Goal: Task Accomplishment & Management: Contribute content

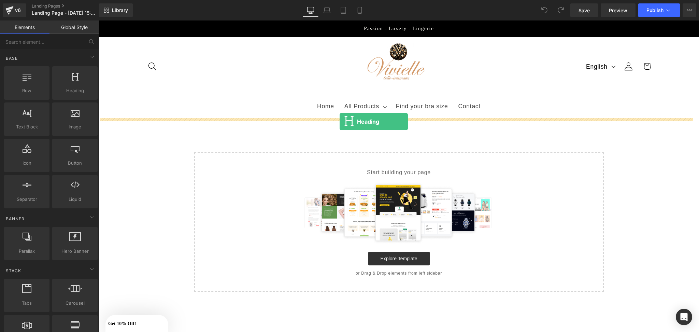
drag, startPoint x: 168, startPoint y: 98, endPoint x: 340, endPoint y: 121, distance: 173.6
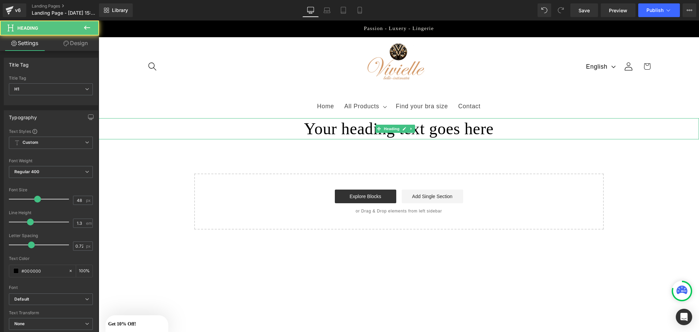
click at [283, 135] on h1 "Your heading text goes here" at bounding box center [399, 128] width 600 height 21
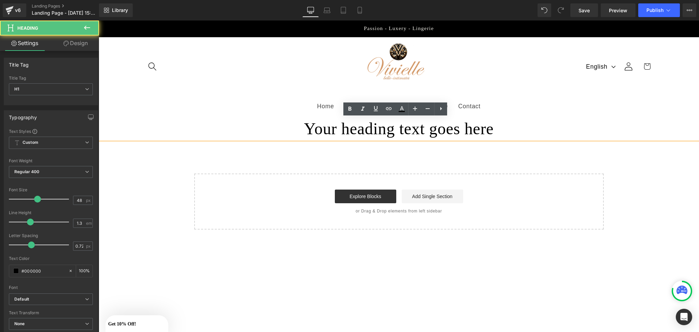
click at [503, 126] on h1 "Your heading text goes here" at bounding box center [399, 128] width 600 height 21
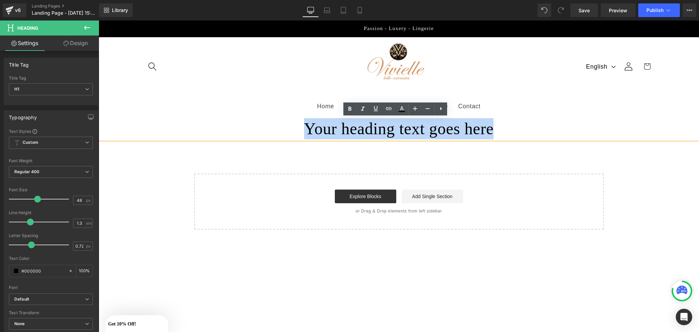
drag, startPoint x: 503, startPoint y: 126, endPoint x: 289, endPoint y: 121, distance: 213.3
click at [289, 121] on h1 "Your heading text goes here" at bounding box center [399, 128] width 600 height 21
click at [364, 133] on h1 "Your heading text goes here" at bounding box center [399, 128] width 600 height 21
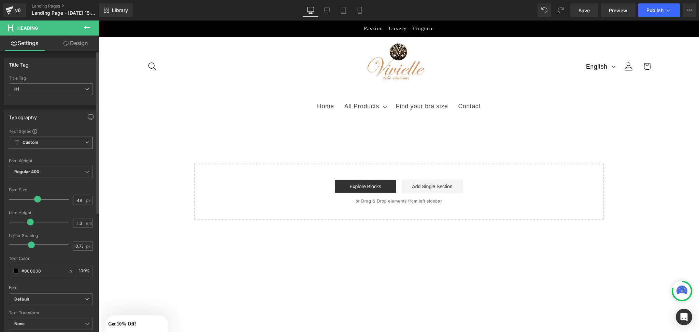
click at [62, 140] on span "Custom Setup Global Style" at bounding box center [51, 143] width 84 height 12
click at [65, 86] on span "H1" at bounding box center [49, 89] width 81 height 12
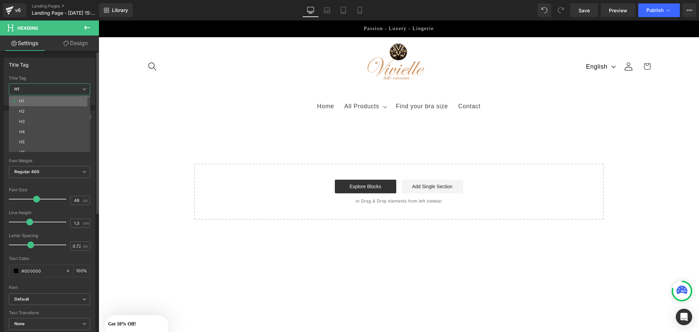
click at [56, 101] on li "H1" at bounding box center [51, 101] width 84 height 10
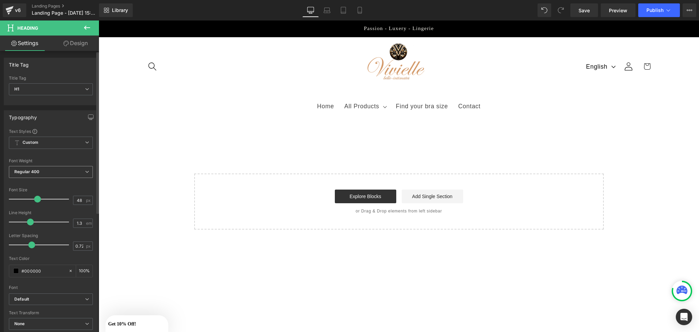
click at [48, 170] on span "Regular 400" at bounding box center [51, 172] width 84 height 12
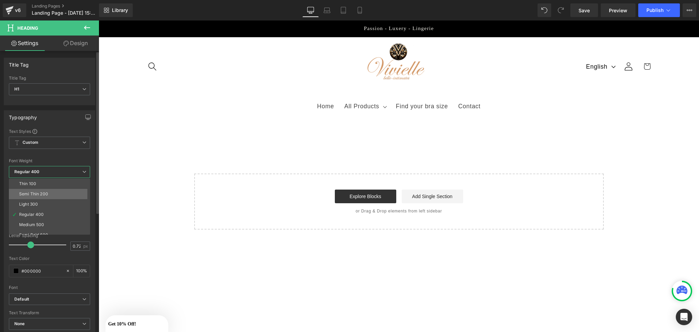
click at [35, 191] on li "Semi Thin 200" at bounding box center [51, 194] width 84 height 10
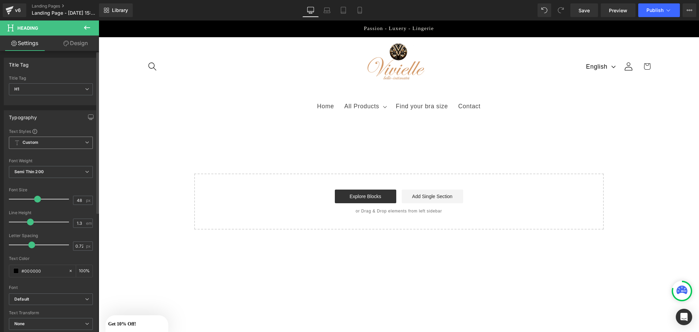
click at [51, 141] on span "Custom Setup Global Style" at bounding box center [51, 143] width 84 height 12
click at [59, 85] on span "H1" at bounding box center [49, 89] width 81 height 12
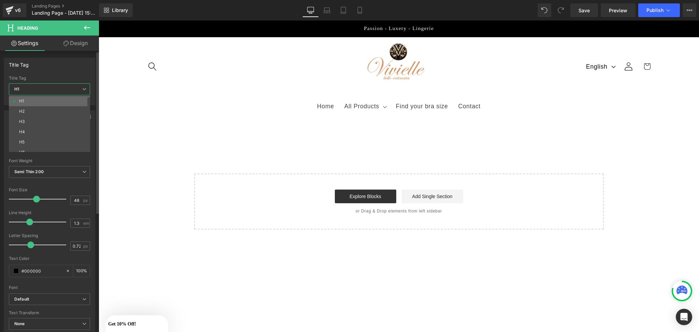
click at [58, 98] on li "H1" at bounding box center [51, 101] width 84 height 10
type input "100"
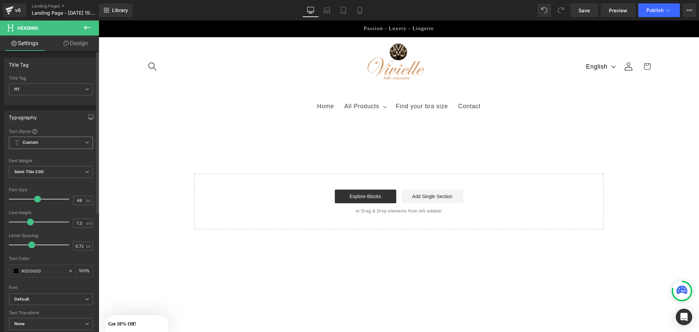
click at [61, 143] on span "Custom Setup Global Style" at bounding box center [51, 143] width 84 height 12
click at [61, 94] on span "H1" at bounding box center [49, 89] width 81 height 12
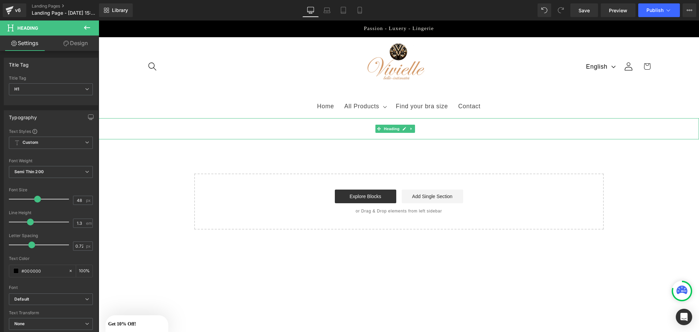
click at [369, 135] on div at bounding box center [399, 128] width 600 height 21
click at [52, 94] on span "H1" at bounding box center [51, 89] width 84 height 12
click at [53, 60] on div "Title Tag" at bounding box center [51, 64] width 94 height 13
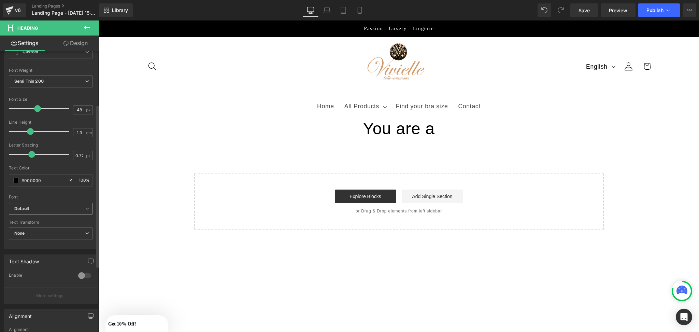
scroll to position [92, 0]
click at [62, 209] on span "Default" at bounding box center [51, 207] width 84 height 12
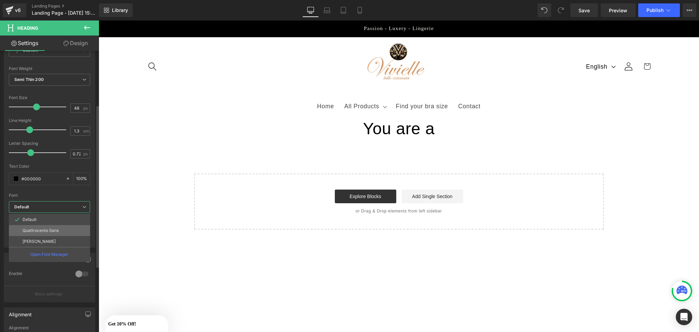
click at [56, 234] on li "Quattrocento Sans" at bounding box center [49, 230] width 81 height 11
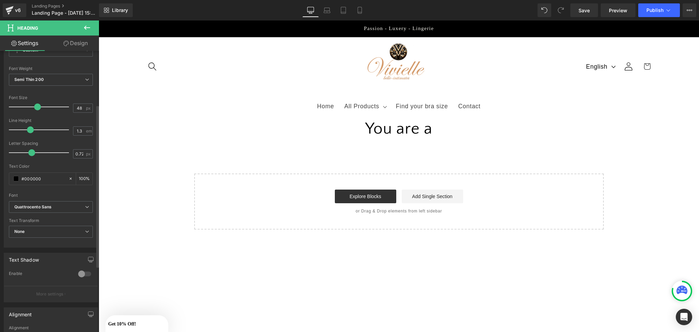
click at [59, 197] on div "Font Default Quattrocento Sans [PERSON_NAME] Quattrocento Sans Default Quattroc…" at bounding box center [51, 118] width 84 height 165
click at [58, 202] on span "Quattrocento Sans" at bounding box center [51, 207] width 84 height 12
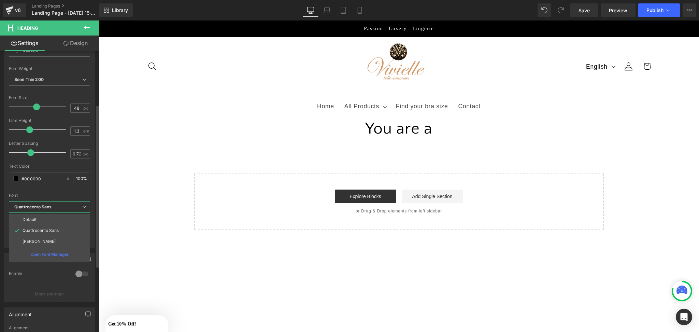
click at [52, 239] on li "[PERSON_NAME]" at bounding box center [49, 241] width 81 height 11
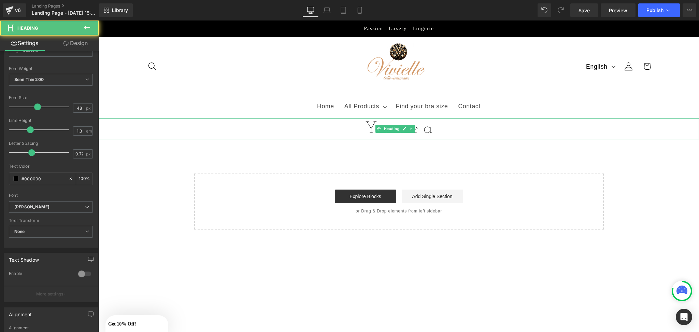
click at [443, 127] on div "You are a" at bounding box center [399, 128] width 600 height 21
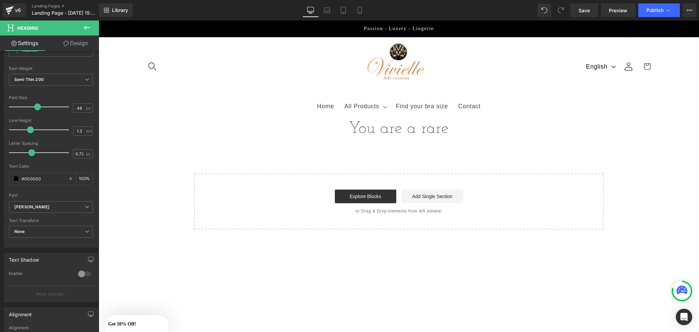
click at [87, 29] on icon at bounding box center [87, 28] width 8 height 8
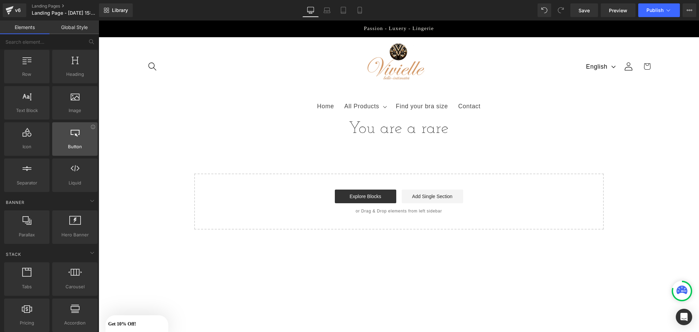
scroll to position [0, 0]
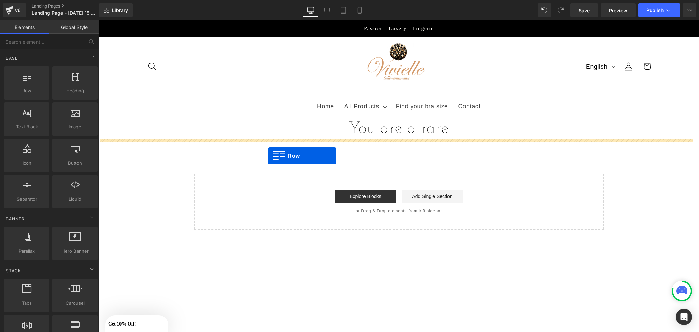
drag, startPoint x: 135, startPoint y: 112, endPoint x: 268, endPoint y: 156, distance: 139.8
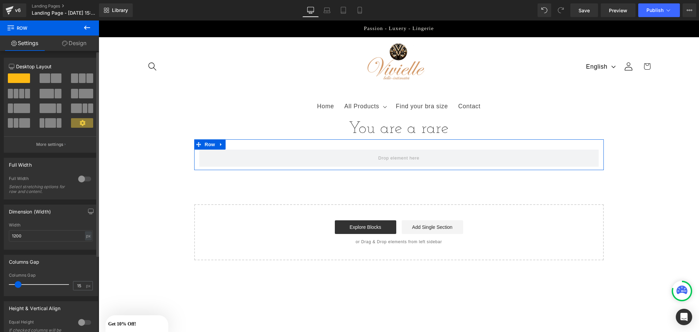
click at [51, 79] on span at bounding box center [56, 78] width 11 height 10
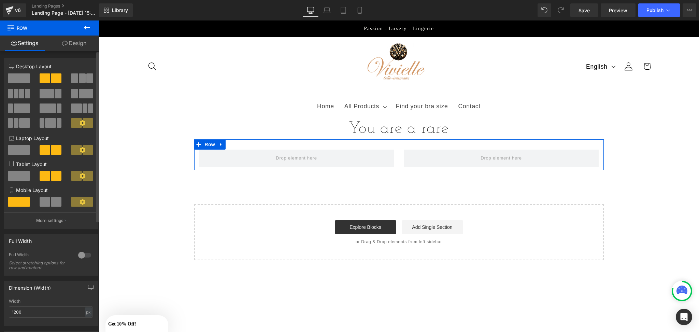
click at [40, 199] on span at bounding box center [45, 202] width 11 height 10
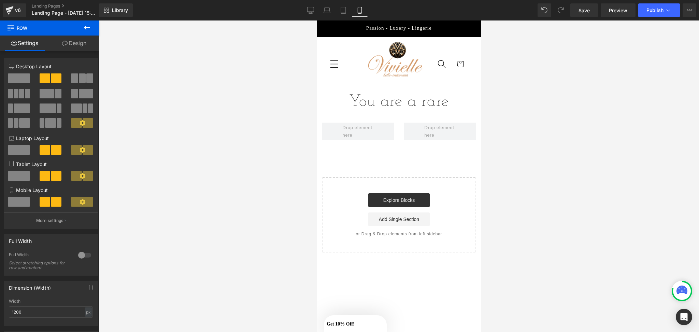
click at [85, 24] on icon at bounding box center [87, 28] width 8 height 8
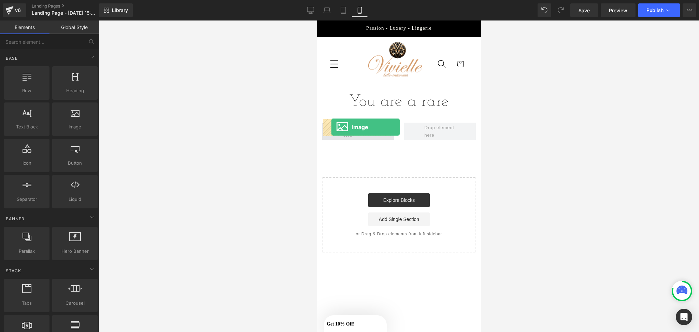
drag, startPoint x: 383, startPoint y: 140, endPoint x: 332, endPoint y: 128, distance: 52.1
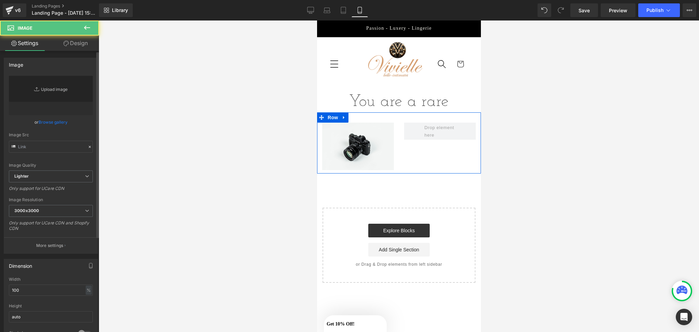
type input "//[DOMAIN_NAME][URL]"
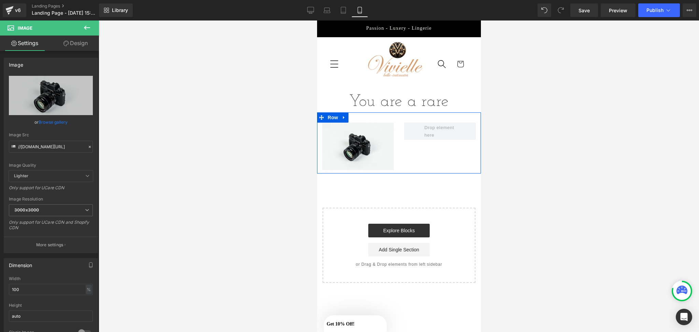
click at [88, 28] on icon at bounding box center [87, 28] width 8 height 8
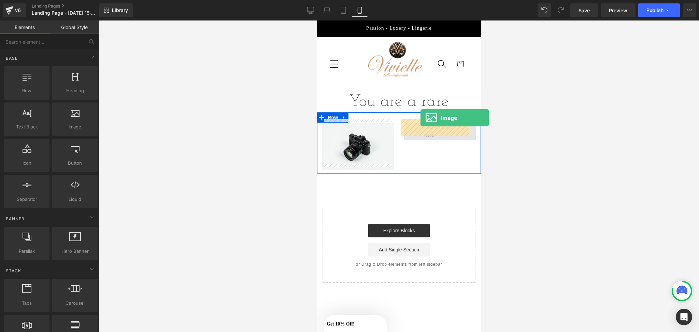
drag, startPoint x: 386, startPoint y: 142, endPoint x: 420, endPoint y: 120, distance: 40.5
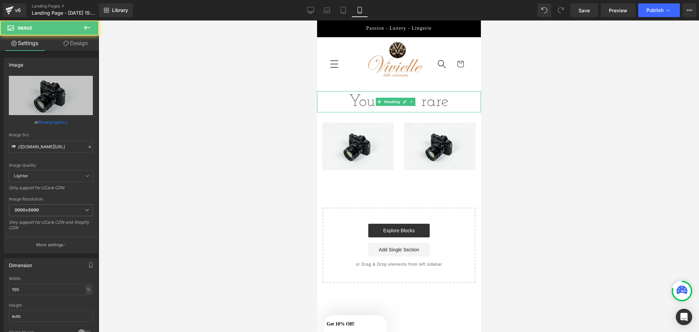
click at [435, 101] on div "You are a rare" at bounding box center [399, 101] width 164 height 21
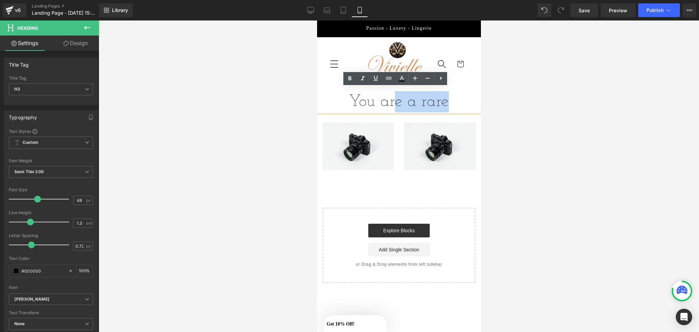
drag, startPoint x: 443, startPoint y: 99, endPoint x: 394, endPoint y: 95, distance: 49.0
click at [394, 95] on div "You are a rare" at bounding box center [399, 101] width 164 height 21
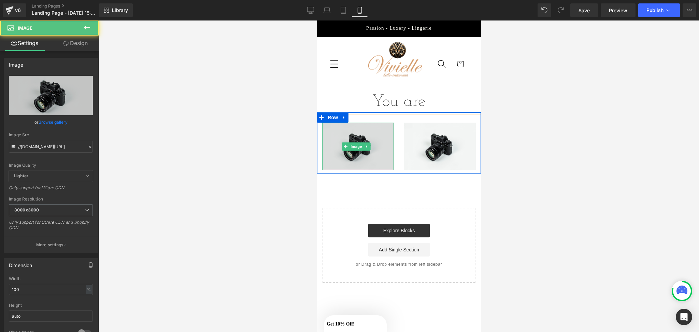
click at [370, 131] on img at bounding box center [358, 146] width 72 height 47
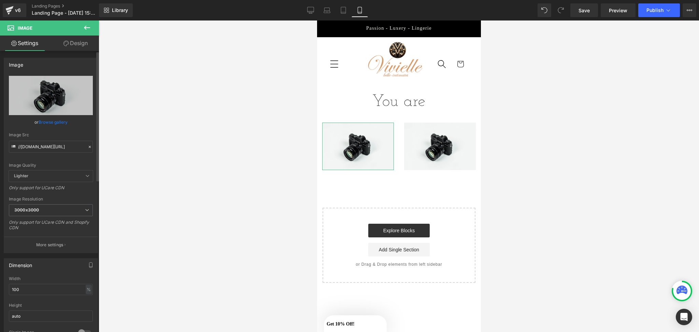
click at [52, 122] on link "Browse gallery" at bounding box center [53, 122] width 29 height 12
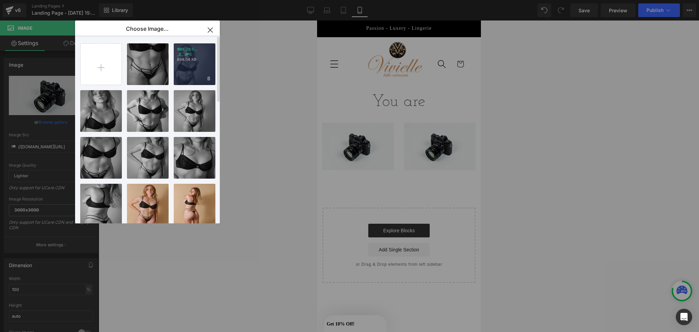
click at [185, 59] on p "699.04 KB" at bounding box center [194, 59] width 35 height 5
type input "[URL][DOMAIN_NAME]"
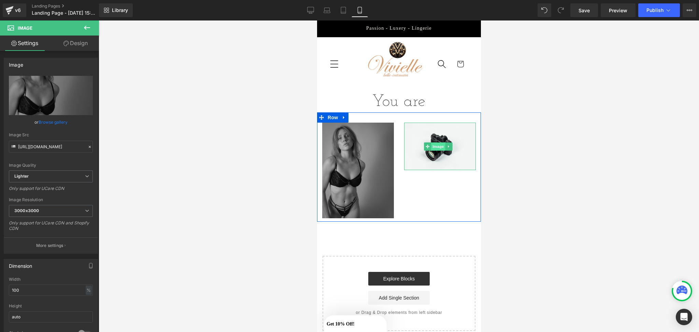
click at [435, 142] on span "Image" at bounding box center [438, 146] width 14 height 8
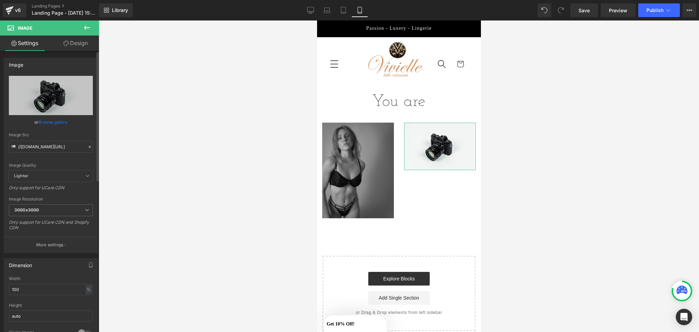
click at [48, 120] on link "Browse gallery" at bounding box center [53, 122] width 29 height 12
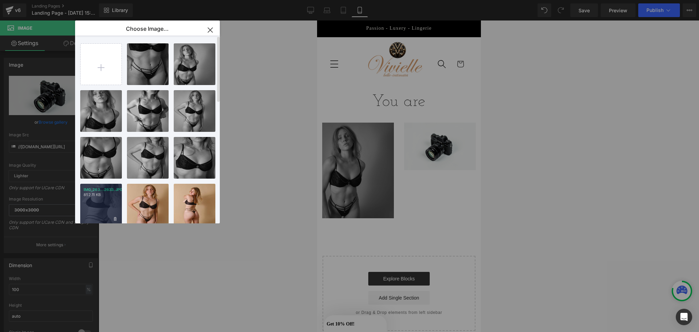
click at [105, 202] on div "IMG_263...2633.JPG 852.11 KB" at bounding box center [101, 205] width 42 height 42
type input "[URL][DOMAIN_NAME]"
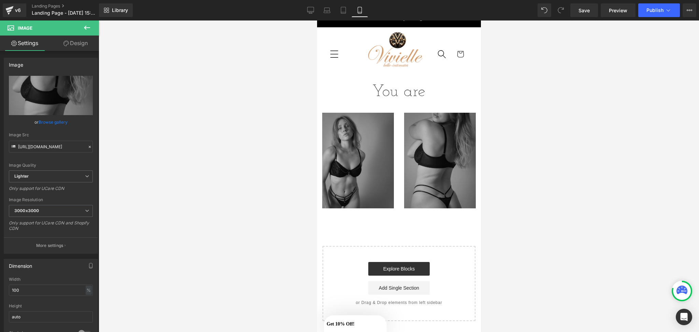
scroll to position [10, 0]
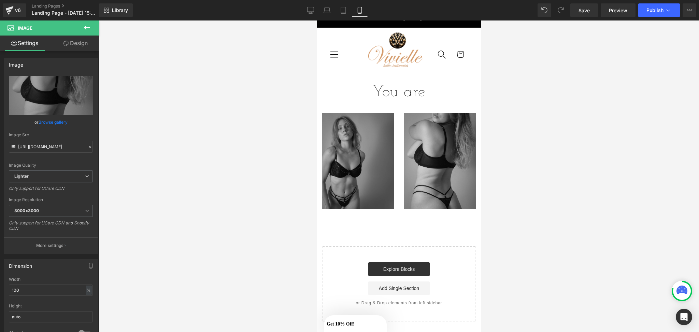
click at [84, 24] on icon at bounding box center [87, 28] width 8 height 8
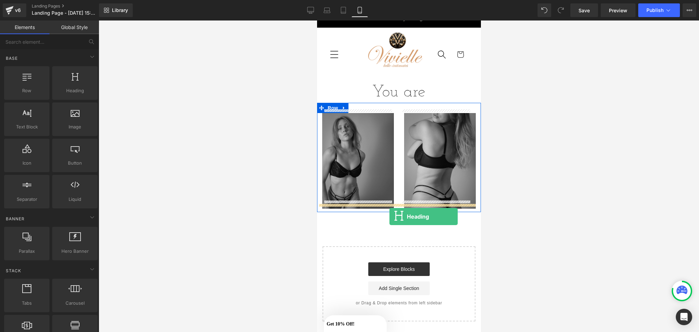
drag, startPoint x: 398, startPoint y: 103, endPoint x: 360, endPoint y: 261, distance: 161.7
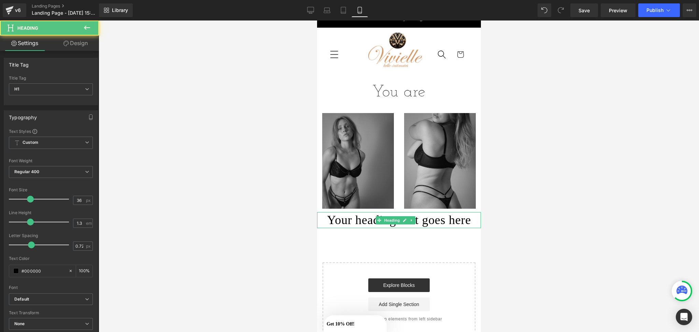
click at [469, 212] on h1 "Your heading text goes here" at bounding box center [399, 220] width 164 height 16
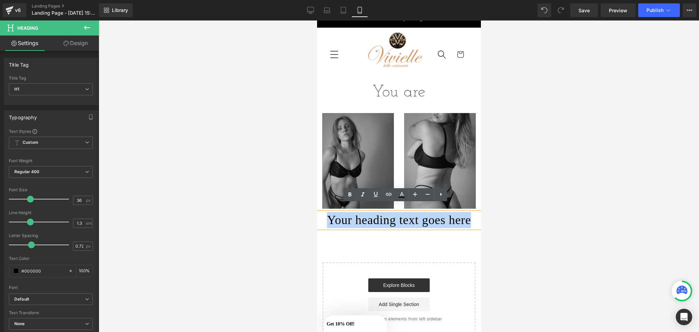
drag, startPoint x: 469, startPoint y: 210, endPoint x: 263, endPoint y: 208, distance: 205.8
click at [317, 208] on html "Skip to content Passion - Luxery - Lingerie Home All Products All Products Bodi…" at bounding box center [399, 167] width 164 height 312
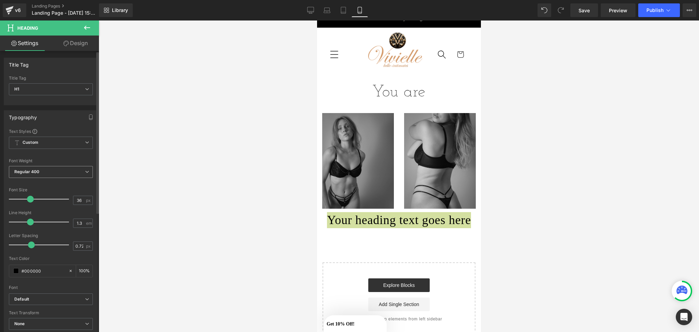
click at [49, 172] on span "Regular 400" at bounding box center [51, 172] width 84 height 12
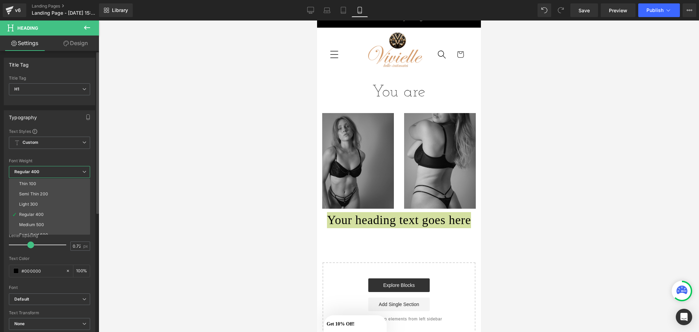
click at [47, 191] on li "Semi Thin 200" at bounding box center [51, 194] width 84 height 10
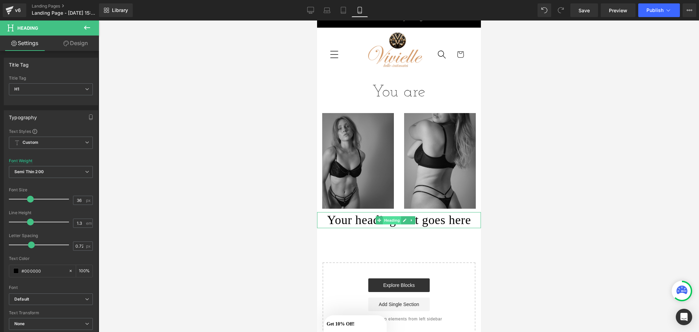
click at [383, 216] on span "Heading" at bounding box center [392, 220] width 18 height 8
click at [49, 169] on span "Semi Thin 200" at bounding box center [51, 172] width 84 height 12
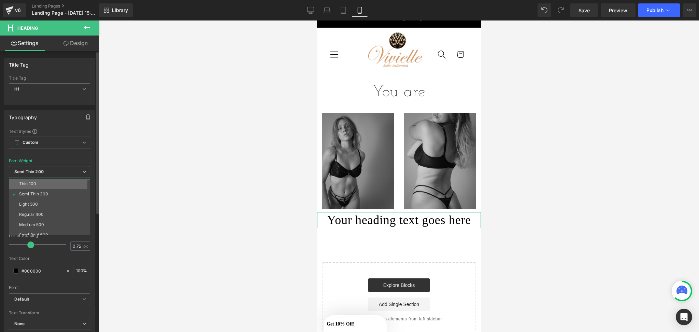
click at [44, 183] on li "Thin 100" at bounding box center [51, 183] width 84 height 10
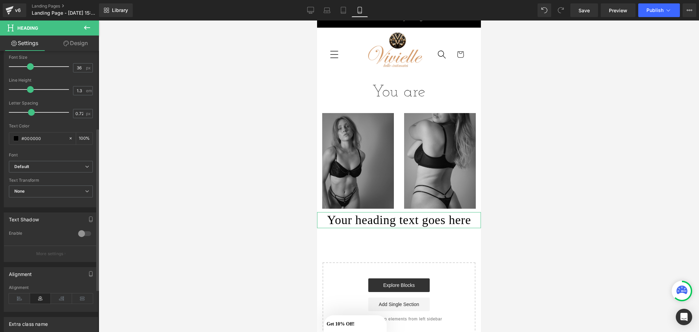
scroll to position [133, 0]
click at [373, 213] on h1 "Your heading text goes here" at bounding box center [399, 220] width 164 height 16
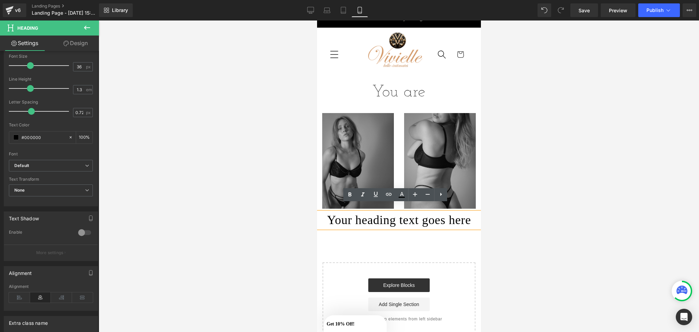
click at [336, 212] on h1 "Your heading text goes here" at bounding box center [399, 220] width 164 height 16
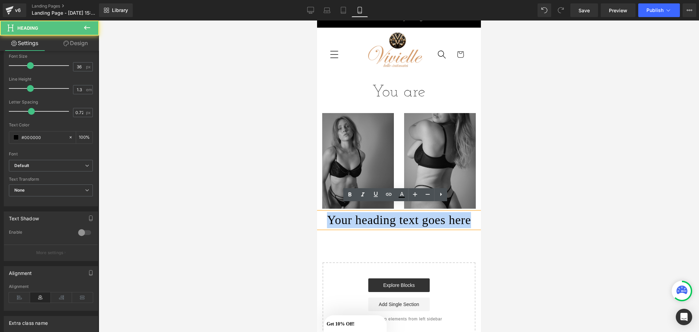
drag, startPoint x: 322, startPoint y: 212, endPoint x: 485, endPoint y: 216, distance: 163.2
click at [480, 216] on html "Skip to content Passion - Luxery - Lingerie Home All Products All Products Bodi…" at bounding box center [399, 167] width 164 height 312
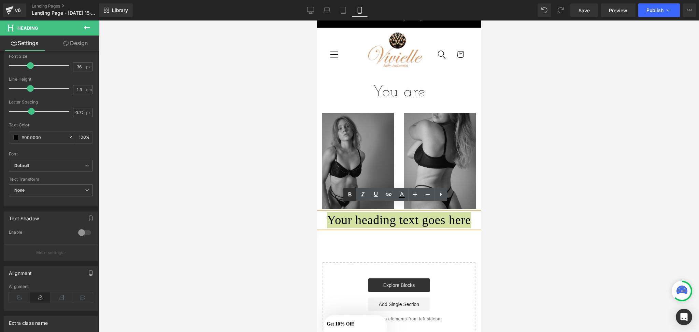
click at [350, 198] on icon at bounding box center [350, 194] width 8 height 8
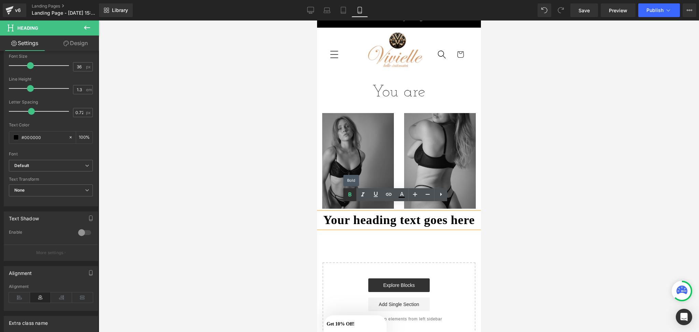
click at [350, 198] on icon at bounding box center [350, 194] width 8 height 8
click at [247, 233] on div at bounding box center [399, 175] width 600 height 311
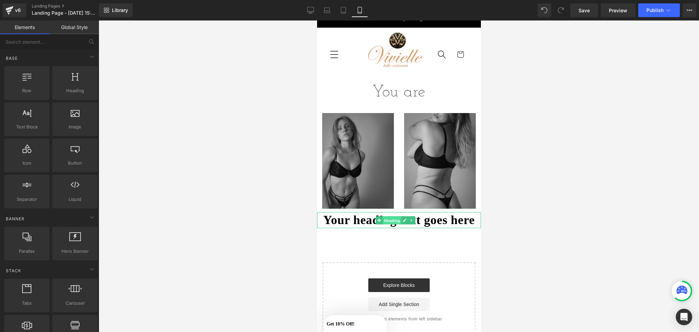
click at [391, 216] on span "Heading" at bounding box center [392, 220] width 18 height 8
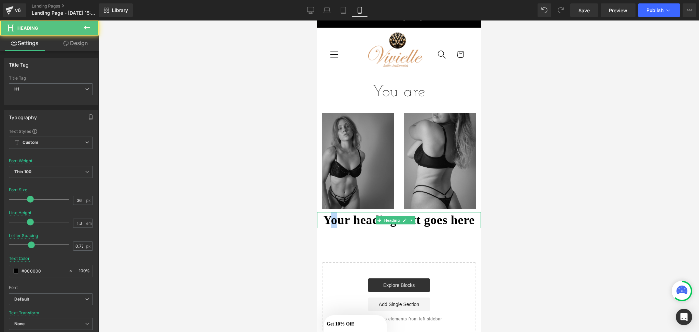
click at [334, 213] on strong "Your heading text goes here" at bounding box center [399, 220] width 152 height 14
click at [328, 213] on strong "Your heading text goes here" at bounding box center [399, 220] width 152 height 14
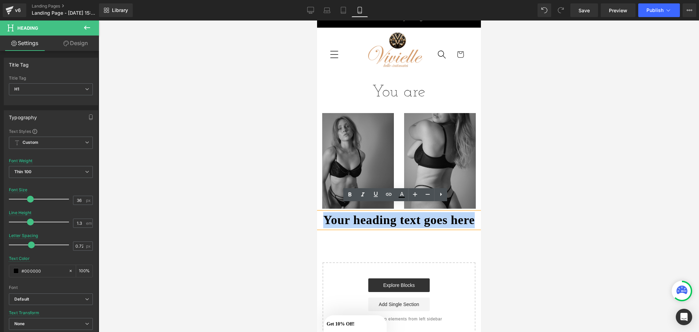
drag, startPoint x: 321, startPoint y: 210, endPoint x: 489, endPoint y: 218, distance: 167.8
click at [480, 218] on html "Skip to content Passion - Luxery - Lingerie Home All Products All Products Bodi…" at bounding box center [399, 167] width 164 height 312
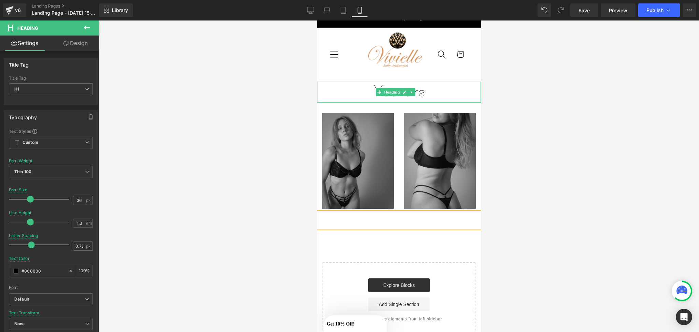
click at [401, 90] on link at bounding box center [404, 92] width 7 height 8
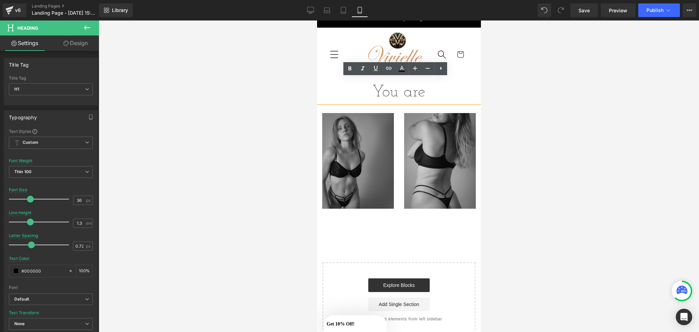
click at [401, 90] on div "You are" at bounding box center [399, 92] width 164 height 21
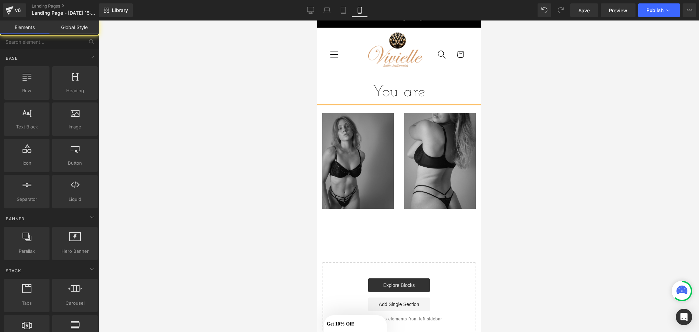
click at [519, 85] on div at bounding box center [399, 175] width 600 height 311
click at [412, 82] on div "You are" at bounding box center [399, 92] width 164 height 21
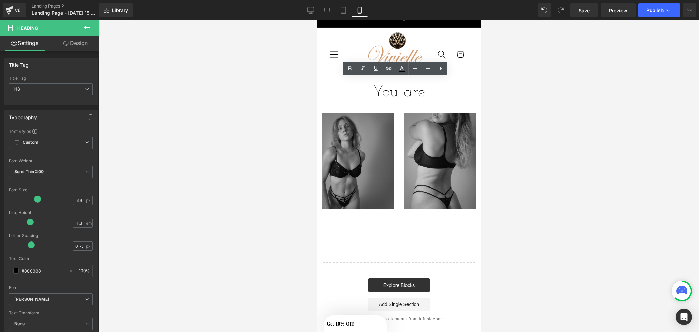
click at [530, 79] on div at bounding box center [399, 175] width 600 height 311
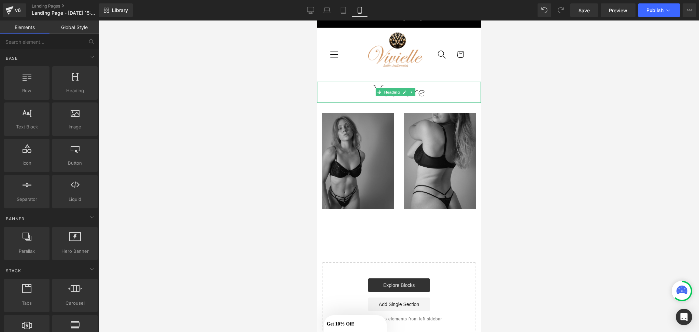
click at [452, 87] on div "You are" at bounding box center [399, 92] width 164 height 21
click at [495, 88] on div at bounding box center [399, 175] width 600 height 311
click at [428, 98] on div "You are Heading" at bounding box center [399, 92] width 164 height 21
click at [516, 96] on div at bounding box center [399, 175] width 600 height 311
click at [410, 90] on icon at bounding box center [412, 92] width 4 height 4
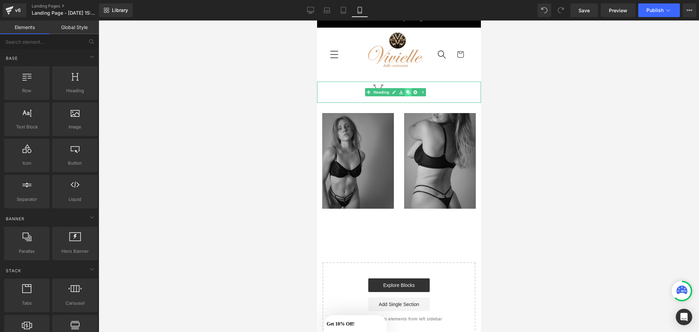
click at [407, 90] on icon at bounding box center [408, 92] width 4 height 4
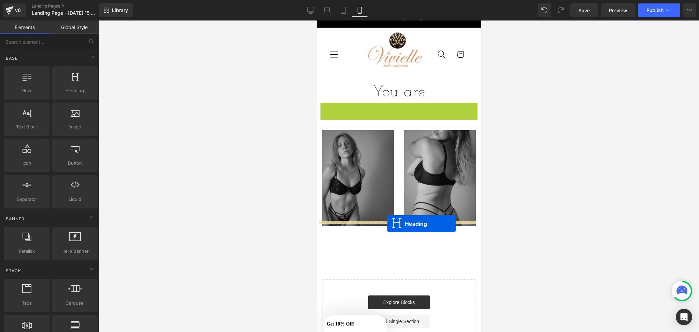
drag, startPoint x: 376, startPoint y: 109, endPoint x: 385, endPoint y: 255, distance: 145.6
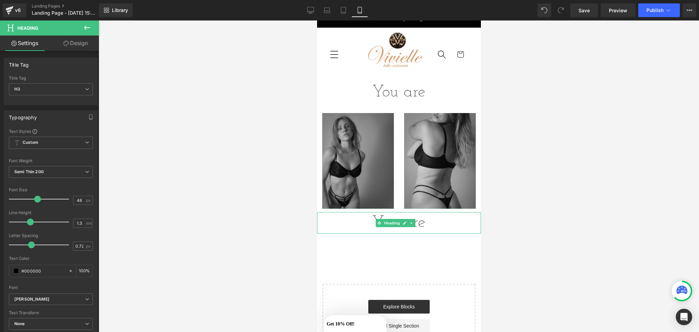
click at [433, 220] on div "You are" at bounding box center [399, 222] width 164 height 21
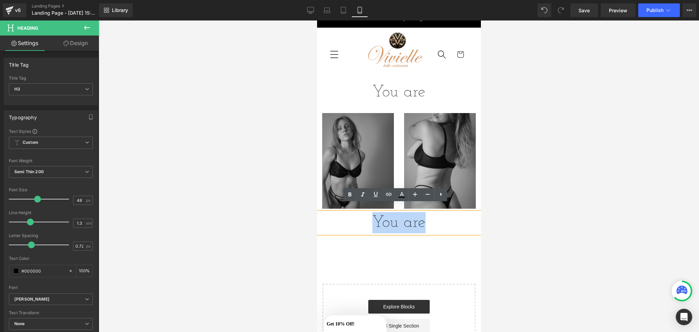
drag, startPoint x: 436, startPoint y: 218, endPoint x: 340, endPoint y: 203, distance: 97.3
click at [340, 212] on div "You are" at bounding box center [399, 222] width 164 height 21
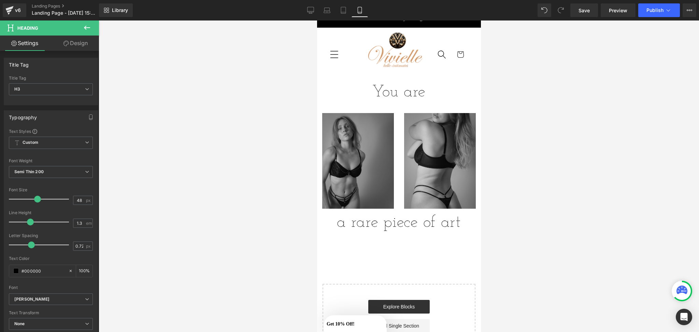
click at [89, 27] on icon at bounding box center [87, 28] width 8 height 8
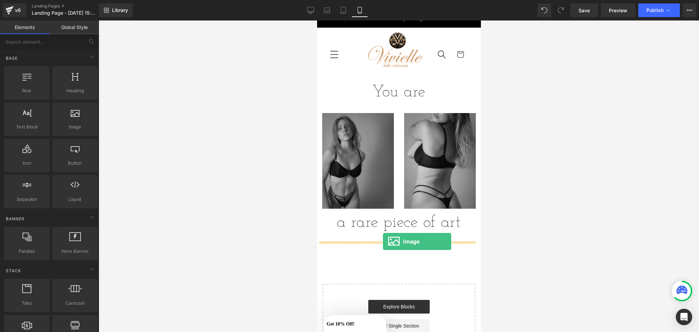
drag, startPoint x: 390, startPoint y: 146, endPoint x: 383, endPoint y: 242, distance: 96.2
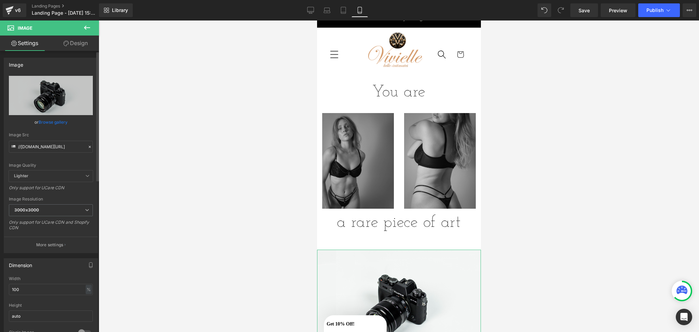
click at [44, 122] on link "Browse gallery" at bounding box center [53, 122] width 29 height 12
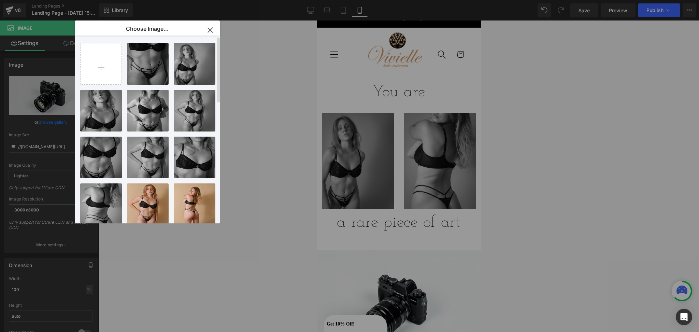
scroll to position [0, 0]
click at [101, 153] on div "IMG_263...2634.JPG 935.26 KB" at bounding box center [101, 158] width 42 height 42
type input "[URL][DOMAIN_NAME]"
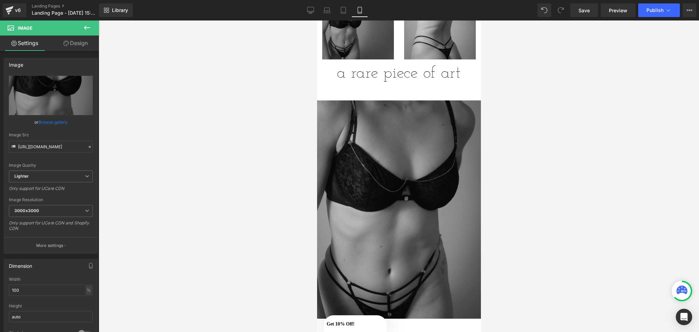
scroll to position [131, 0]
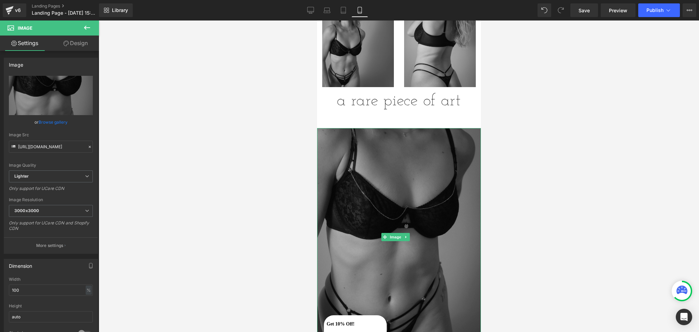
click at [398, 195] on img at bounding box center [399, 237] width 164 height 218
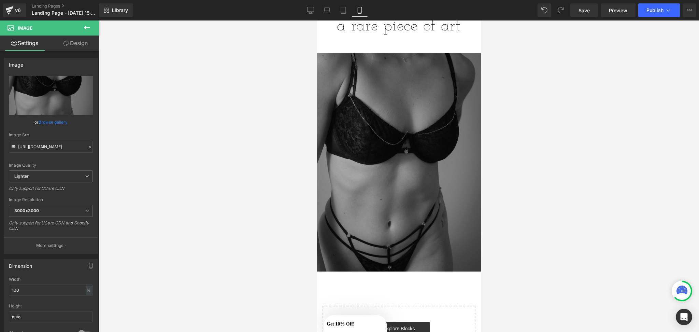
scroll to position [205, 0]
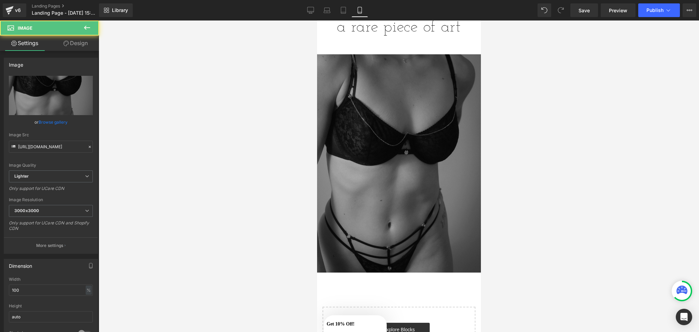
click at [387, 215] on img at bounding box center [399, 163] width 164 height 218
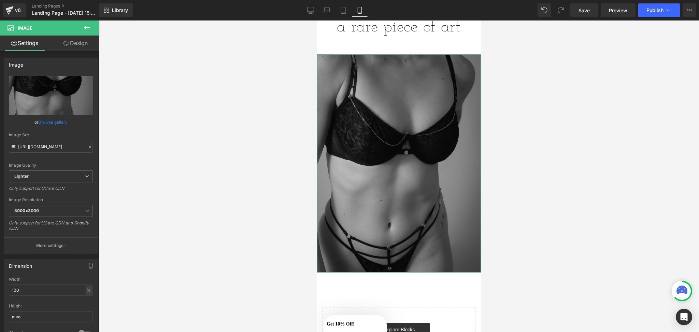
click at [77, 46] on link "Design" at bounding box center [75, 42] width 49 height 15
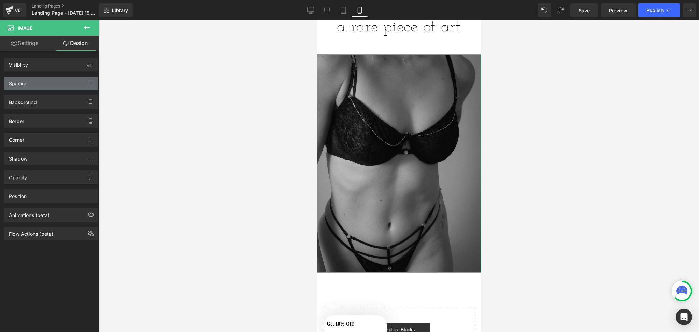
click at [43, 89] on div "Spacing" at bounding box center [51, 83] width 94 height 13
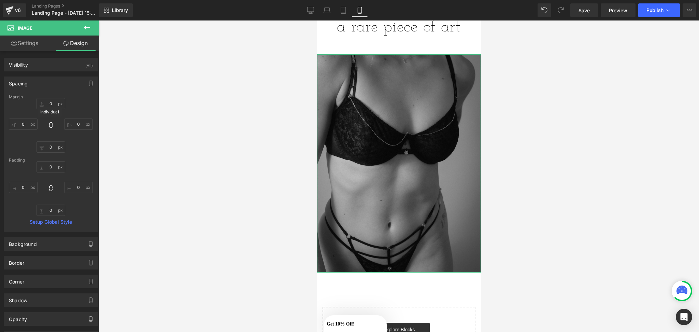
click at [48, 122] on icon at bounding box center [50, 124] width 7 height 7
type input "0"
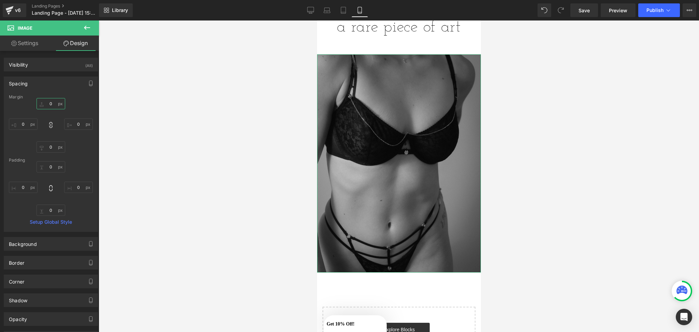
click at [51, 101] on input "0" at bounding box center [51, 103] width 29 height 11
type input "2"
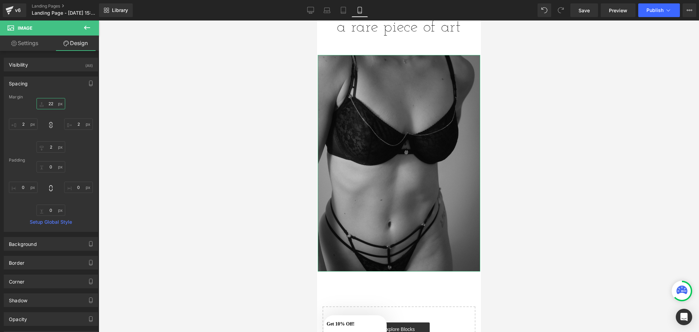
type input "22"
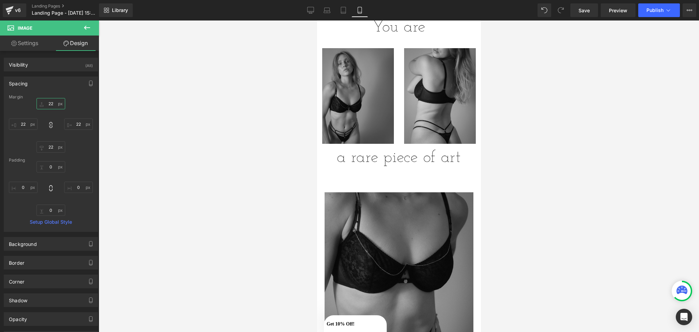
scroll to position [75, 0]
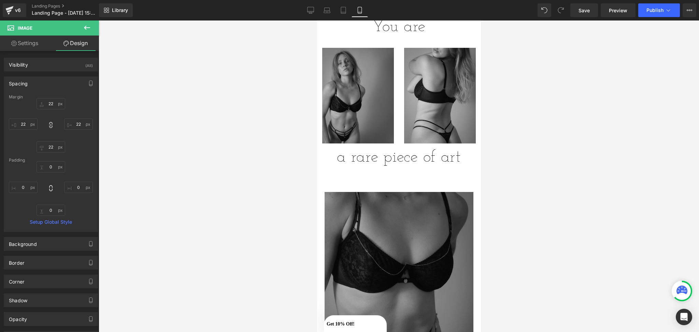
click at [387, 192] on img at bounding box center [398, 291] width 149 height 198
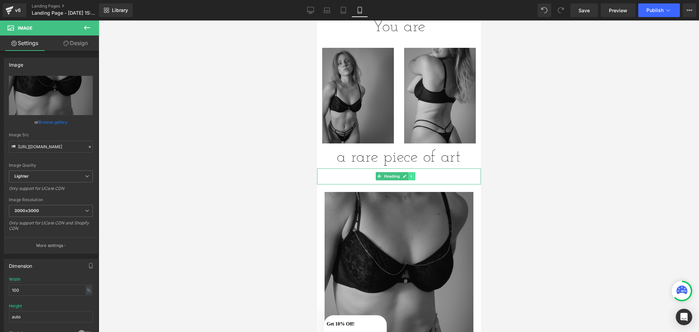
click at [413, 174] on icon at bounding box center [412, 176] width 4 height 4
click at [413, 174] on icon at bounding box center [415, 176] width 4 height 4
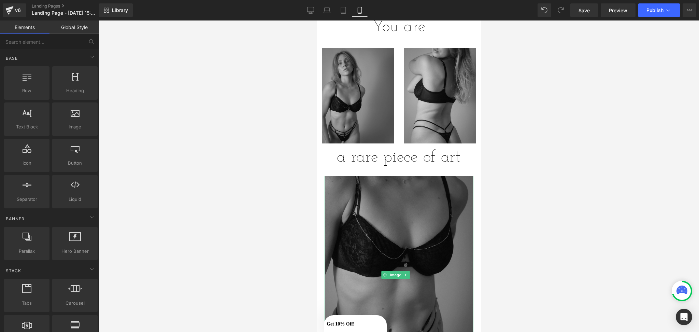
scroll to position [76, 0]
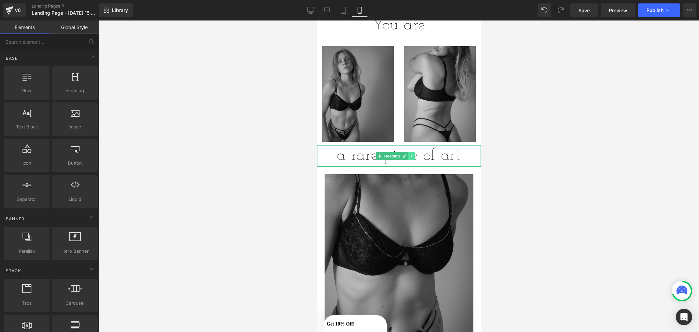
click at [412, 154] on icon at bounding box center [412, 156] width 4 height 4
click at [407, 154] on icon at bounding box center [408, 156] width 4 height 4
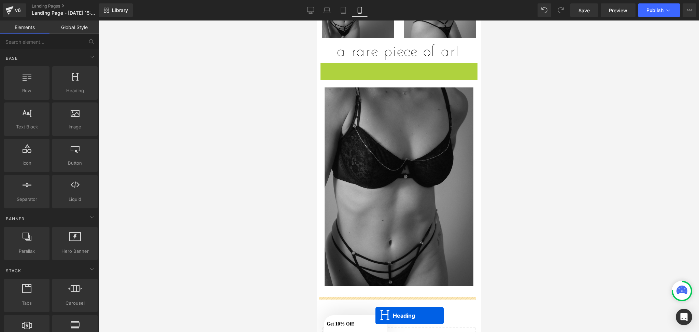
scroll to position [201, 0]
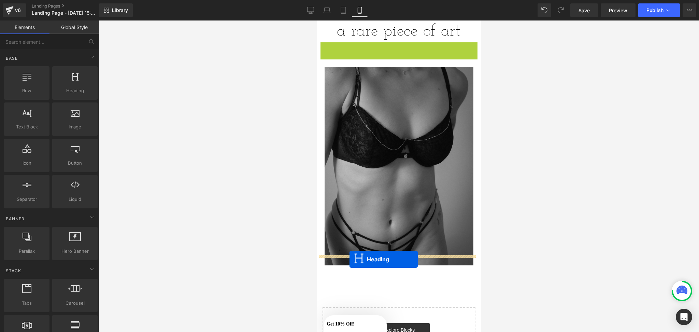
drag, startPoint x: 375, startPoint y: 168, endPoint x: 349, endPoint y: 258, distance: 93.8
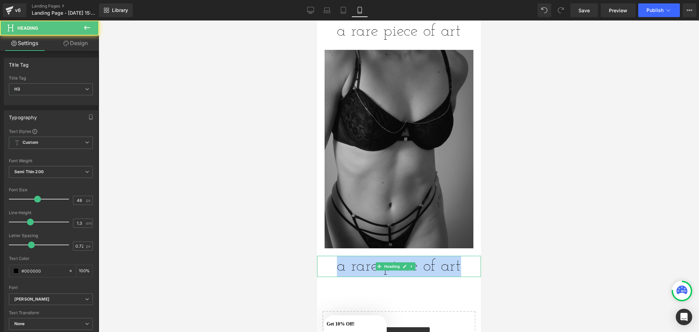
drag, startPoint x: 333, startPoint y: 248, endPoint x: 472, endPoint y: 245, distance: 139.6
click at [472, 256] on div "a rare piece of art Heading" at bounding box center [399, 266] width 164 height 21
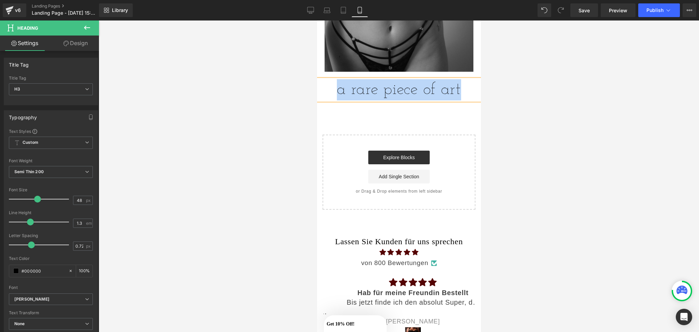
scroll to position [376, 0]
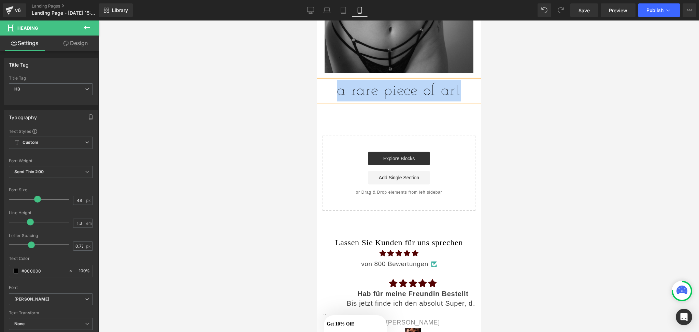
click at [395, 80] on div "a rare piece of art" at bounding box center [399, 90] width 164 height 21
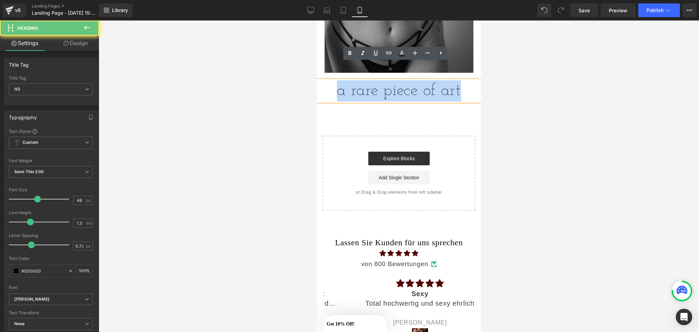
click at [397, 80] on div "a rare piece of art" at bounding box center [399, 90] width 164 height 21
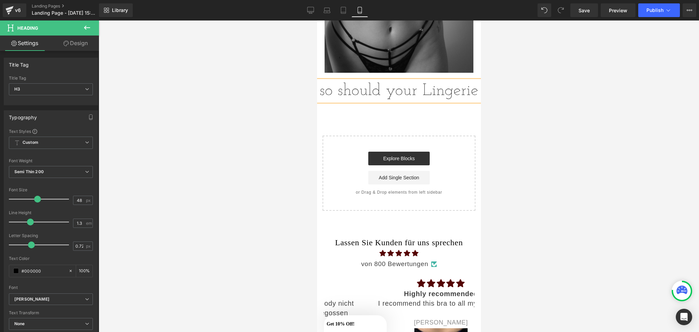
click at [348, 80] on div "so should your Lingerie" at bounding box center [399, 90] width 164 height 21
click at [435, 101] on div "so should your Lingerie" at bounding box center [399, 90] width 164 height 21
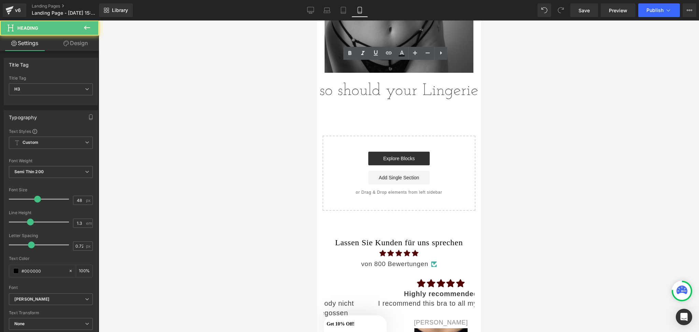
click at [247, 122] on div at bounding box center [399, 175] width 600 height 311
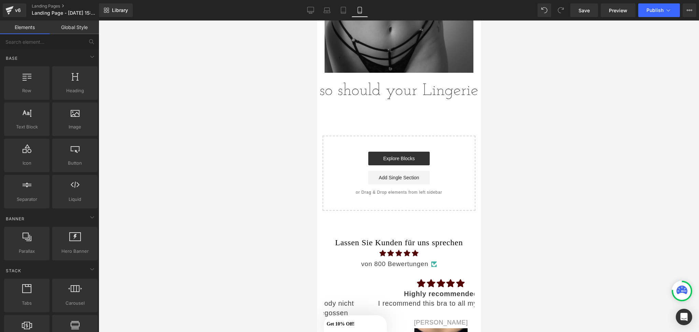
click at [365, 81] on div "so should your Lingerie" at bounding box center [399, 90] width 164 height 21
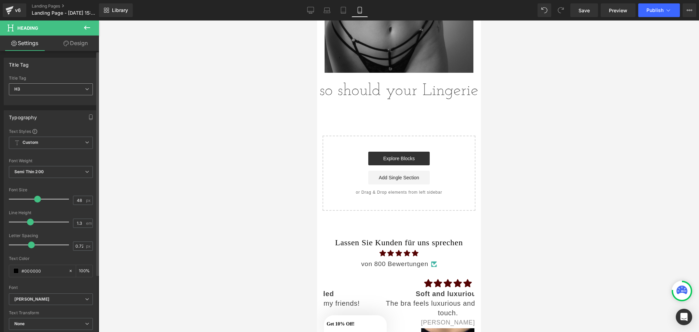
click at [77, 87] on span "H3" at bounding box center [51, 89] width 84 height 12
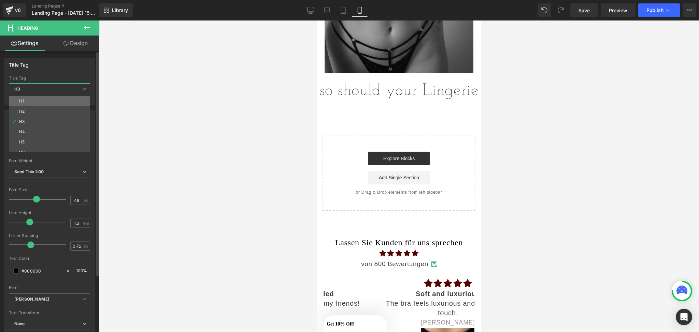
click at [61, 99] on li "H1" at bounding box center [51, 101] width 84 height 10
type input "100"
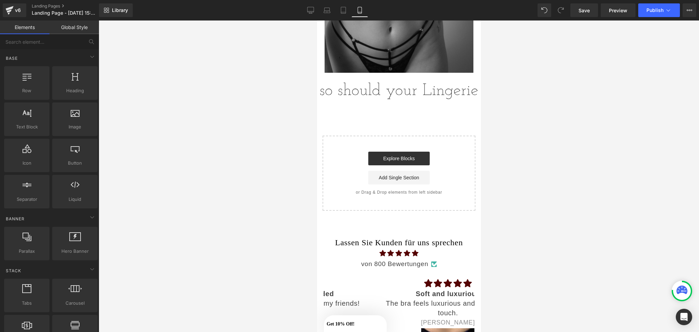
click at [290, 131] on div at bounding box center [399, 175] width 600 height 311
click at [453, 92] on div "so should your Lingerie" at bounding box center [399, 90] width 164 height 21
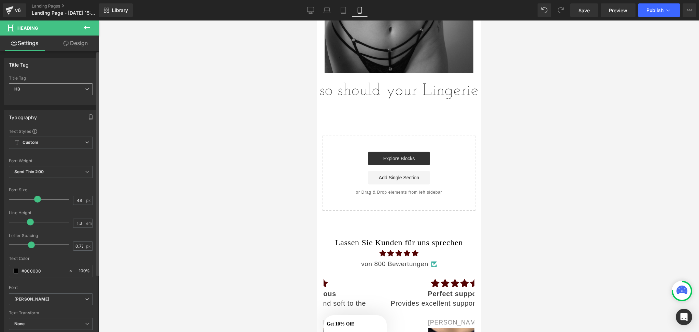
click at [61, 92] on span "H3" at bounding box center [51, 89] width 84 height 12
click at [321, 94] on body "Skip to content Passion - Luxery - Lingerie Home All Products All Products Bodi…" at bounding box center [399, 147] width 164 height 1007
click at [78, 87] on span "H3" at bounding box center [51, 89] width 84 height 12
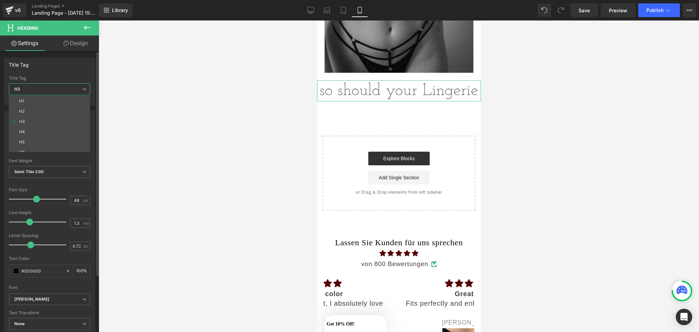
click at [61, 111] on li "H2" at bounding box center [51, 111] width 84 height 10
type input "100"
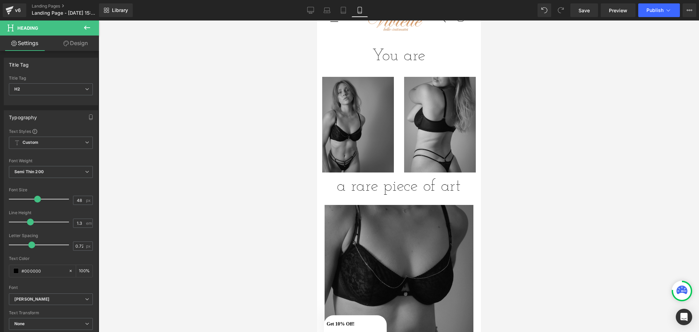
scroll to position [45, 0]
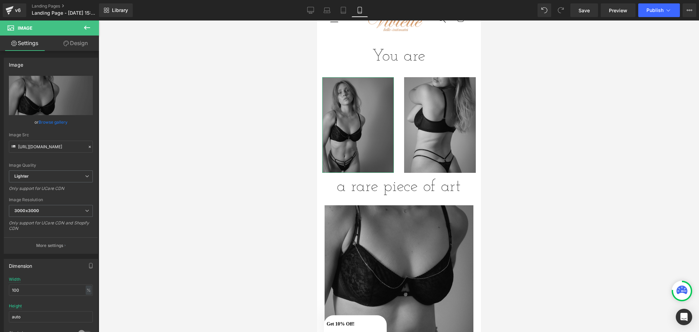
click at [74, 38] on link "Design" at bounding box center [75, 42] width 49 height 15
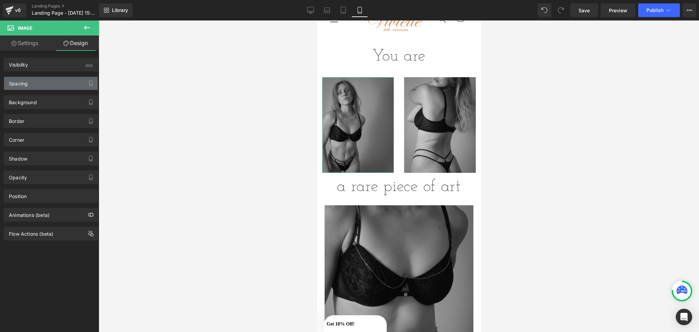
click at [44, 77] on div "Spacing" at bounding box center [51, 83] width 94 height 13
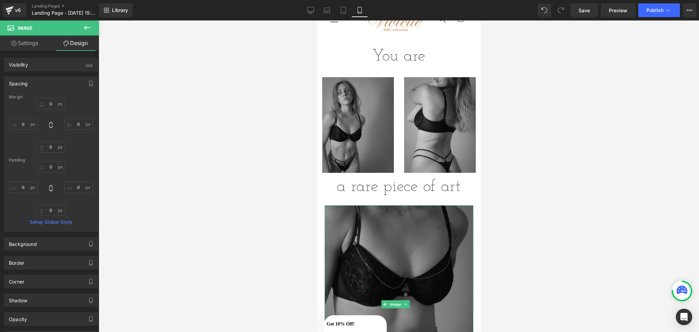
click at [369, 217] on img at bounding box center [398, 304] width 149 height 198
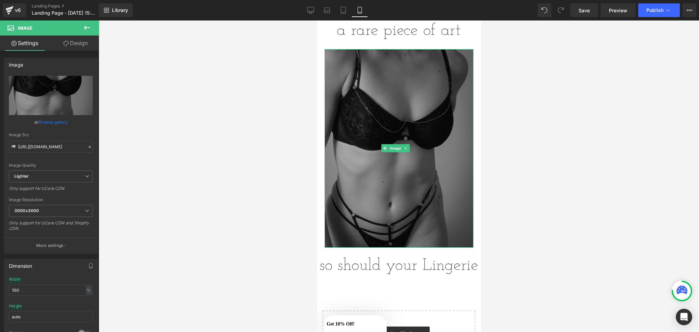
scroll to position [217, 0]
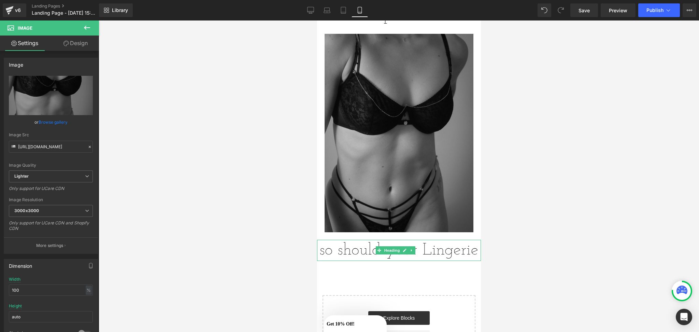
click at [429, 258] on div "so should your Lingerie" at bounding box center [399, 250] width 164 height 21
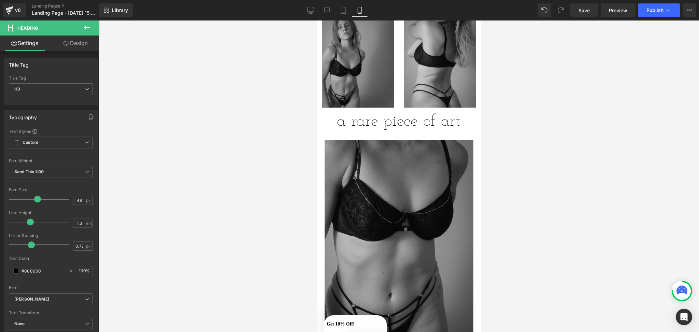
scroll to position [114, 0]
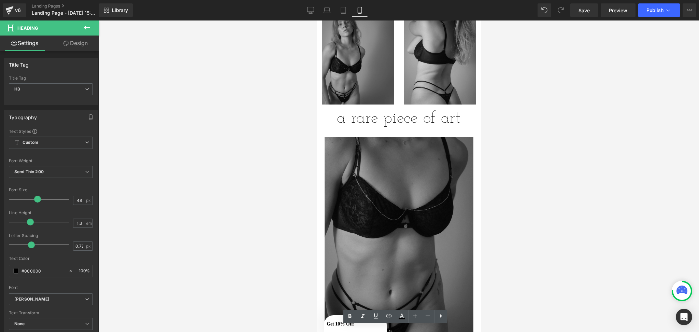
click at [389, 155] on img at bounding box center [398, 236] width 149 height 198
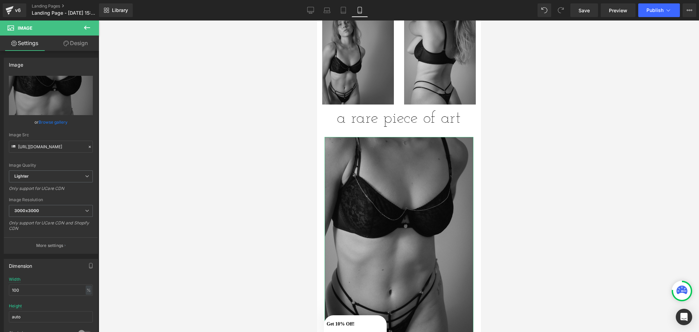
click at [78, 43] on link "Design" at bounding box center [75, 42] width 49 height 15
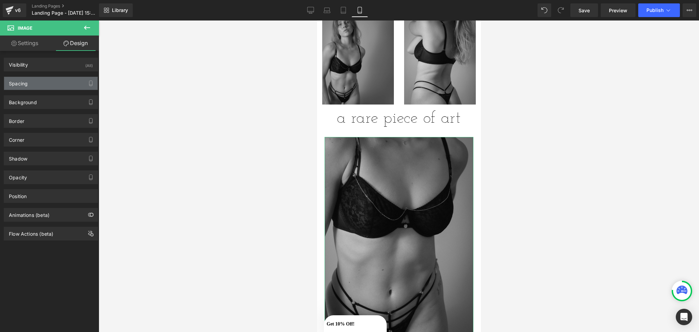
click at [49, 82] on div "Spacing" at bounding box center [51, 83] width 94 height 13
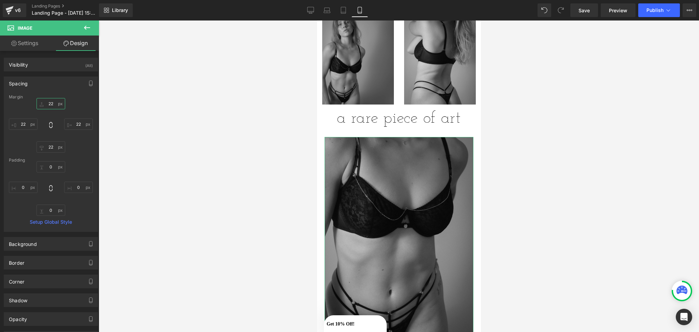
click at [47, 100] on input "22" at bounding box center [51, 103] width 29 height 11
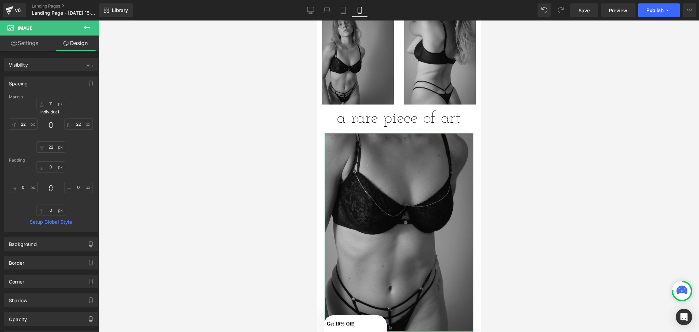
click at [47, 124] on icon at bounding box center [50, 124] width 7 height 7
type input "22"
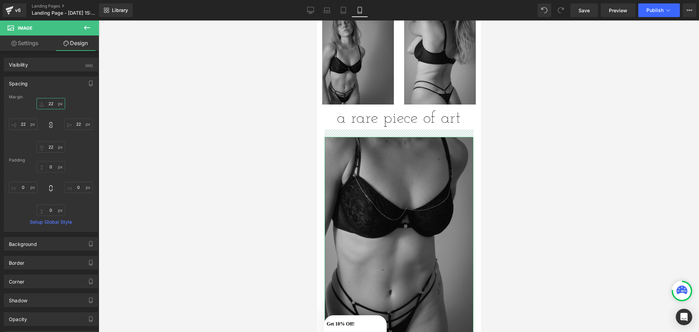
click at [46, 104] on input "22" at bounding box center [51, 103] width 29 height 11
type input "1"
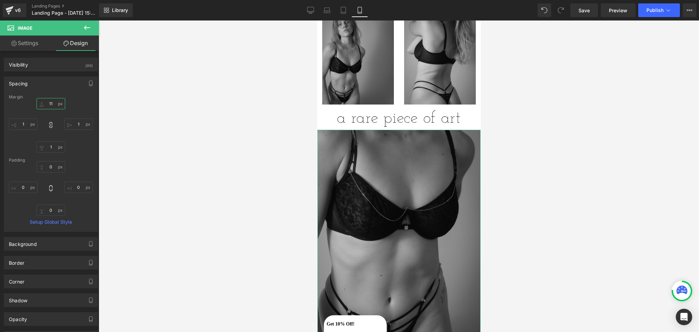
type input "11"
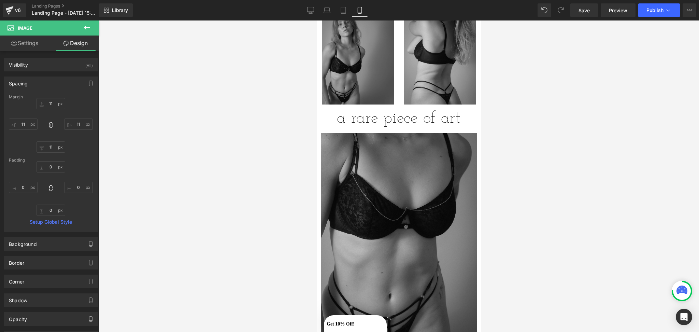
click at [118, 125] on div at bounding box center [399, 175] width 600 height 311
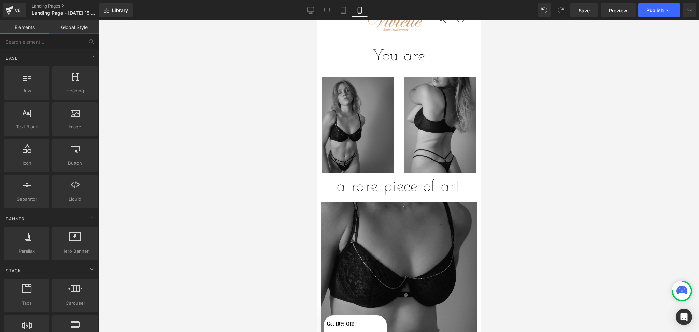
scroll to position [45, 0]
click at [361, 204] on img at bounding box center [398, 306] width 156 height 208
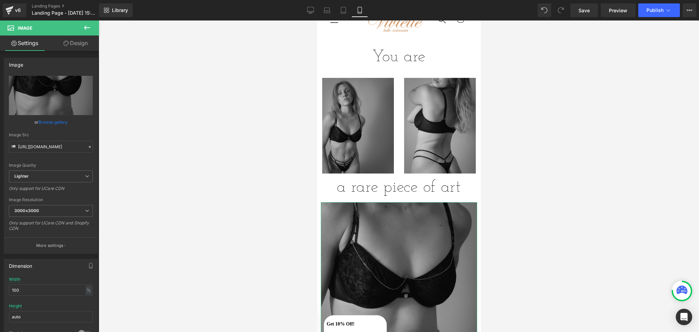
click at [75, 41] on link "Design" at bounding box center [75, 42] width 49 height 15
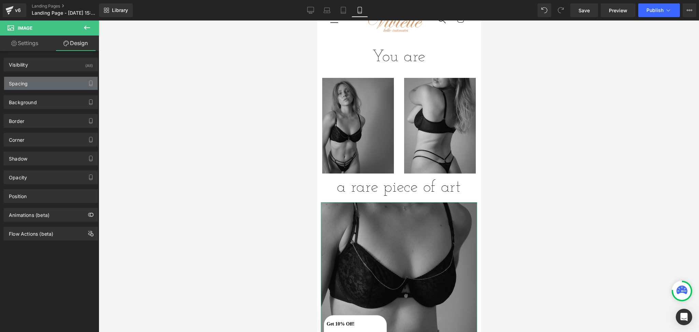
click at [39, 81] on div "Spacing" at bounding box center [51, 83] width 94 height 13
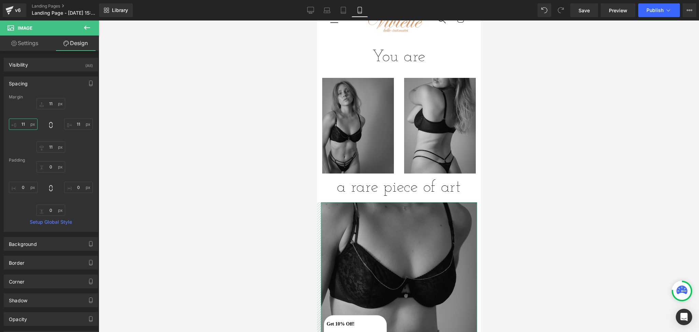
click at [28, 125] on input "11" at bounding box center [23, 123] width 29 height 11
type input "15"
click at [25, 37] on link "Settings" at bounding box center [24, 42] width 49 height 15
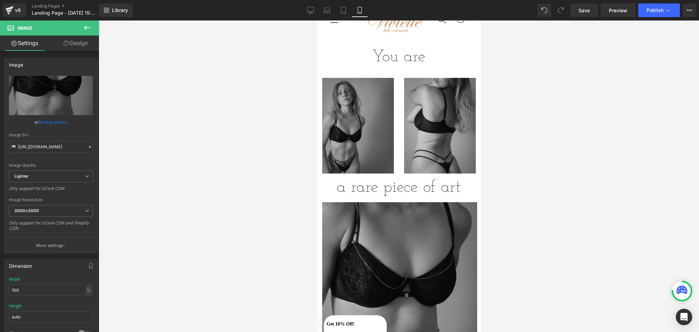
click at [88, 28] on icon at bounding box center [87, 28] width 6 height 4
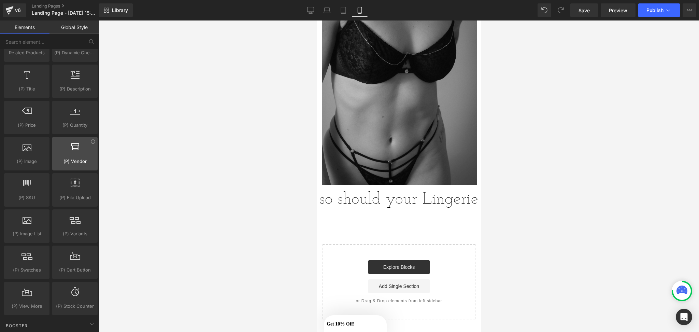
scroll to position [678, 0]
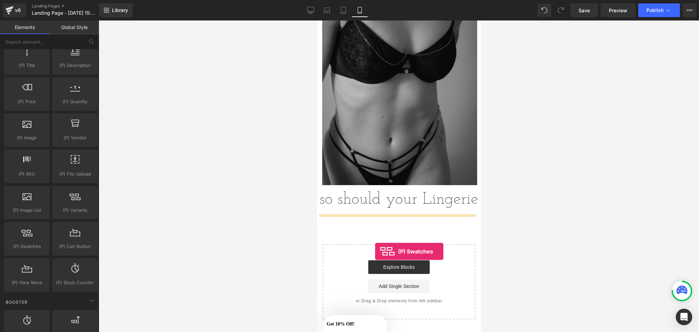
drag, startPoint x: 338, startPoint y: 266, endPoint x: 375, endPoint y: 250, distance: 40.4
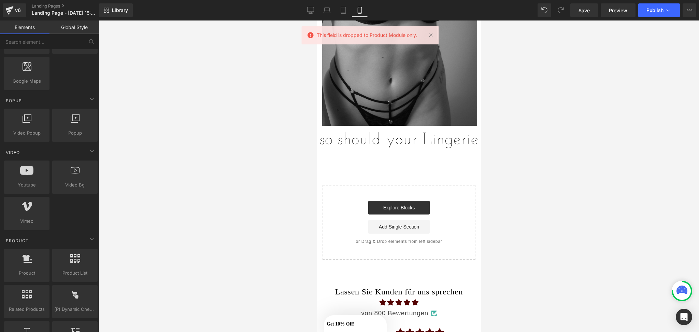
scroll to position [398, 0]
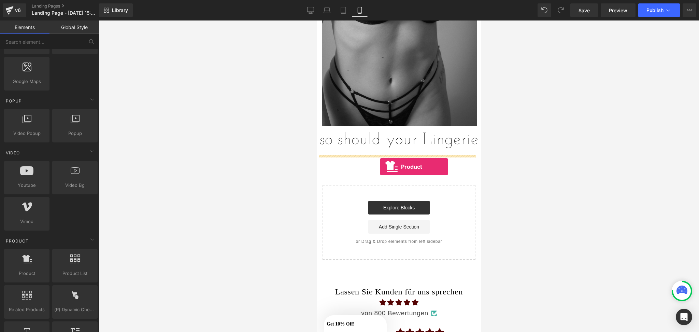
drag, startPoint x: 341, startPoint y: 276, endPoint x: 380, endPoint y: 167, distance: 115.5
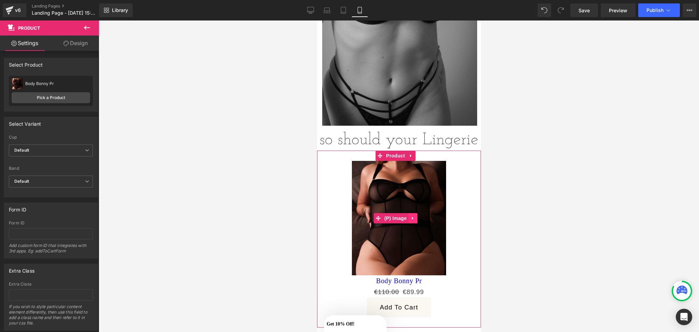
click at [412, 218] on icon at bounding box center [412, 217] width 5 height 5
click at [414, 219] on link at bounding box center [417, 218] width 9 height 10
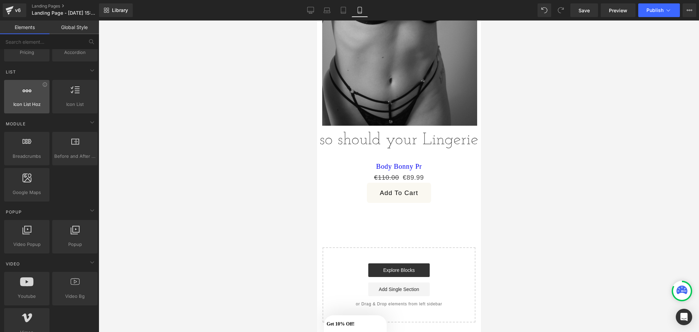
scroll to position [287, 0]
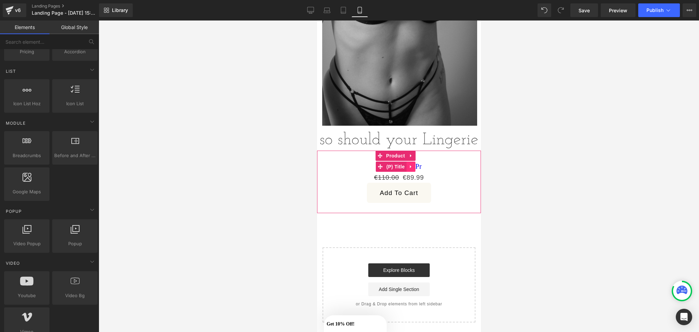
click at [407, 170] on link at bounding box center [410, 166] width 9 height 10
click at [416, 169] on icon at bounding box center [415, 166] width 5 height 5
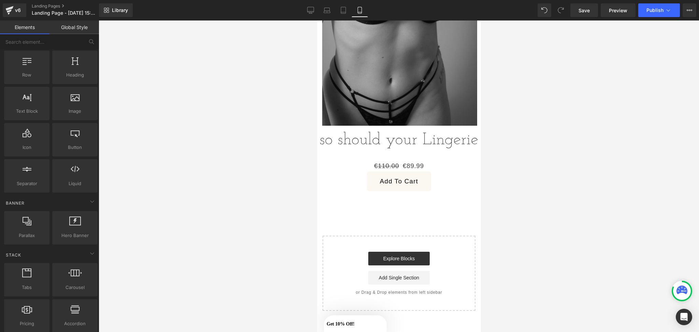
scroll to position [0, 0]
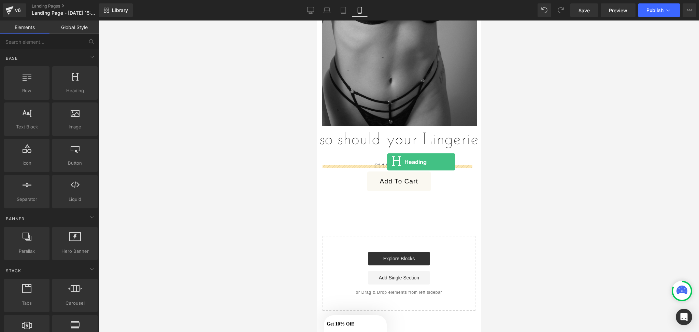
drag, startPoint x: 393, startPoint y: 107, endPoint x: 387, endPoint y: 162, distance: 55.0
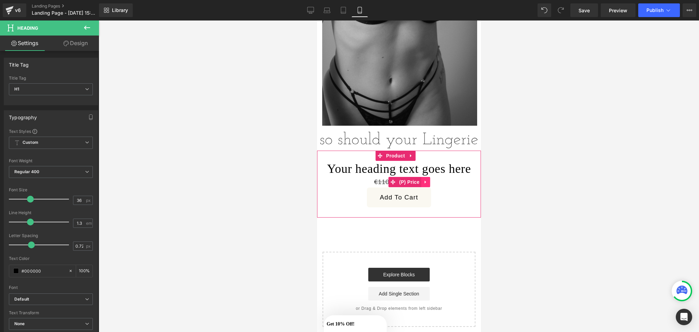
click at [425, 185] on icon at bounding box center [425, 182] width 5 height 5
click at [425, 187] on link at bounding box center [429, 182] width 9 height 10
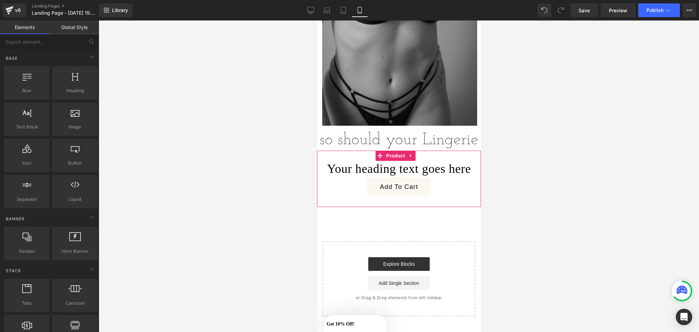
click at [408, 157] on icon at bounding box center [410, 155] width 5 height 5
click at [412, 157] on link at bounding box center [415, 155] width 9 height 10
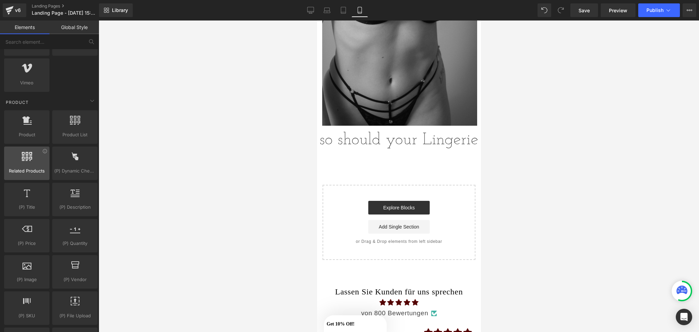
scroll to position [537, 0]
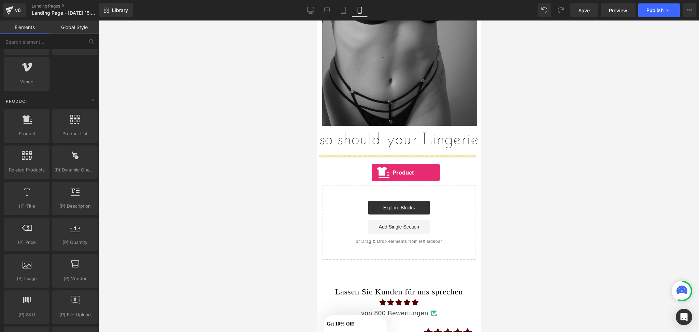
drag, startPoint x: 342, startPoint y: 160, endPoint x: 371, endPoint y: 171, distance: 31.1
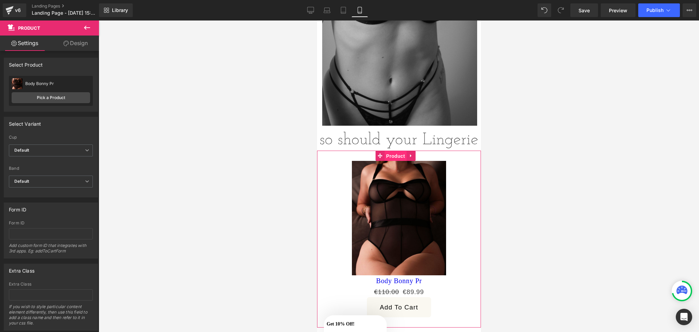
click at [387, 159] on span "Product" at bounding box center [395, 156] width 22 height 10
click at [48, 98] on link "Pick a Product" at bounding box center [51, 97] width 78 height 11
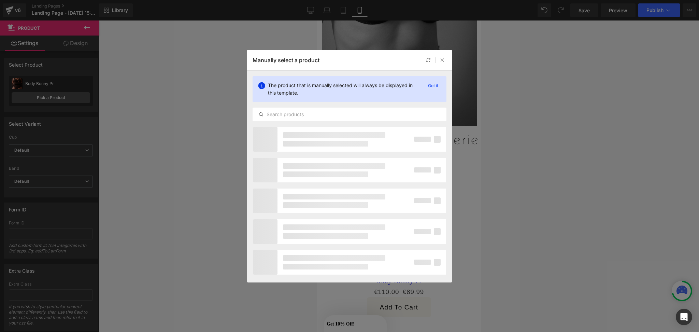
click at [433, 136] on div at bounding box center [430, 139] width 32 height 7
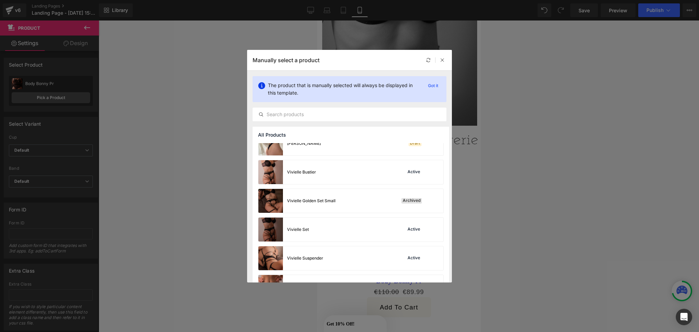
scroll to position [358, 0]
click at [343, 164] on div "Vivielle Bustier Active" at bounding box center [350, 170] width 185 height 24
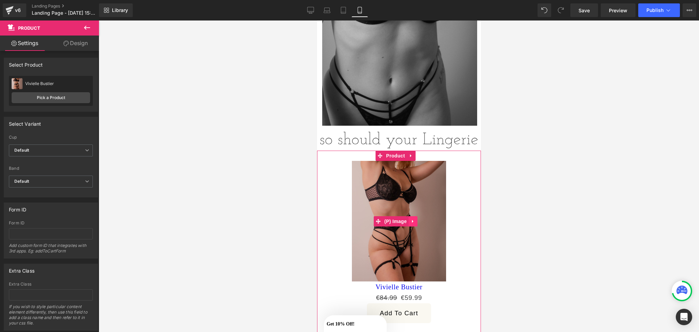
click at [412, 219] on icon at bounding box center [412, 220] width 5 height 5
click at [416, 220] on icon at bounding box center [417, 220] width 5 height 5
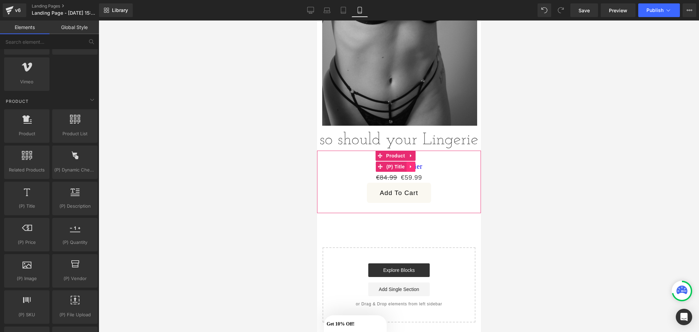
click at [410, 168] on icon at bounding box center [410, 166] width 1 height 3
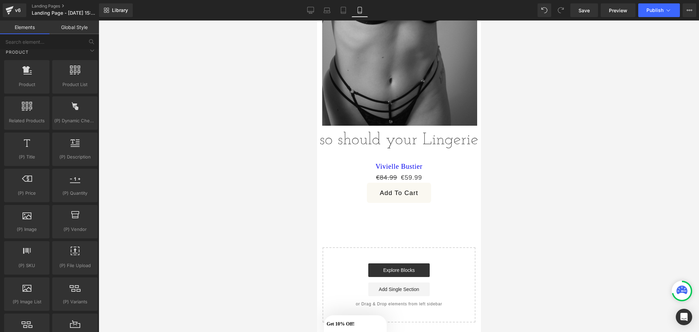
scroll to position [592, 0]
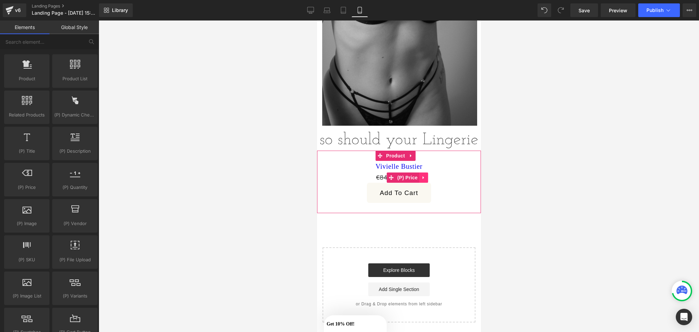
click at [422, 179] on icon at bounding box center [423, 177] width 5 height 5
click at [426, 180] on icon at bounding box center [428, 177] width 5 height 5
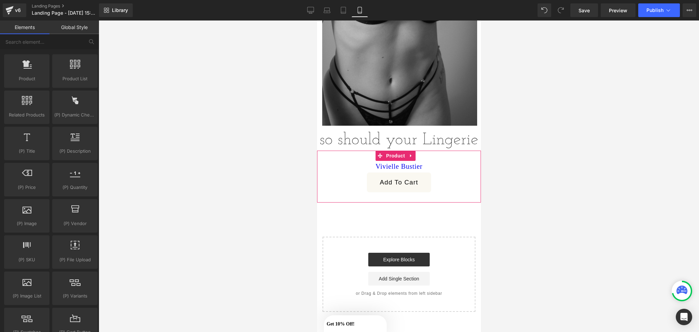
click at [414, 192] on button "Add To Cart" at bounding box center [399, 182] width 64 height 20
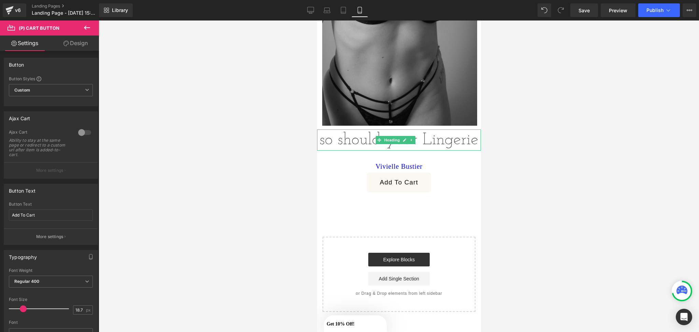
click at [381, 145] on div "so should your Lingerie" at bounding box center [399, 139] width 164 height 21
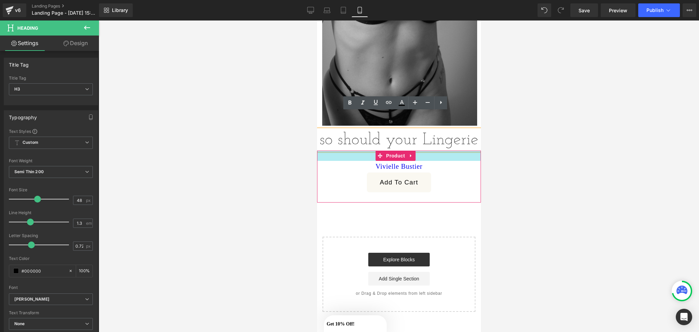
click at [436, 168] on h3 "Vivielle Bustier" at bounding box center [398, 166] width 157 height 11
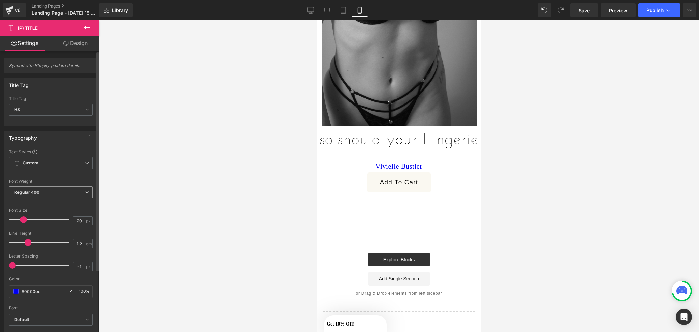
click at [28, 197] on span "Regular 400" at bounding box center [51, 192] width 84 height 12
click at [356, 186] on body "Skip to content Passion - Luxery - Lingerie Home All Products All Products Bodi…" at bounding box center [399, 222] width 164 height 1059
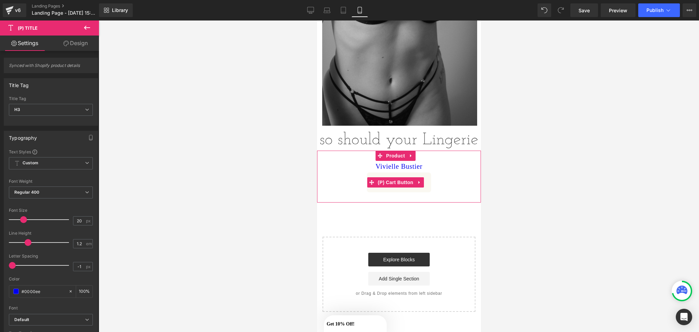
click at [356, 186] on div "Add To Cart" at bounding box center [398, 182] width 157 height 20
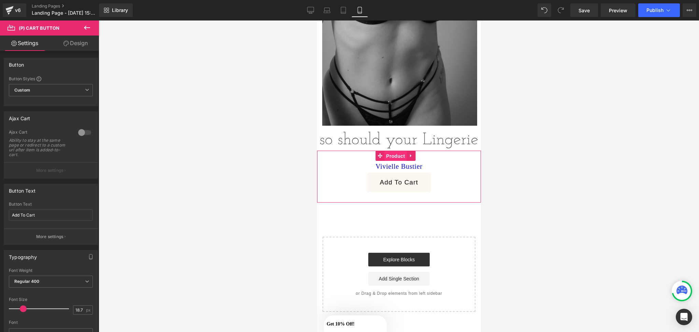
click at [393, 155] on span "Product" at bounding box center [395, 156] width 22 height 10
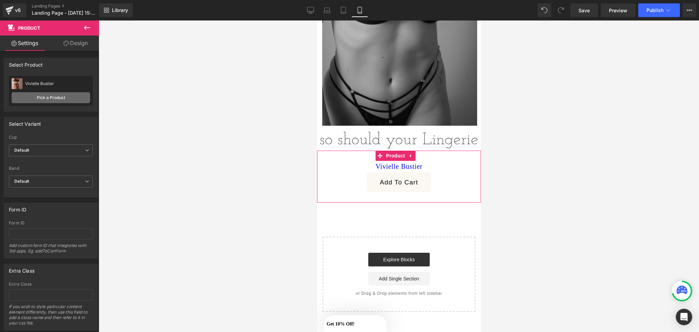
click at [48, 99] on link "Pick a Product" at bounding box center [51, 97] width 78 height 11
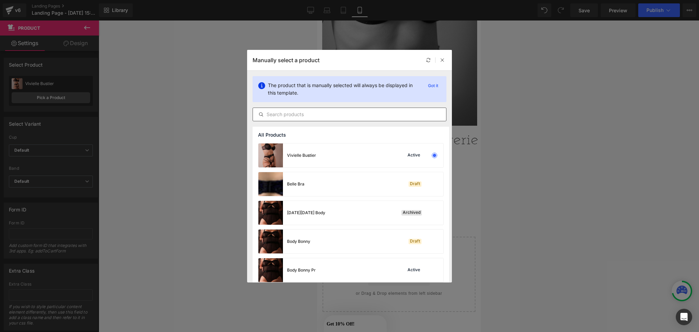
click at [351, 109] on div at bounding box center [350, 114] width 194 height 14
click at [315, 115] on input "text" at bounding box center [349, 114] width 193 height 8
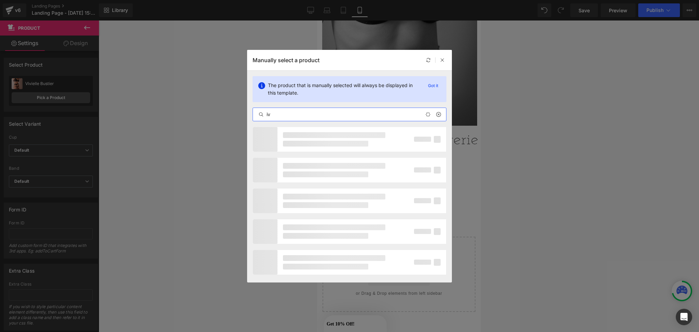
type input "i"
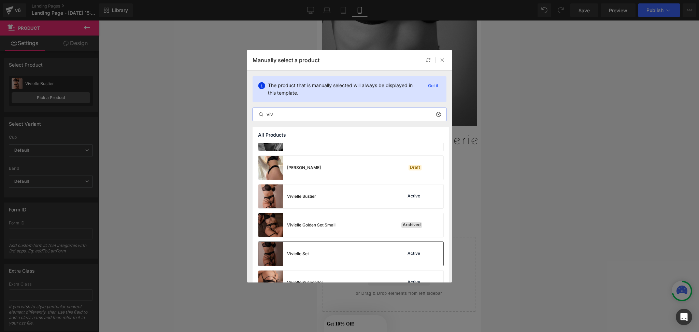
scroll to position [13, 0]
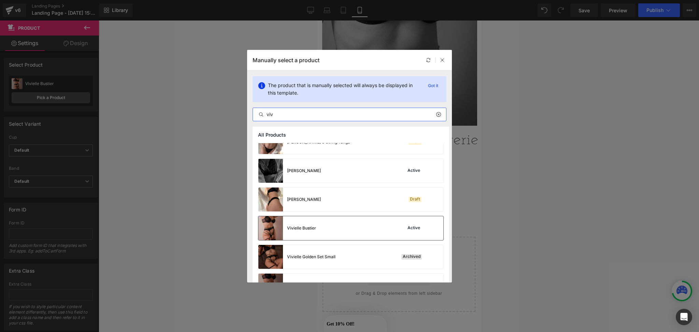
type input "viv"
drag, startPoint x: 331, startPoint y: 222, endPoint x: 15, endPoint y: 202, distance: 317.3
click at [331, 222] on div "Vivielle Bustier Active" at bounding box center [350, 228] width 185 height 24
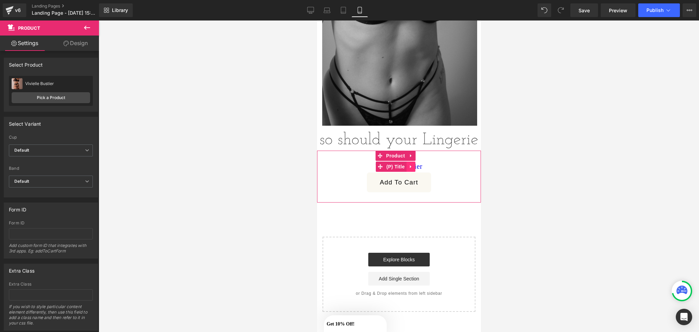
click at [413, 169] on icon at bounding box center [410, 166] width 5 height 5
click at [414, 169] on icon at bounding box center [415, 166] width 5 height 5
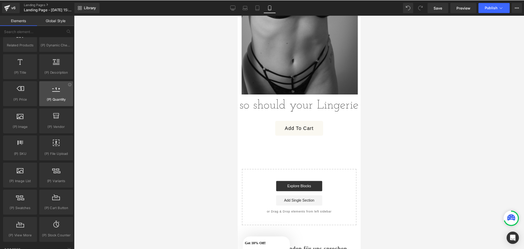
scroll to position [647, 0]
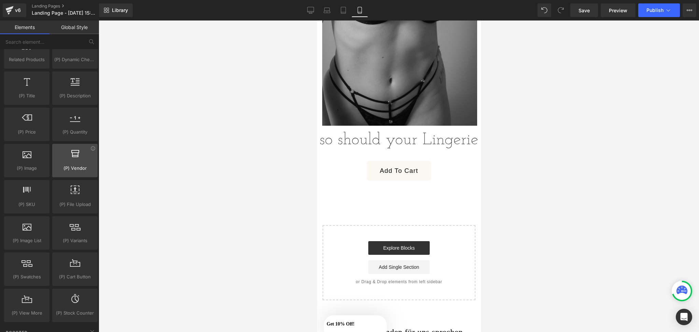
click at [60, 163] on div at bounding box center [74, 156] width 41 height 15
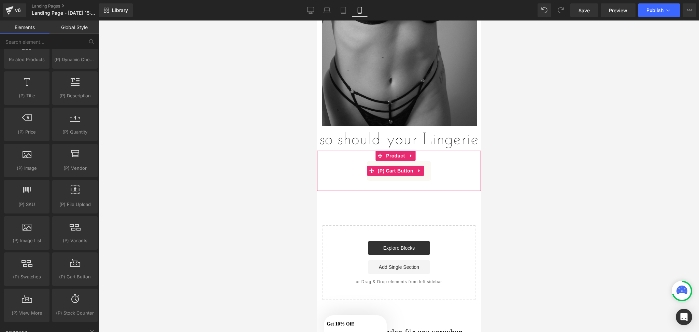
click at [426, 178] on button "Add To Cart" at bounding box center [399, 171] width 64 height 20
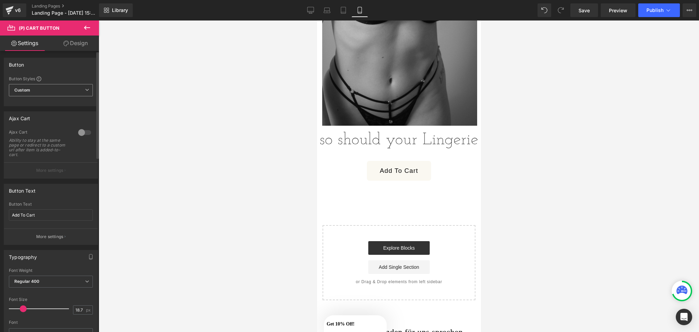
click at [66, 93] on span "Custom Setup Global Style" at bounding box center [51, 90] width 84 height 12
click at [55, 193] on div "Button Text" at bounding box center [49, 190] width 91 height 13
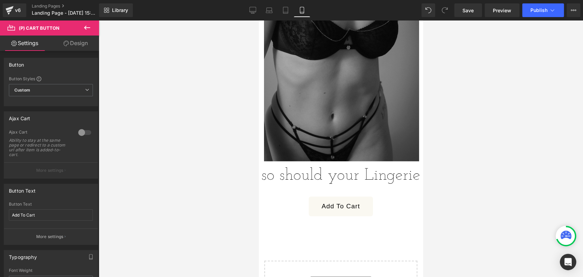
scroll to position [291, 0]
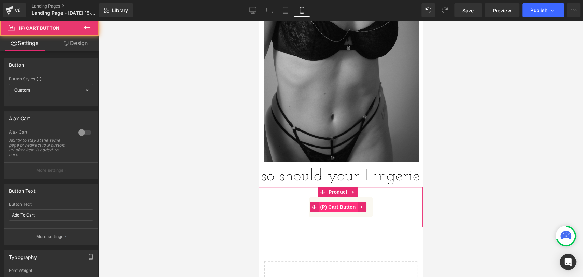
click at [347, 212] on div "Add To Cart (P) Cart Button" at bounding box center [340, 207] width 157 height 20
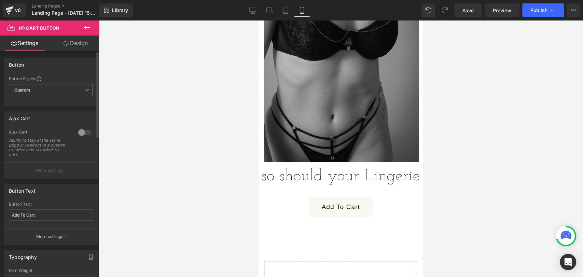
click at [60, 87] on span "Custom Setup Global Style" at bounding box center [51, 90] width 84 height 12
click at [75, 45] on link "Design" at bounding box center [75, 42] width 49 height 15
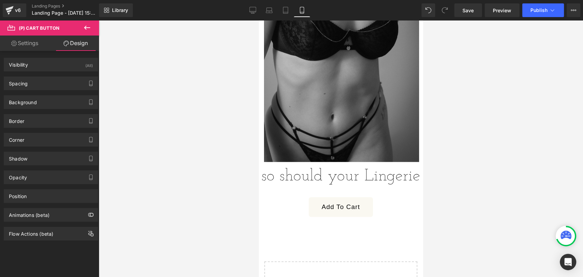
click at [20, 40] on link "Settings" at bounding box center [24, 42] width 49 height 15
type input "100"
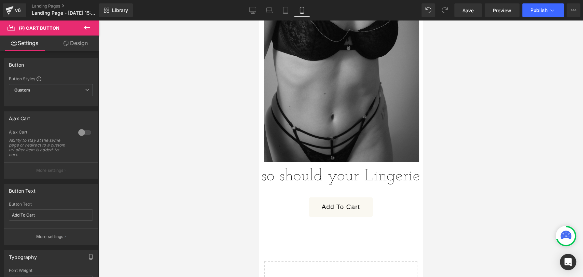
click at [89, 24] on icon at bounding box center [87, 28] width 8 height 8
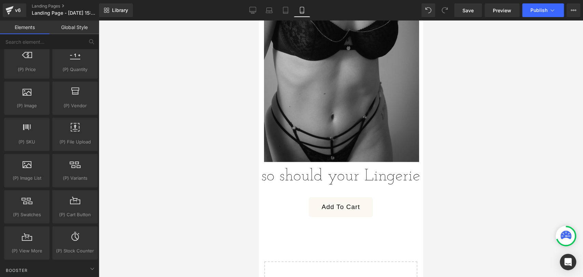
scroll to position [710, 0]
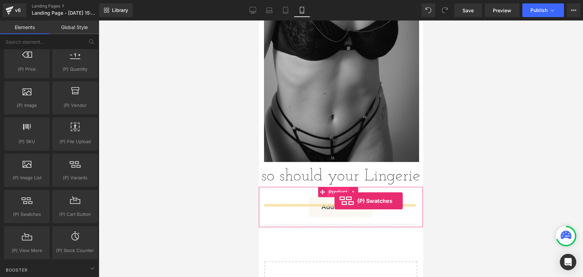
drag, startPoint x: 291, startPoint y: 219, endPoint x: 334, endPoint y: 200, distance: 46.7
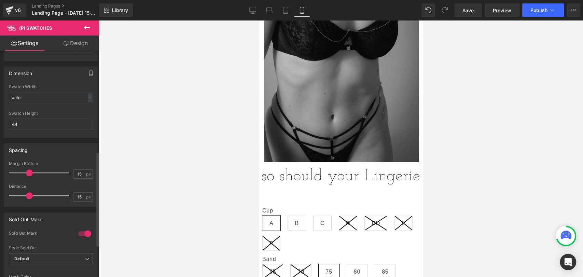
scroll to position [236, 0]
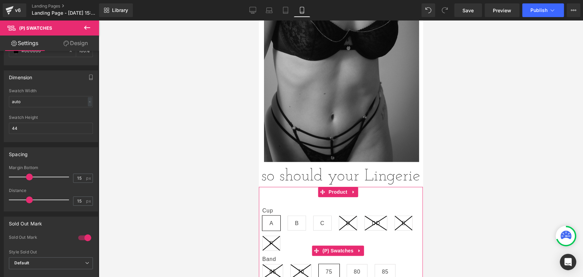
click at [325, 240] on div "Cup A B C D DD E F" at bounding box center [340, 231] width 157 height 48
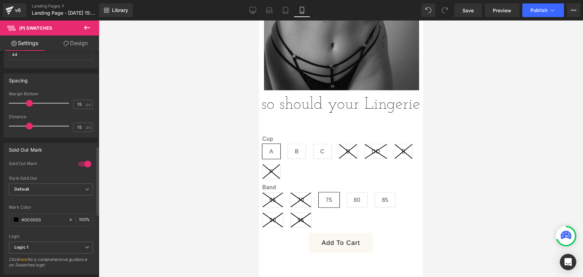
scroll to position [311, 0]
click at [83, 215] on div "100 %" at bounding box center [84, 218] width 16 height 12
click at [80, 214] on input "100" at bounding box center [82, 218] width 7 height 8
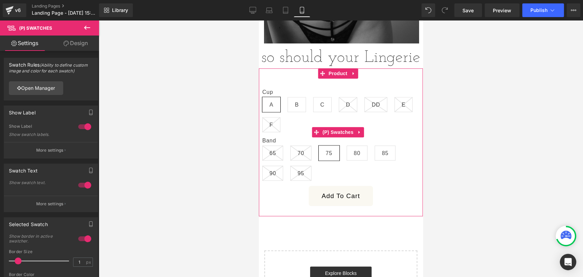
scroll to position [429, 0]
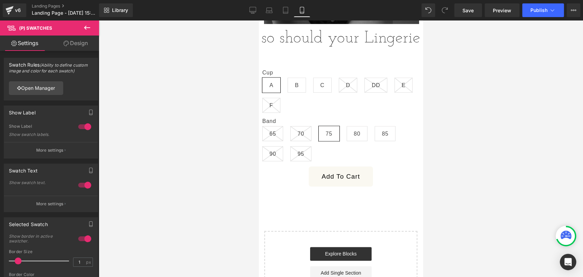
type input "10"
click at [90, 28] on icon at bounding box center [87, 28] width 8 height 8
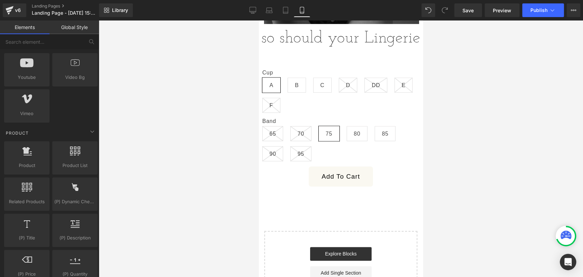
scroll to position [505, 0]
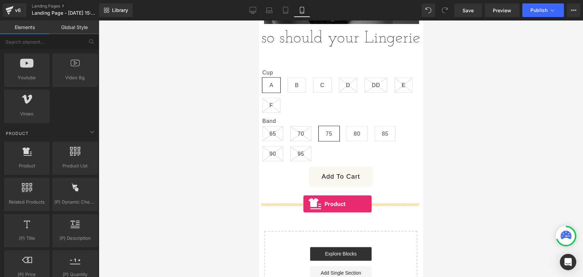
drag, startPoint x: 281, startPoint y: 176, endPoint x: 303, endPoint y: 204, distance: 35.4
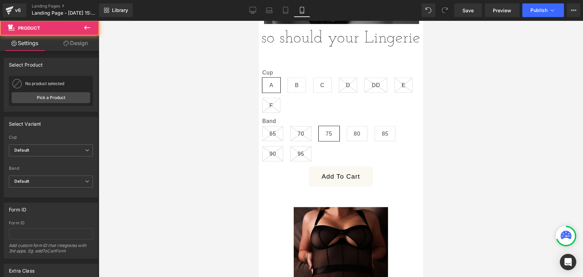
scroll to position [539, 0]
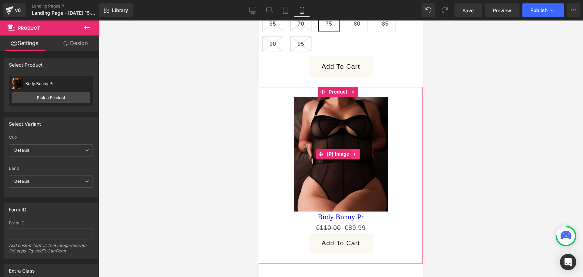
click at [356, 159] on link at bounding box center [354, 154] width 9 height 10
click at [359, 157] on icon at bounding box center [359, 154] width 5 height 5
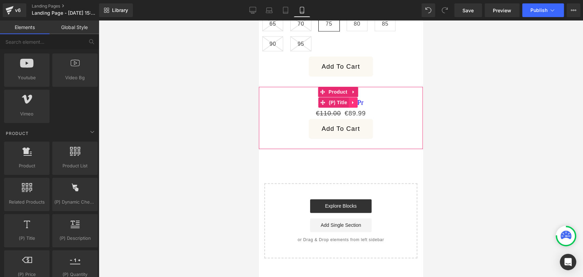
click at [353, 105] on icon at bounding box center [352, 102] width 5 height 5
click at [357, 105] on icon at bounding box center [357, 102] width 5 height 5
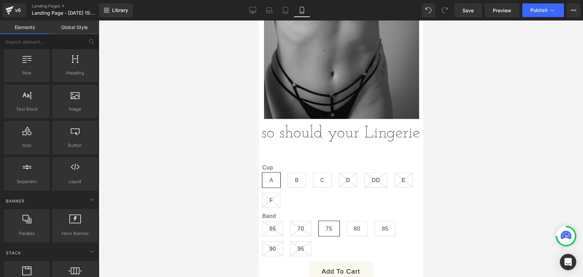
scroll to position [0, 0]
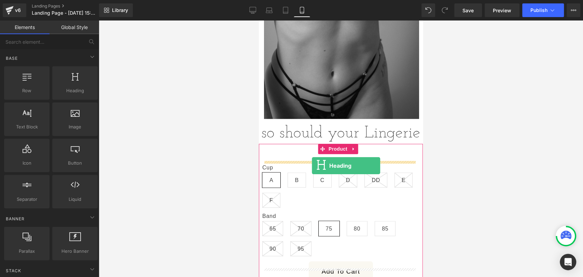
drag, startPoint x: 329, startPoint y: 106, endPoint x: 312, endPoint y: 165, distance: 62.0
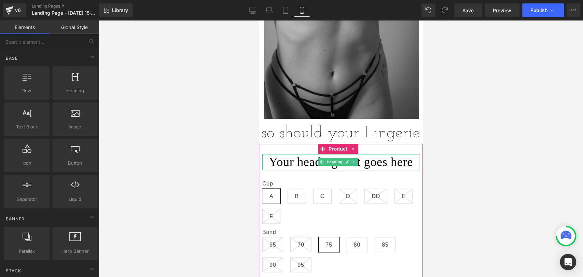
click at [310, 170] on h1 "Your heading text goes here" at bounding box center [340, 162] width 157 height 16
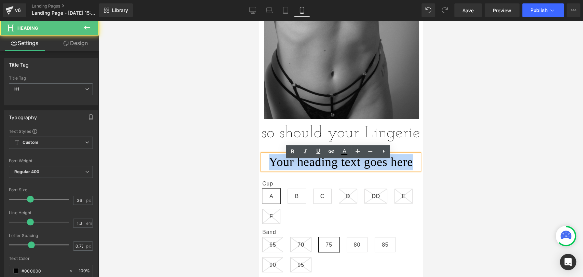
drag, startPoint x: 267, startPoint y: 168, endPoint x: 441, endPoint y: 177, distance: 173.6
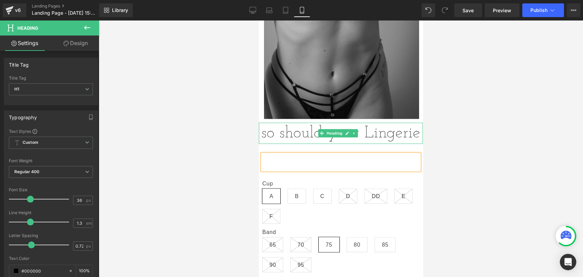
click at [378, 137] on div "so should your Lingerie" at bounding box center [341, 133] width 164 height 21
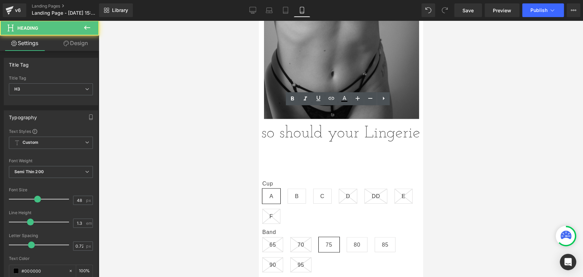
click at [437, 167] on div at bounding box center [341, 148] width 484 height 256
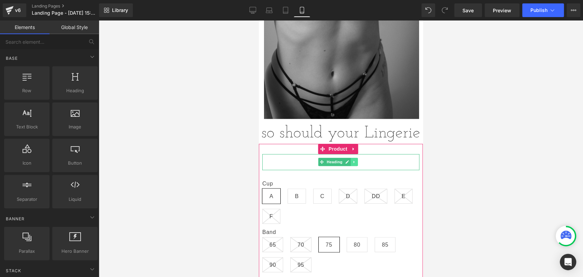
click at [352, 166] on link at bounding box center [353, 162] width 7 height 8
click at [358, 164] on icon at bounding box center [358, 162] width 4 height 4
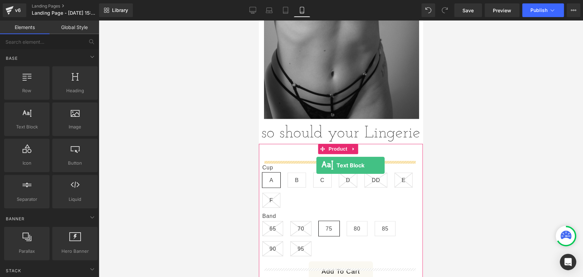
drag, startPoint x: 285, startPoint y: 141, endPoint x: 316, endPoint y: 165, distance: 39.2
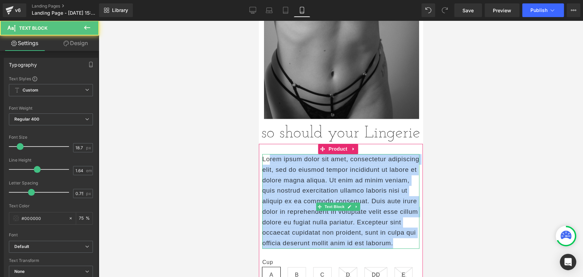
drag, startPoint x: 362, startPoint y: 258, endPoint x: 256, endPoint y: 162, distance: 143.0
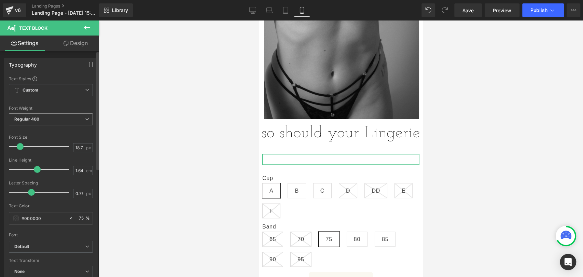
click at [82, 118] on span "Regular 400" at bounding box center [51, 119] width 84 height 12
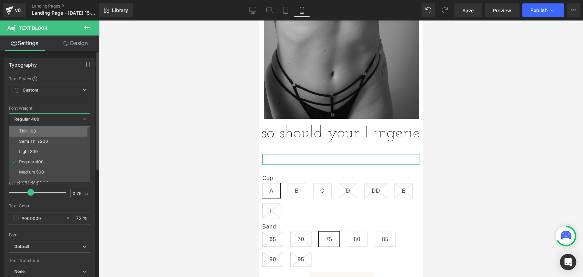
click at [62, 130] on li "Thin 100" at bounding box center [51, 131] width 84 height 10
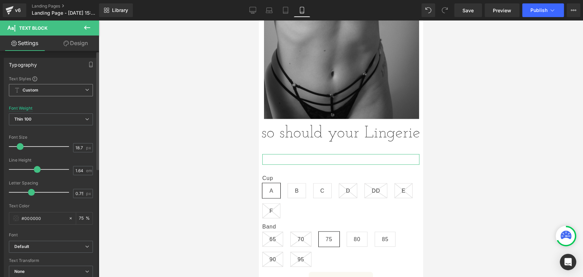
click at [53, 96] on div "Custom Setup Global Style Custom Setup Global Style" at bounding box center [51, 92] width 84 height 16
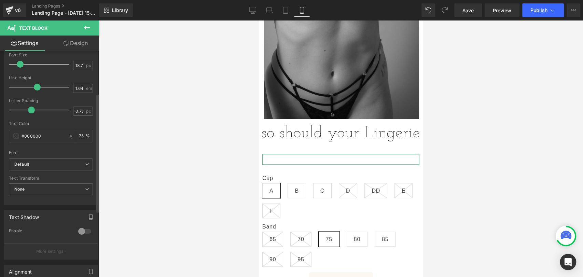
scroll to position [84, 0]
click at [42, 162] on b "Default" at bounding box center [49, 163] width 71 height 6
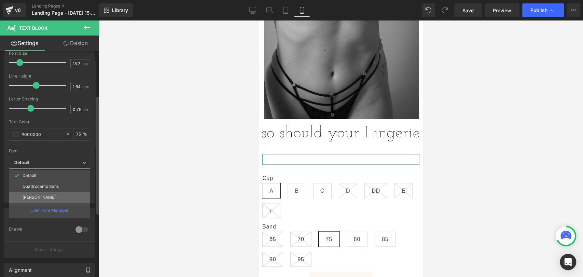
click at [51, 192] on li "[PERSON_NAME]" at bounding box center [49, 197] width 81 height 11
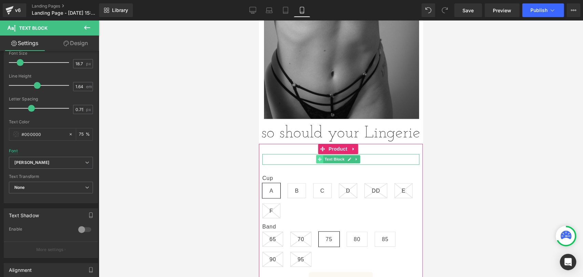
click at [319, 163] on span at bounding box center [319, 159] width 7 height 8
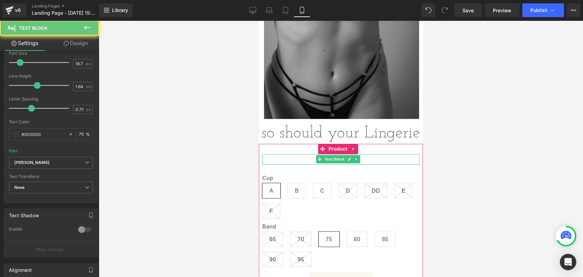
click at [303, 164] on p at bounding box center [340, 159] width 157 height 11
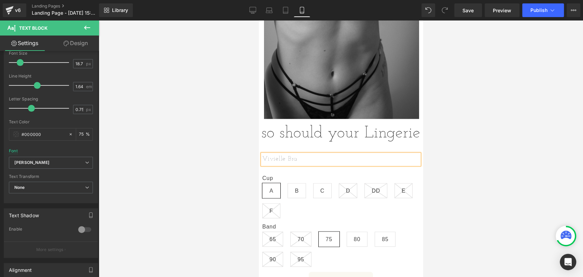
click at [275, 139] on div "so should your Lingerie" at bounding box center [341, 133] width 164 height 21
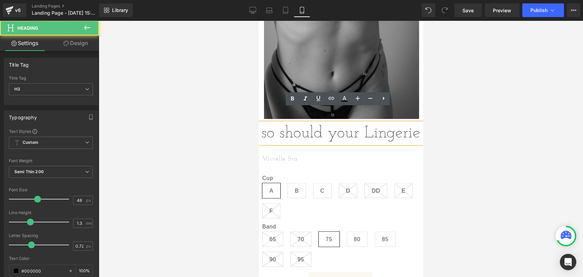
click at [311, 164] on p "Vivielle Bra" at bounding box center [340, 159] width 157 height 11
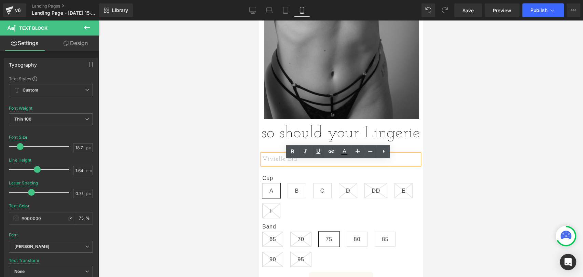
click at [311, 164] on p "Vivielle Bra" at bounding box center [340, 159] width 157 height 11
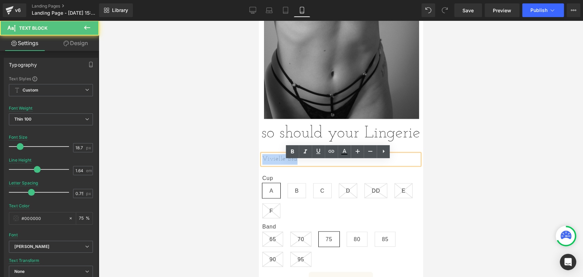
drag, startPoint x: 311, startPoint y: 168, endPoint x: 244, endPoint y: 164, distance: 66.6
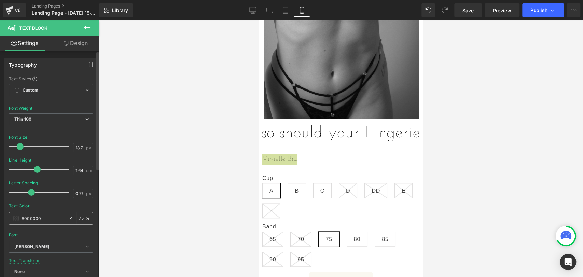
click at [82, 216] on input "75" at bounding box center [82, 218] width 7 height 8
type input "7"
type input "100"
click at [197, 191] on div at bounding box center [341, 148] width 484 height 256
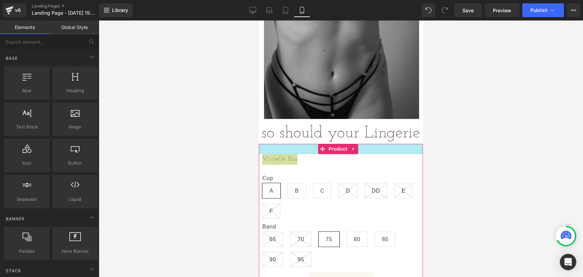
click at [362, 154] on div at bounding box center [341, 149] width 164 height 10
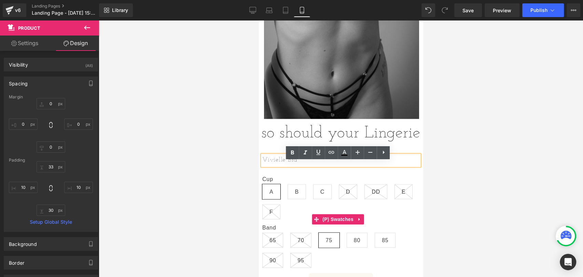
click at [333, 180] on div "Cup A B C D DD E F Band 65 70" at bounding box center [340, 219] width 157 height 107
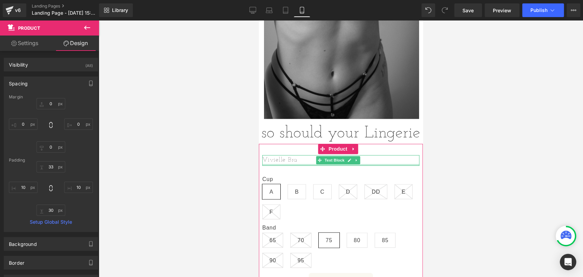
click at [289, 166] on div at bounding box center [340, 165] width 157 height 2
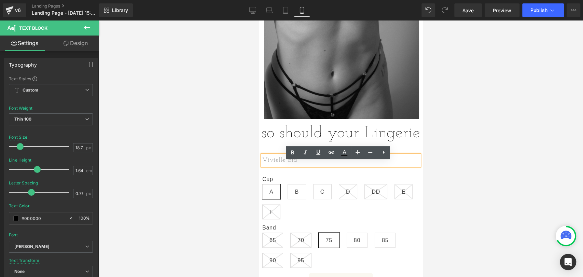
click at [304, 166] on p "Vivielle Bra" at bounding box center [340, 160] width 157 height 11
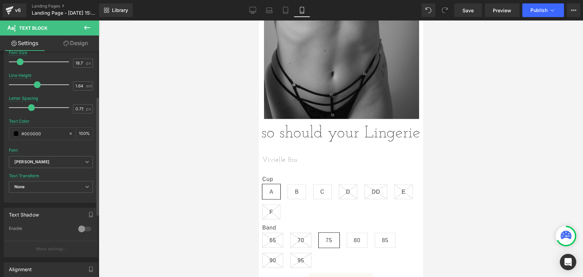
scroll to position [82, 0]
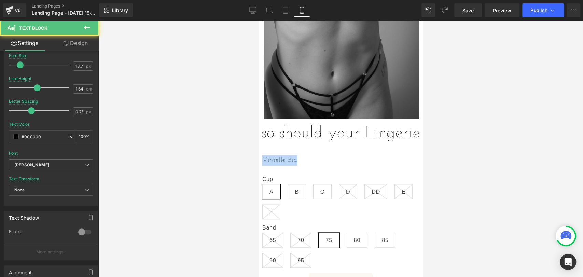
drag, startPoint x: 300, startPoint y: 168, endPoint x: 252, endPoint y: 162, distance: 49.2
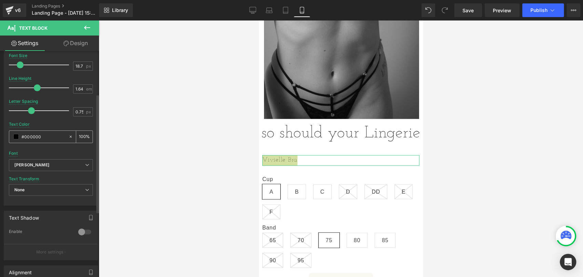
click at [60, 137] on input "#000000" at bounding box center [43, 137] width 44 height 8
click at [15, 136] on span at bounding box center [15, 136] width 5 height 5
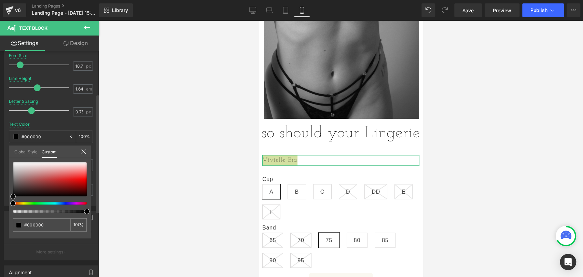
type input "#4d1313"
type input "#491212"
type input "#3d0e0e"
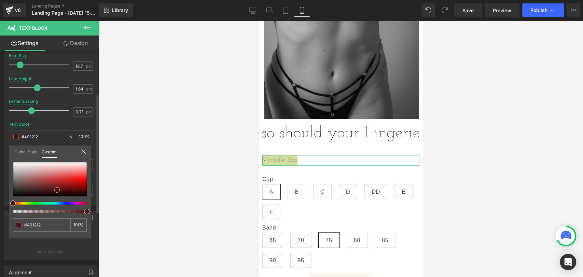
type input "#3d0e0e"
type input "#110303"
type input "#000000"
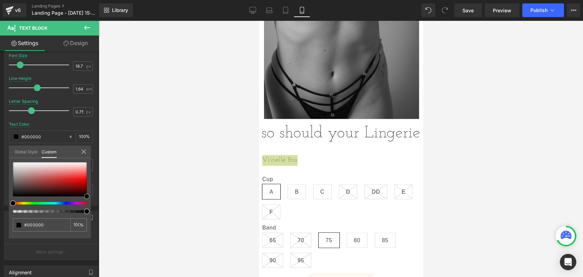
drag, startPoint x: 57, startPoint y: 190, endPoint x: 110, endPoint y: 210, distance: 57.0
click at [110, 210] on div "Text Block You are previewing how the will restyle your page. You can not edit …" at bounding box center [291, 144] width 583 height 288
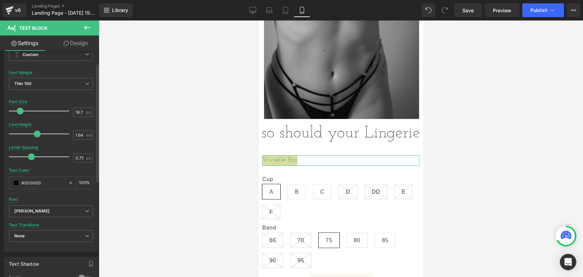
scroll to position [0, 0]
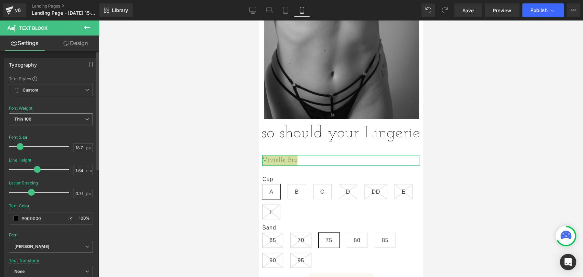
click at [52, 118] on span "Thin 100" at bounding box center [51, 119] width 84 height 12
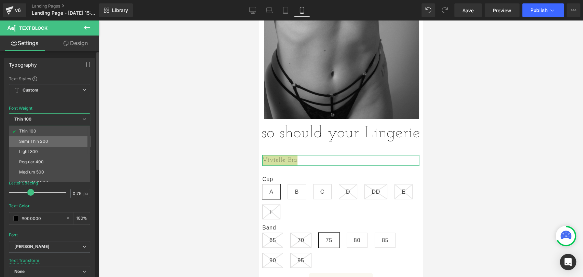
click at [44, 137] on li "Semi Thin 200" at bounding box center [51, 141] width 84 height 10
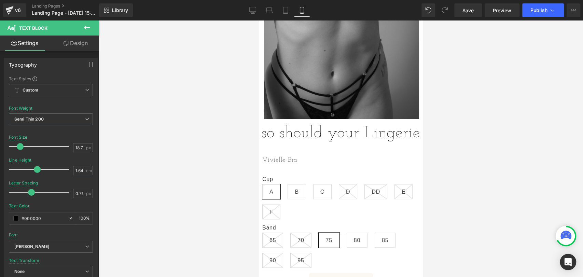
click at [460, 18] on div "Library Mobile Desktop Laptop Tablet Mobile Save Preview Publish Scheduled View…" at bounding box center [341, 10] width 484 height 20
click at [468, 8] on span "Save" at bounding box center [467, 10] width 11 height 7
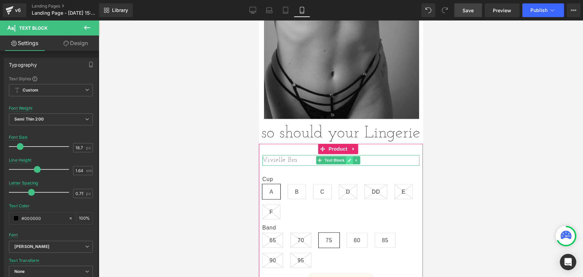
click at [347, 162] on icon at bounding box center [349, 160] width 4 height 4
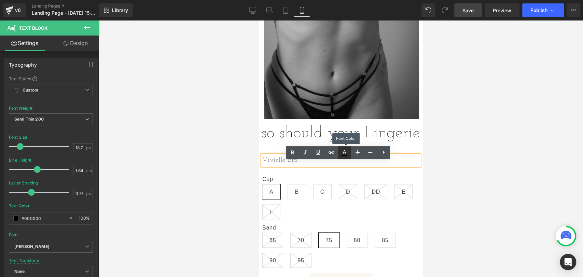
click at [341, 154] on icon at bounding box center [344, 152] width 8 height 8
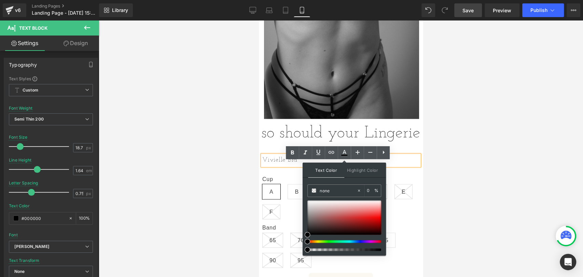
type input "#000000"
type input "100"
drag, startPoint x: 567, startPoint y: 269, endPoint x: 397, endPoint y: 249, distance: 171.4
type input "#000000"
drag, startPoint x: 308, startPoint y: 230, endPoint x: 353, endPoint y: 252, distance: 49.6
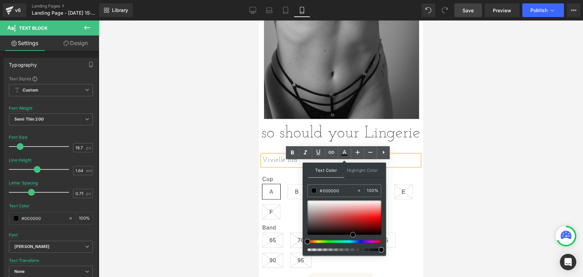
click at [353, 252] on div "#000000 100 %" at bounding box center [344, 219] width 74 height 71
click at [449, 197] on div at bounding box center [341, 148] width 484 height 256
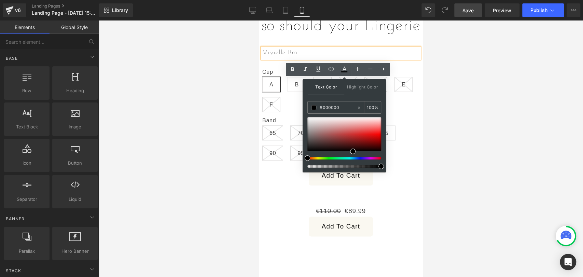
scroll to position [398, 0]
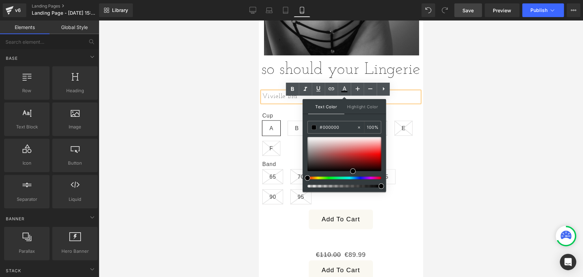
click at [250, 192] on div at bounding box center [341, 148] width 484 height 256
click at [282, 102] on p "Vivielle Bra" at bounding box center [340, 96] width 157 height 11
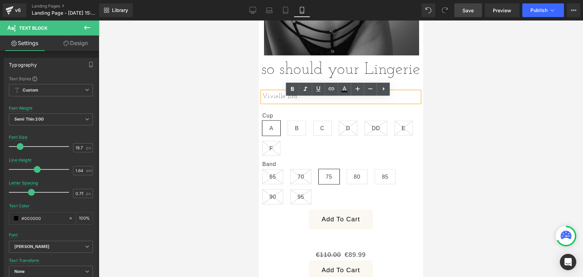
click at [307, 102] on p "Vivielle Bra" at bounding box center [340, 96] width 157 height 11
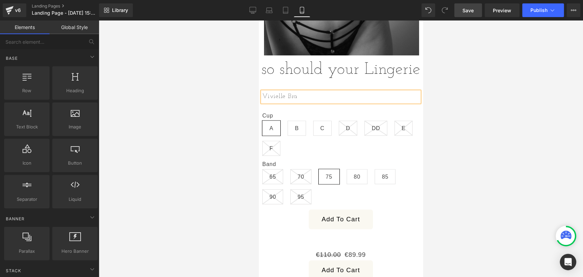
click at [249, 111] on div at bounding box center [341, 148] width 484 height 256
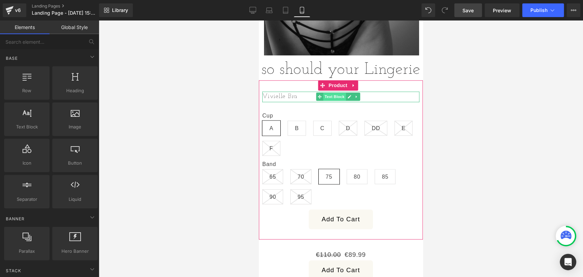
click at [331, 101] on span "Text Block" at bounding box center [334, 96] width 23 height 8
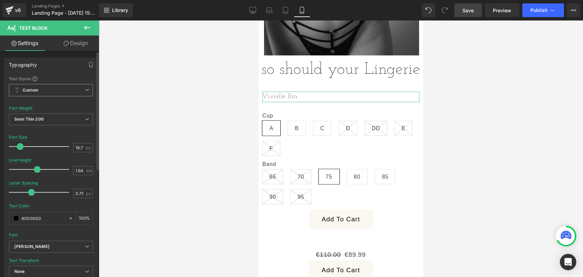
click at [30, 91] on b "Custom" at bounding box center [31, 90] width 16 height 6
click at [49, 133] on div "Text Styles Custom Custom Setup Global Style Custom Setup Global Style Thin 100…" at bounding box center [49, 181] width 91 height 211
click at [50, 119] on span "Semi Thin 200" at bounding box center [51, 119] width 84 height 12
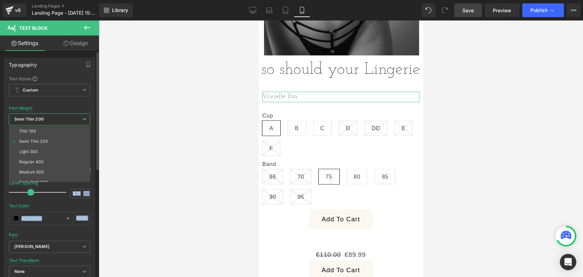
click at [44, 150] on li "Light 300" at bounding box center [51, 151] width 84 height 10
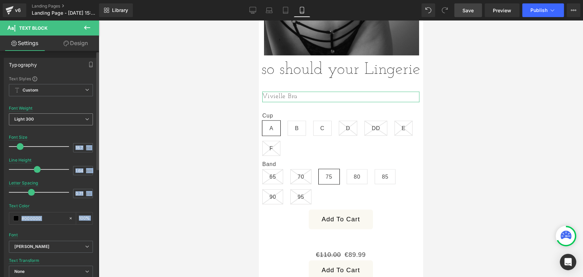
click at [56, 114] on span "Light 300" at bounding box center [51, 119] width 84 height 12
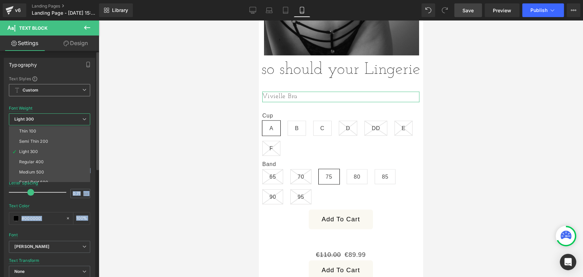
click at [60, 86] on span "Custom Setup Global Style" at bounding box center [49, 90] width 81 height 12
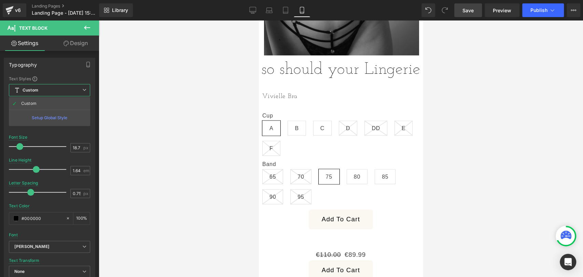
click at [120, 184] on div at bounding box center [341, 148] width 484 height 256
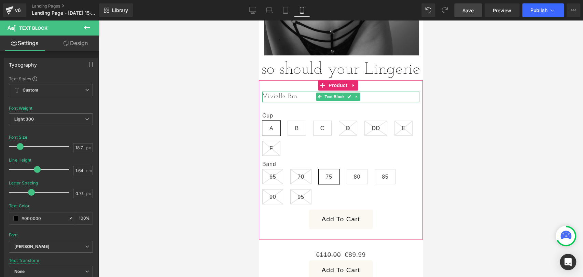
click at [303, 101] on p "Vivielle Bra" at bounding box center [340, 96] width 157 height 11
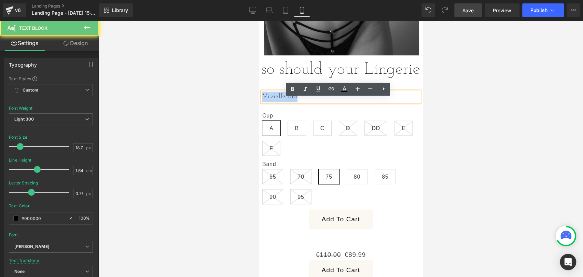
drag, startPoint x: 303, startPoint y: 102, endPoint x: 255, endPoint y: 99, distance: 48.9
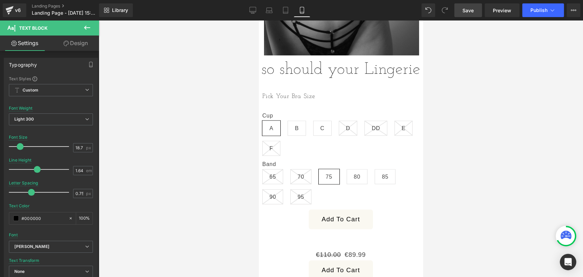
click at [220, 110] on div at bounding box center [341, 148] width 484 height 256
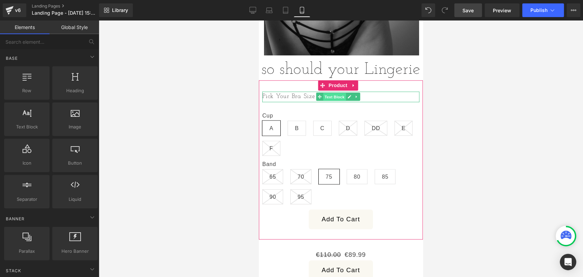
click at [329, 101] on span "Text Block" at bounding box center [334, 97] width 23 height 8
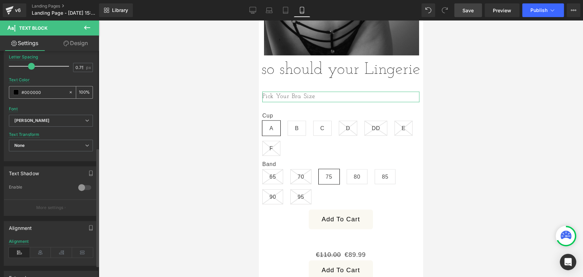
scroll to position [205, 0]
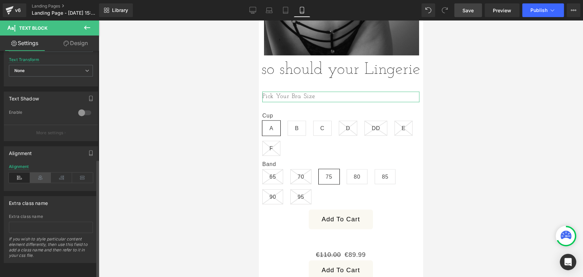
click at [40, 175] on icon at bounding box center [40, 177] width 21 height 10
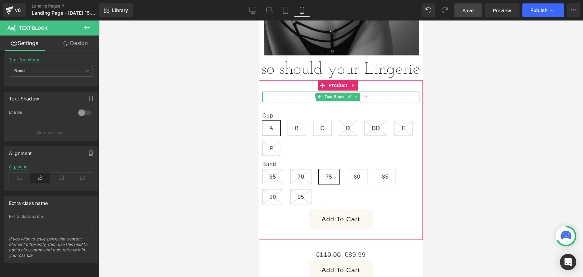
click at [299, 102] on p "Pick Your Bra Size" at bounding box center [340, 96] width 157 height 11
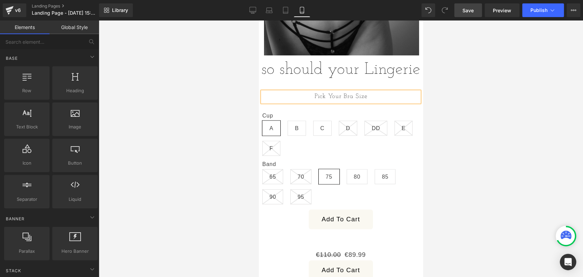
click at [258, 116] on div at bounding box center [341, 148] width 484 height 256
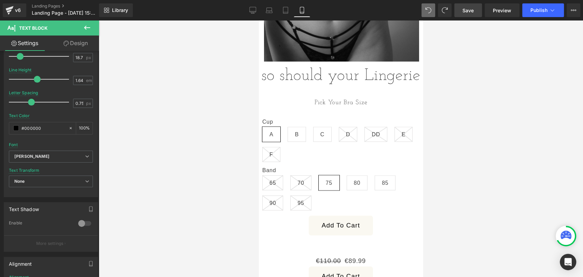
scroll to position [393, 0]
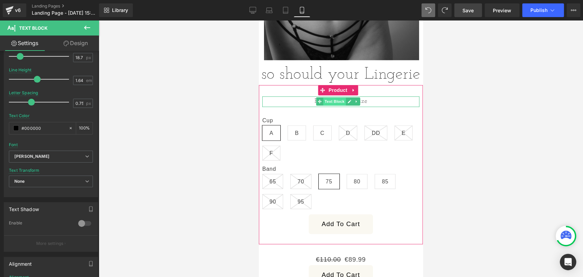
click at [333, 105] on span "Text Block" at bounding box center [334, 101] width 23 height 8
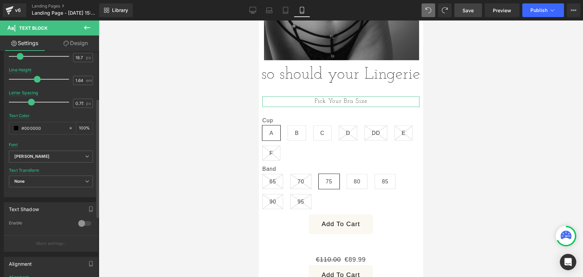
scroll to position [205, 0]
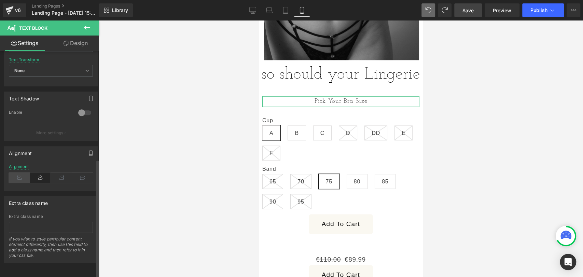
click at [21, 172] on icon at bounding box center [19, 177] width 21 height 10
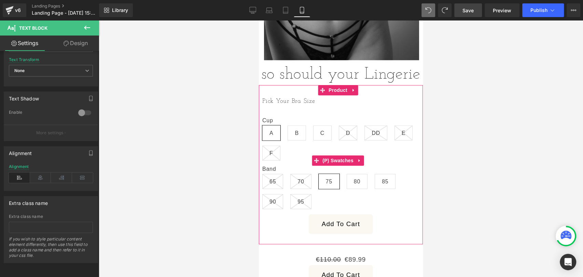
click at [283, 125] on label "Cup" at bounding box center [340, 121] width 157 height 8
click at [338, 95] on span "Product" at bounding box center [338, 90] width 22 height 10
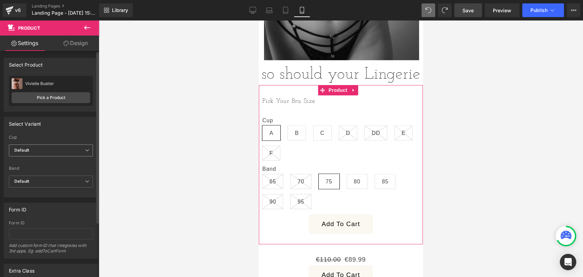
click at [55, 155] on span "Default" at bounding box center [51, 150] width 84 height 12
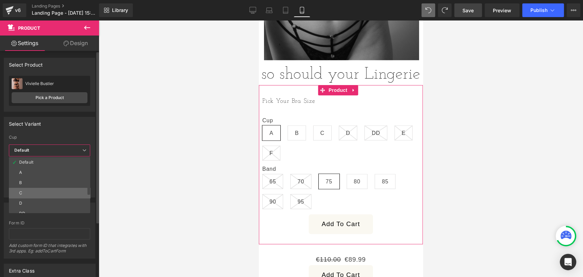
click at [31, 190] on li "C" at bounding box center [51, 193] width 84 height 10
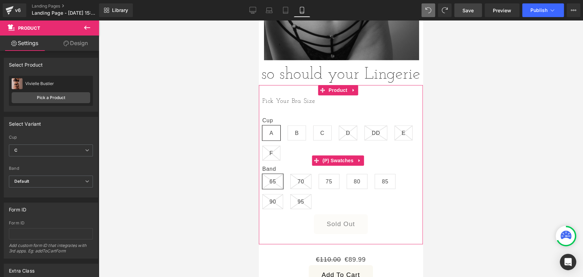
click at [322, 140] on span "C" at bounding box center [322, 133] width 4 height 14
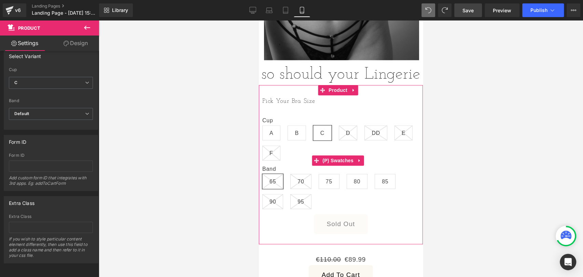
click at [270, 125] on label "Cup" at bounding box center [340, 121] width 157 height 8
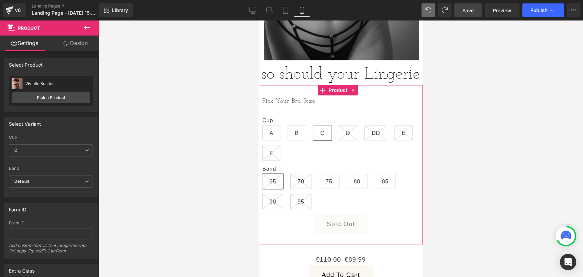
click at [85, 38] on link "Design" at bounding box center [75, 42] width 49 height 15
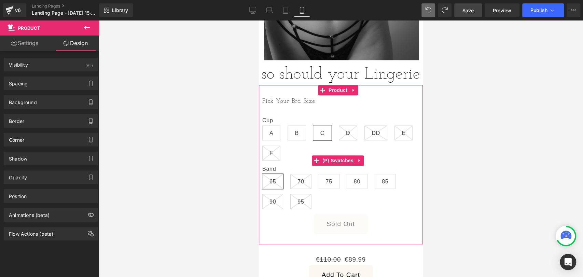
click at [321, 187] on span "75" at bounding box center [328, 181] width 21 height 15
click at [340, 166] on span "(P) Swatches" at bounding box center [337, 161] width 34 height 10
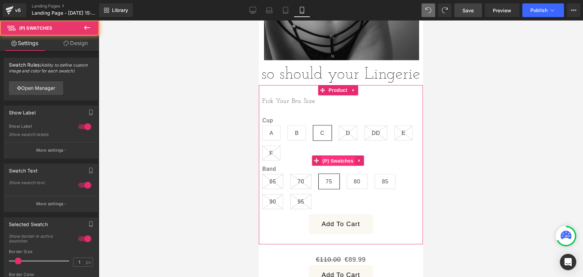
click at [340, 166] on span "(P) Swatches" at bounding box center [337, 161] width 34 height 10
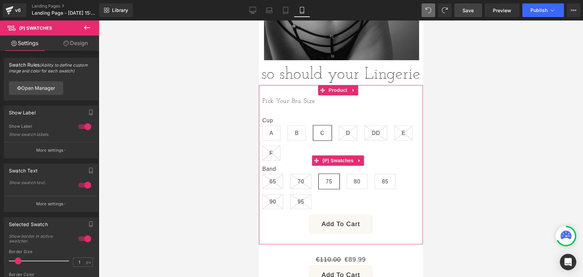
click at [303, 117] on div "Cup A B C D DD E F Band 65 70" at bounding box center [340, 160] width 157 height 107
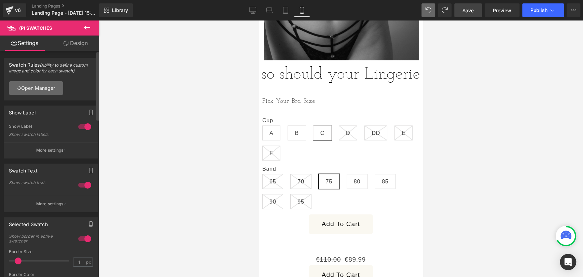
click at [40, 86] on link "Open Manager" at bounding box center [36, 88] width 54 height 14
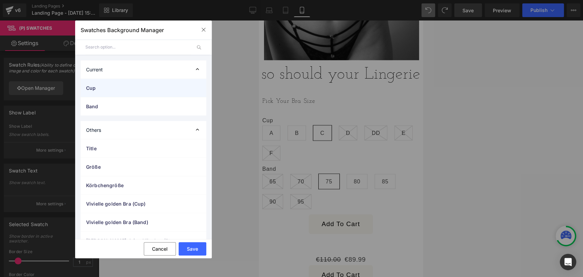
click at [161, 88] on span "Cup" at bounding box center [136, 87] width 101 height 7
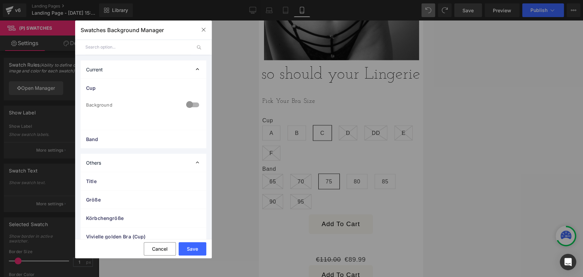
click at [188, 103] on div at bounding box center [192, 105] width 16 height 13
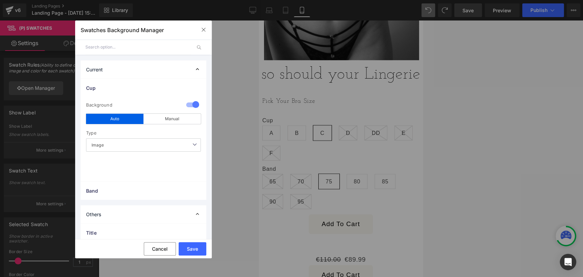
click at [188, 103] on div at bounding box center [192, 105] width 16 height 13
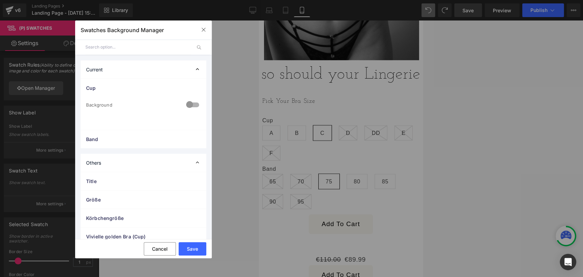
scroll to position [85, 0]
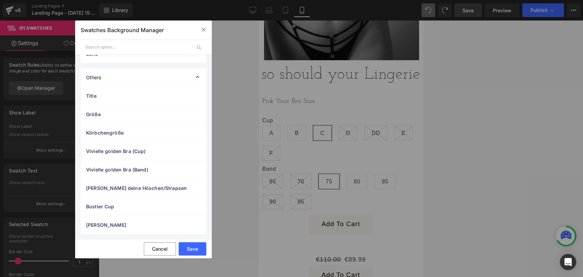
click at [151, 247] on button "Cancel" at bounding box center [160, 248] width 32 height 13
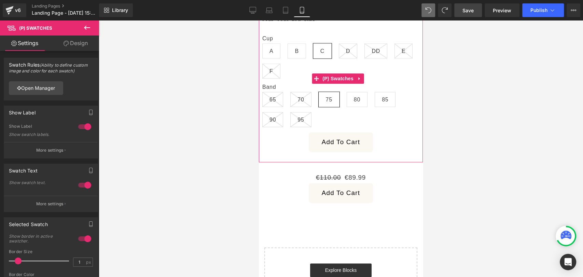
scroll to position [493, 0]
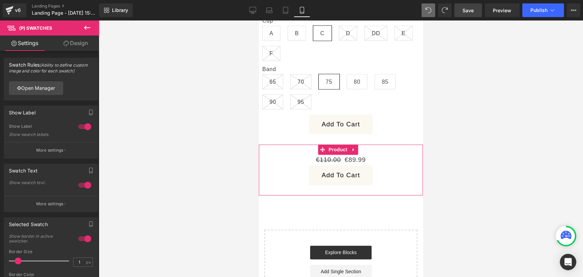
click at [353, 151] on icon at bounding box center [352, 149] width 1 height 3
click at [357, 152] on icon at bounding box center [357, 149] width 5 height 5
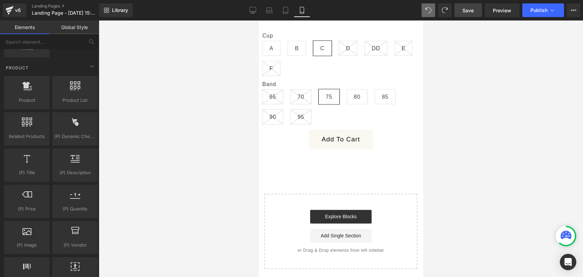
scroll to position [565, 0]
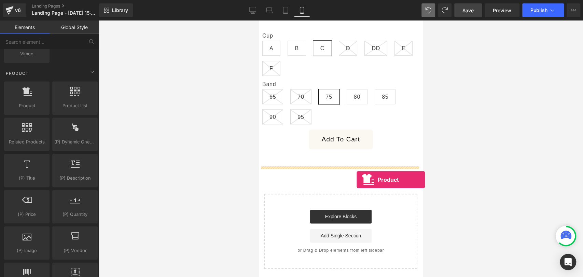
drag, startPoint x: 283, startPoint y: 115, endPoint x: 356, endPoint y: 178, distance: 96.5
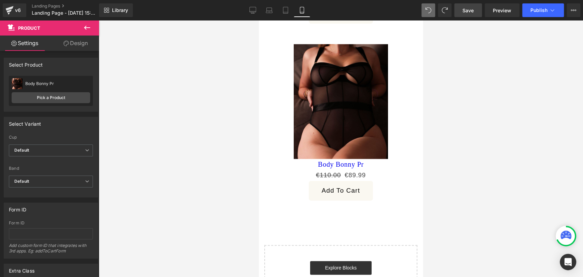
scroll to position [578, 0]
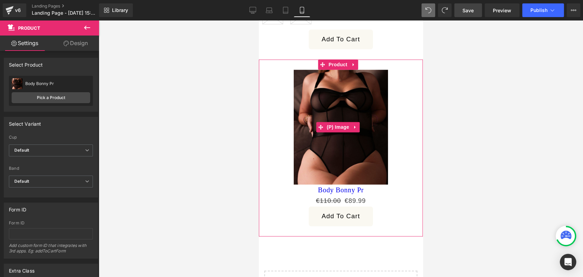
click at [354, 129] on icon at bounding box center [355, 126] width 5 height 5
click at [362, 129] on link at bounding box center [359, 127] width 9 height 10
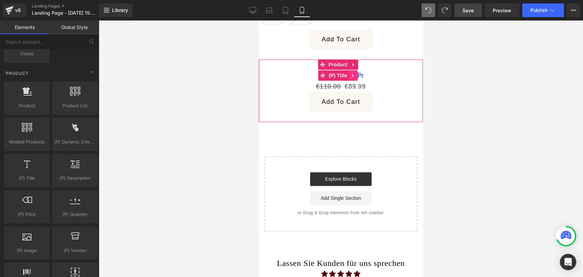
click at [354, 78] on icon at bounding box center [352, 75] width 5 height 5
click at [357, 78] on icon at bounding box center [357, 75] width 5 height 5
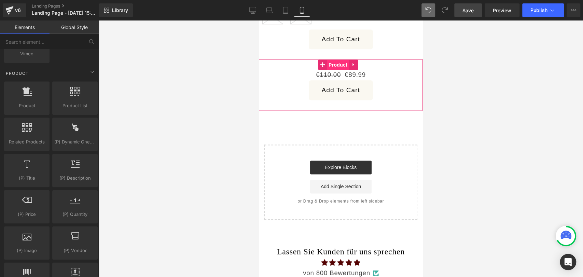
click at [331, 70] on span "Product" at bounding box center [338, 65] width 22 height 10
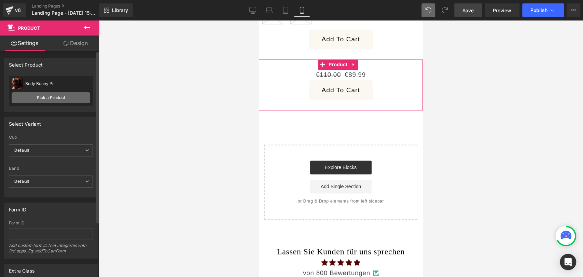
click at [47, 97] on link "Pick a Product" at bounding box center [51, 97] width 78 height 11
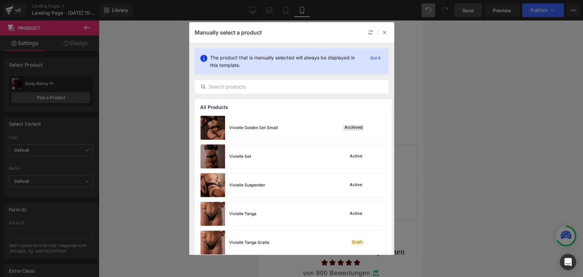
scroll to position [407, 0]
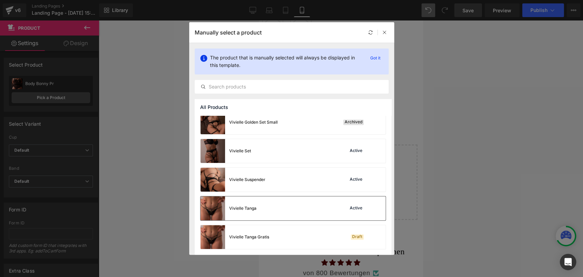
drag, startPoint x: 302, startPoint y: 213, endPoint x: 44, endPoint y: 162, distance: 262.7
click at [302, 213] on div "Vivielle Tanga Active" at bounding box center [292, 208] width 185 height 24
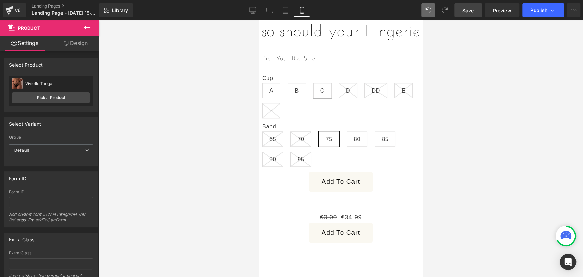
scroll to position [436, 0]
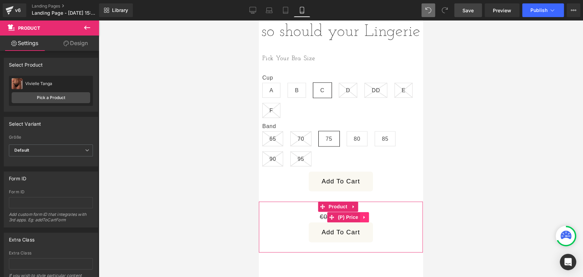
click at [363, 219] on icon at bounding box center [363, 217] width 1 height 3
click at [370, 219] on icon at bounding box center [368, 217] width 5 height 5
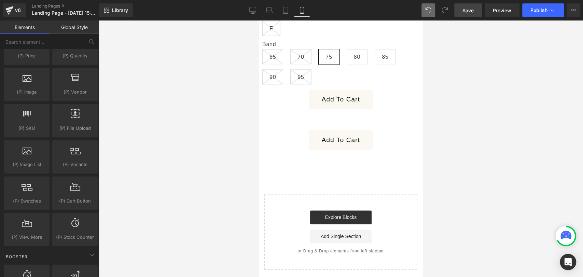
scroll to position [738, 0]
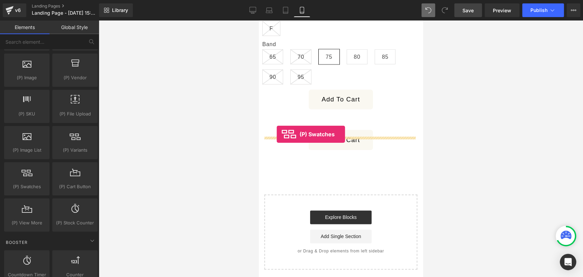
drag, startPoint x: 278, startPoint y: 195, endPoint x: 276, endPoint y: 134, distance: 60.4
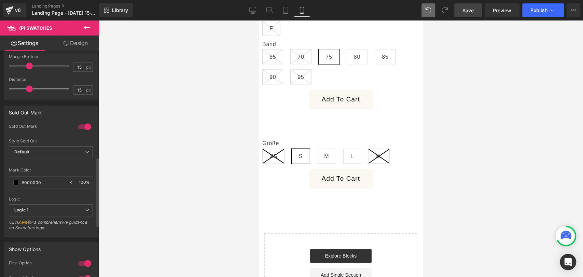
scroll to position [348, 0]
click at [79, 178] on input "100" at bounding box center [82, 182] width 7 height 8
click at [82, 178] on input "100" at bounding box center [82, 182] width 7 height 8
type input "1"
type input "7"
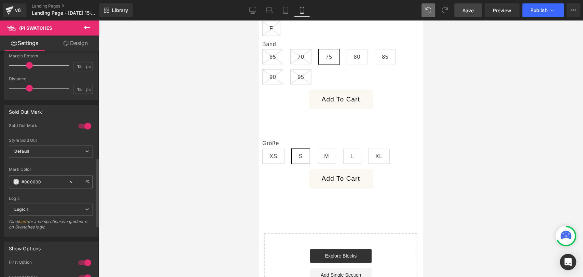
type input "0"
type input "22"
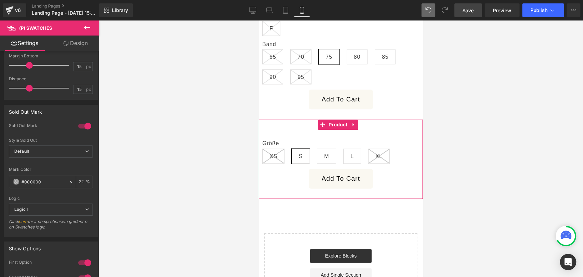
click at [271, 131] on div "Größe XS S M L XL 0 (P) Swatches Add To Cart (P) Cart Button Product" at bounding box center [341, 158] width 164 height 79
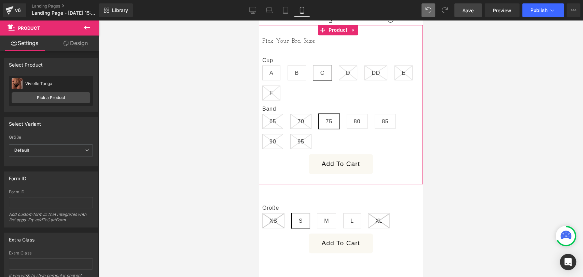
scroll to position [480, 0]
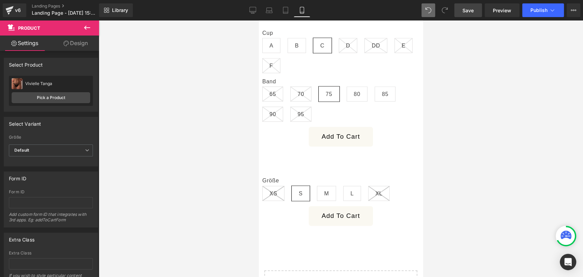
click at [89, 25] on icon at bounding box center [87, 28] width 8 height 8
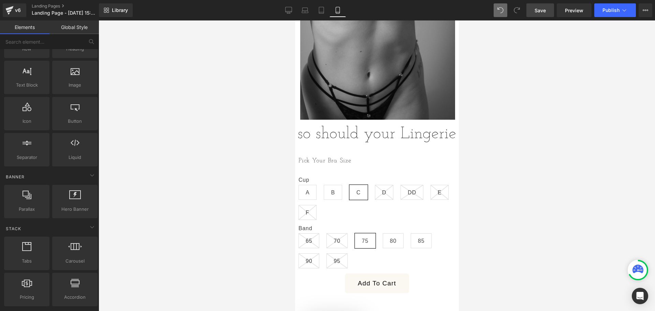
scroll to position [334, 0]
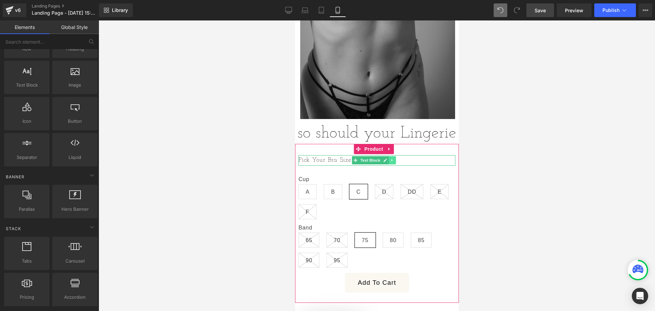
click at [393, 162] on icon at bounding box center [392, 160] width 4 height 4
click at [388, 162] on icon at bounding box center [388, 161] width 4 height 4
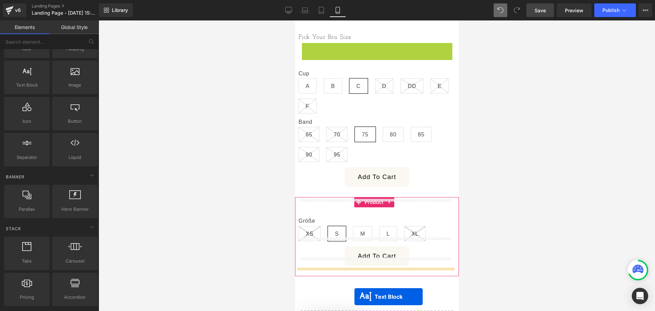
scroll to position [471, 0]
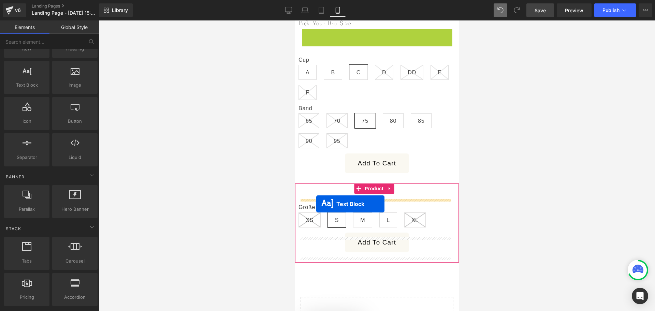
drag, startPoint x: 356, startPoint y: 176, endPoint x: 316, endPoint y: 203, distance: 48.1
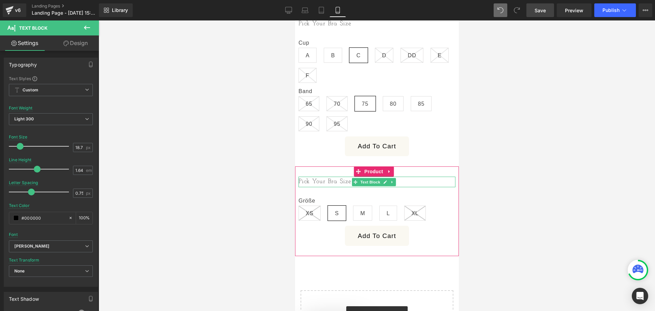
click at [326, 187] on p "Pick Your Bra Size" at bounding box center [376, 182] width 157 height 11
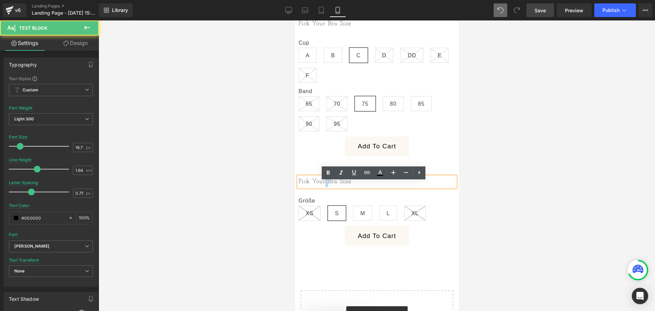
click at [326, 187] on p "Pick Your Bra Size" at bounding box center [376, 182] width 157 height 11
click at [331, 187] on p "Pick Your Bra Size" at bounding box center [376, 182] width 157 height 11
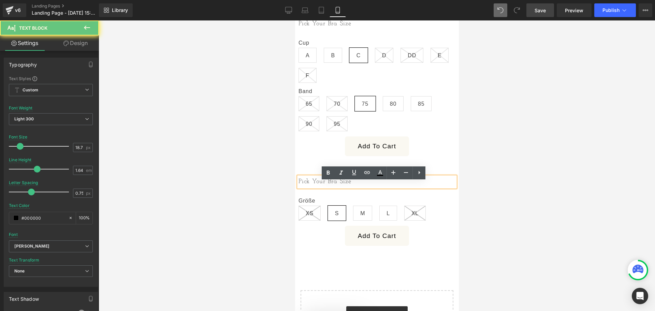
click at [331, 187] on p "Pick Your Bra Size" at bounding box center [376, 182] width 157 height 11
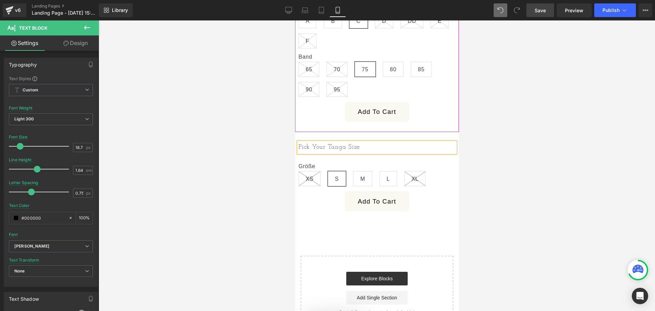
scroll to position [523, 0]
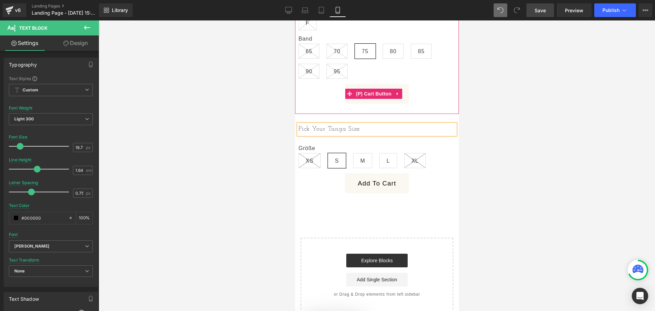
click at [437, 98] on div "Add To Cart" at bounding box center [376, 94] width 157 height 20
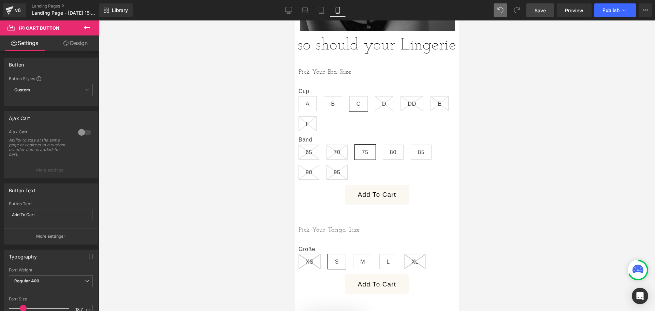
scroll to position [435, 0]
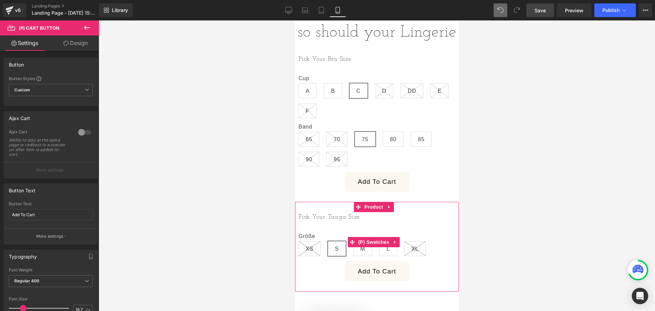
click at [308, 239] on label "Größe" at bounding box center [376, 237] width 157 height 8
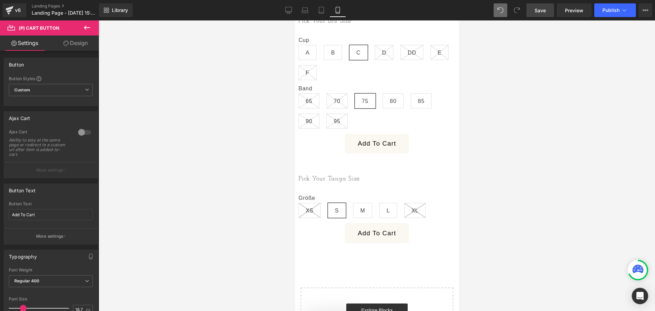
scroll to position [461, 0]
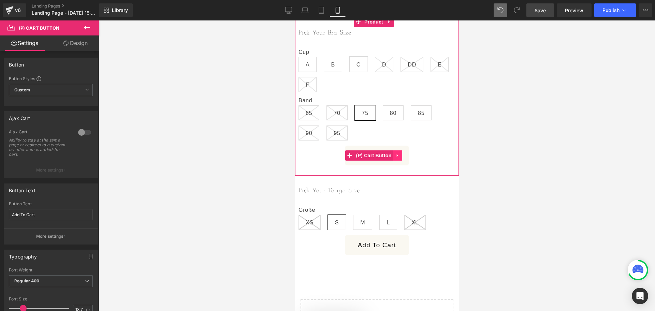
click at [396, 158] on icon at bounding box center [397, 155] width 5 height 5
click at [388, 166] on button "Add To Cart" at bounding box center [377, 156] width 64 height 20
click at [375, 156] on span "(P) Cart Button" at bounding box center [373, 156] width 39 height 10
click at [37, 95] on span "Custom Setup Global Style" at bounding box center [51, 90] width 84 height 12
click at [70, 38] on link "Design" at bounding box center [75, 42] width 49 height 15
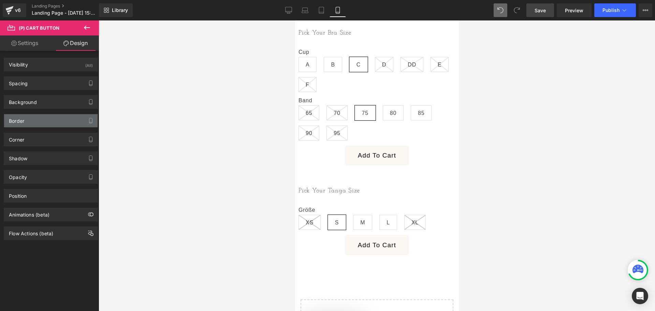
type input "#faf8f1"
type input "100"
click at [33, 105] on div "Background" at bounding box center [51, 102] width 94 height 13
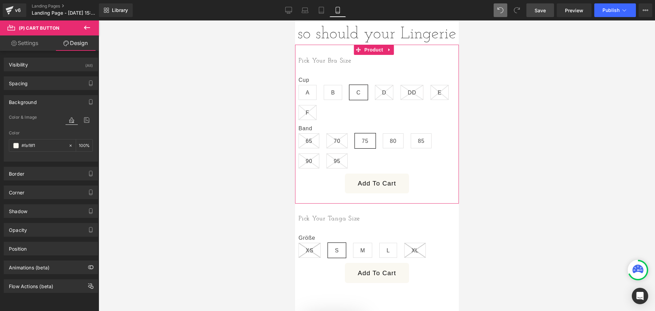
scroll to position [436, 0]
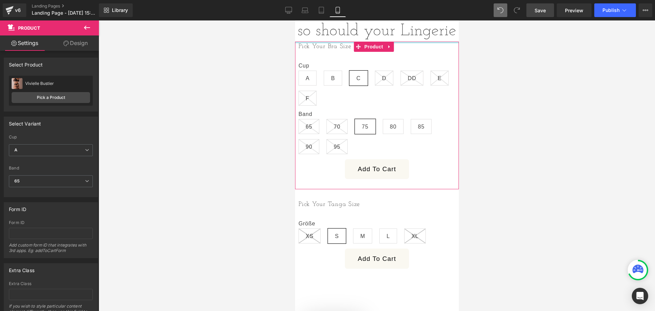
drag, startPoint x: 406, startPoint y: 66, endPoint x: 401, endPoint y: 24, distance: 43.0
click at [401, 24] on div "You are Heading Image Image Row a rare piece of art Heading Image so should you…" at bounding box center [377, 22] width 164 height 734
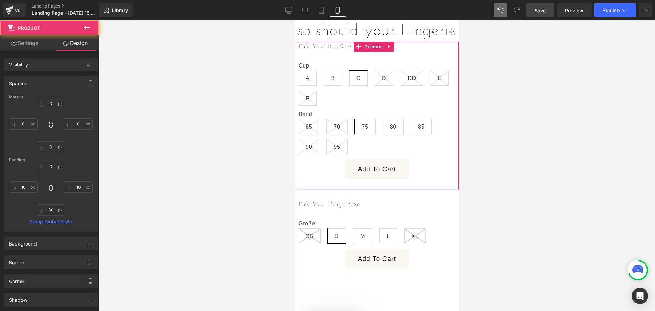
scroll to position [341, 0]
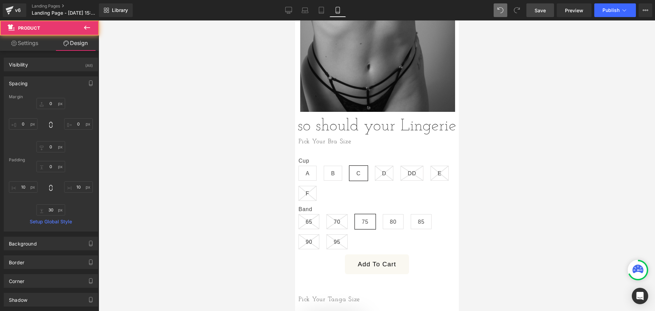
click at [523, 137] on div at bounding box center [377, 165] width 557 height 291
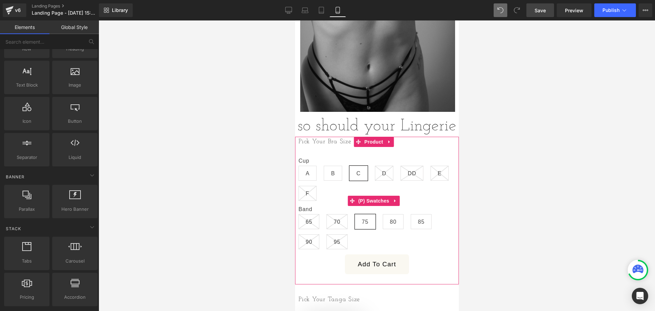
click at [311, 160] on div "Cup A B C D DD E F Band 65 70" at bounding box center [376, 200] width 157 height 107
click at [316, 150] on div "Pick Your Bra Size Text Block Cup A B C D DD E F Band 65 70 75 0" at bounding box center [376, 206] width 157 height 138
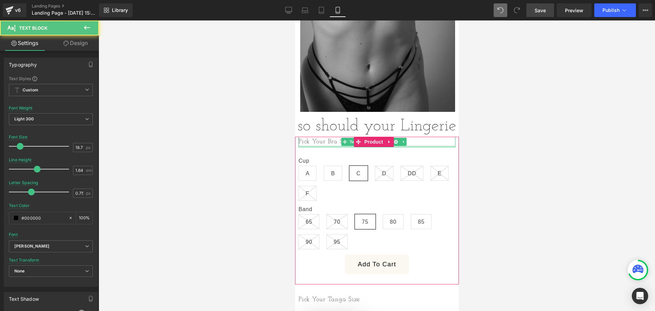
drag, startPoint x: 316, startPoint y: 152, endPoint x: 357, endPoint y: 185, distance: 52.3
click at [315, 140] on div "You are Heading Image Image Row a rare piece of art Heading Image so should you…" at bounding box center [377, 117] width 164 height 734
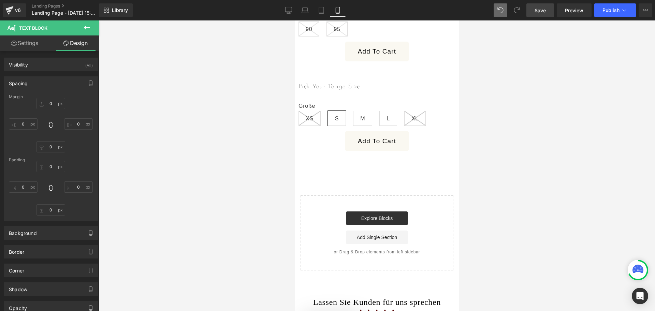
type input "0"
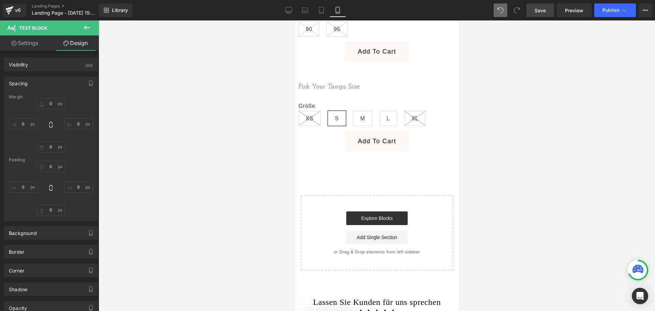
type input "0"
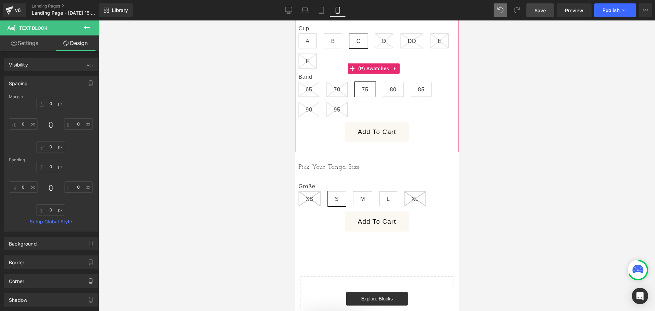
scroll to position [475, 0]
click at [395, 131] on div "Add To Cart (P) Cart Button" at bounding box center [376, 131] width 157 height 20
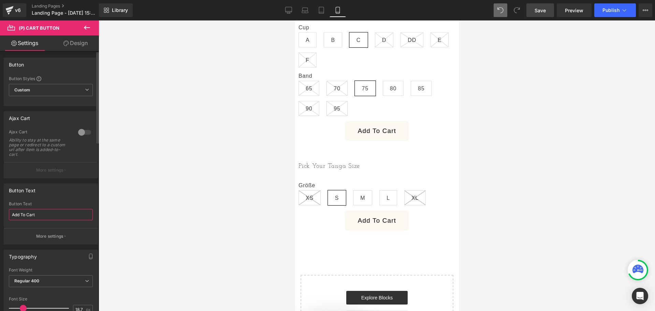
click at [47, 216] on input "Add To Cart" at bounding box center [51, 214] width 84 height 11
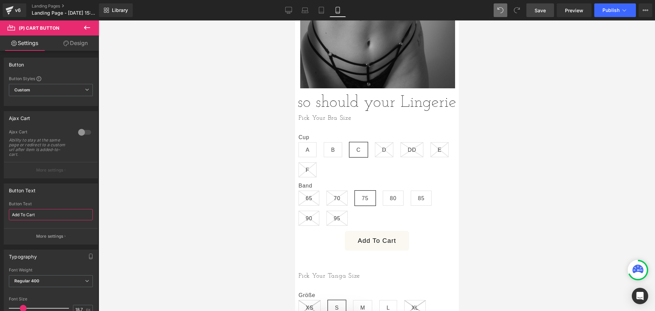
scroll to position [346, 0]
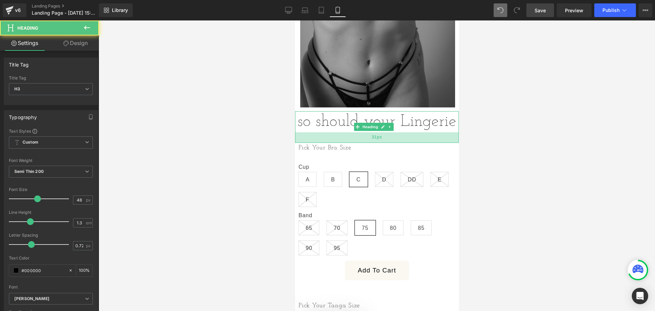
drag, startPoint x: 342, startPoint y: 137, endPoint x: 345, endPoint y: 147, distance: 10.4
click at [345, 143] on div "31px" at bounding box center [377, 137] width 164 height 11
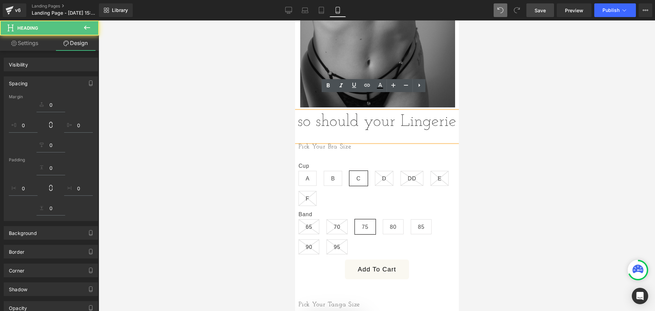
click at [274, 186] on div at bounding box center [377, 165] width 557 height 291
click at [537, 124] on div at bounding box center [377, 165] width 557 height 291
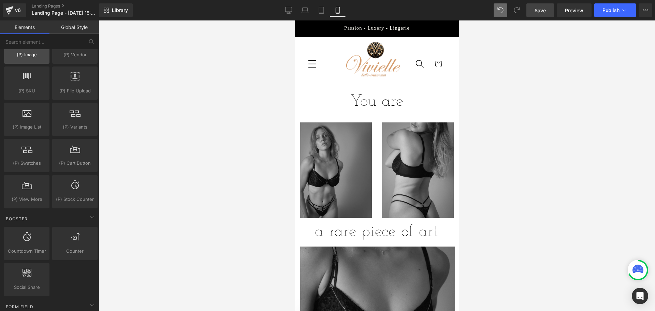
scroll to position [762, 0]
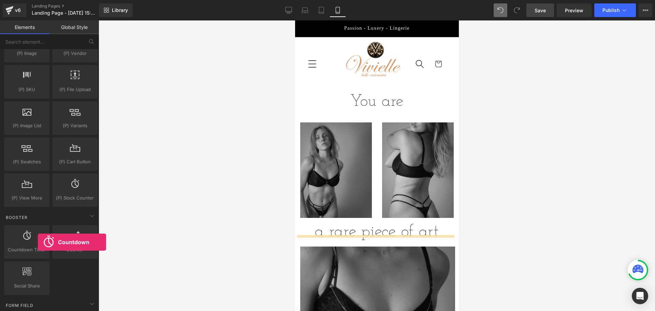
drag, startPoint x: 321, startPoint y: 271, endPoint x: 329, endPoint y: 111, distance: 160.2
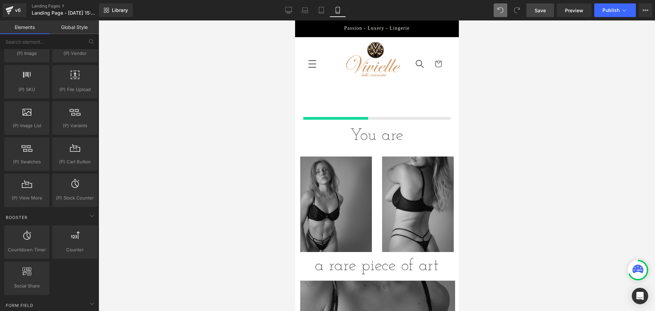
drag, startPoint x: 362, startPoint y: 95, endPoint x: 373, endPoint y: 88, distance: 13.0
click at [366, 93] on div at bounding box center [377, 108] width 164 height 34
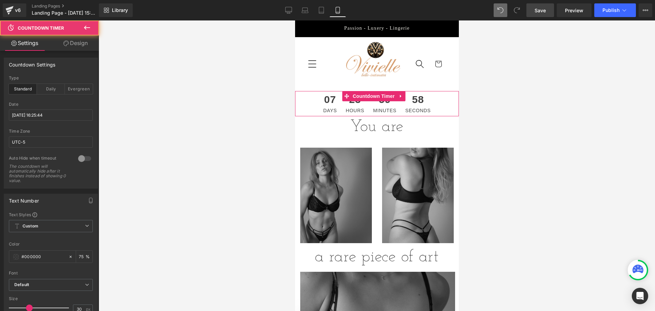
click at [373, 108] on span "Minutes" at bounding box center [384, 110] width 23 height 5
click at [42, 88] on div "Daily" at bounding box center [51, 89] width 28 height 10
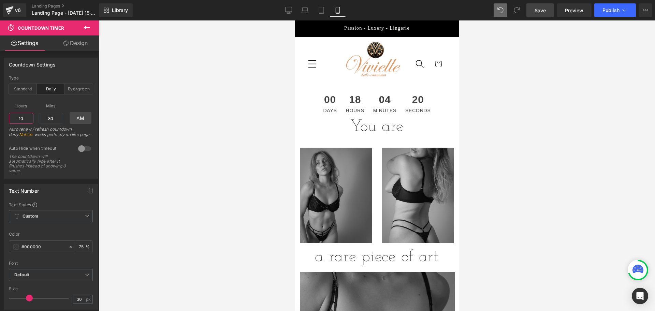
click at [24, 118] on input "10" at bounding box center [21, 118] width 25 height 11
type input "1"
click at [52, 118] on input "30" at bounding box center [51, 118] width 25 height 11
type input "3"
type input "5"
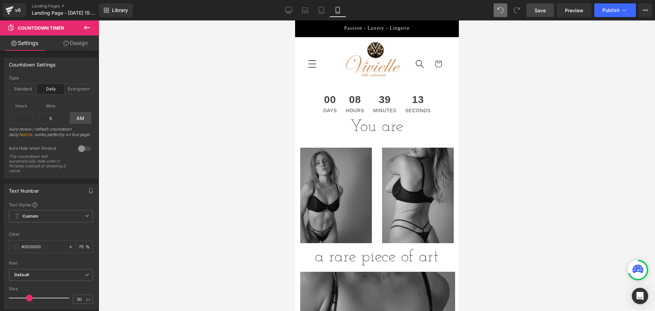
click at [53, 180] on div "Text Number Text Styles Custom Custom Setup Global Style Custom Setup Global St…" at bounding box center [51, 244] width 102 height 131
click at [78, 91] on div "Evergreen" at bounding box center [79, 89] width 28 height 10
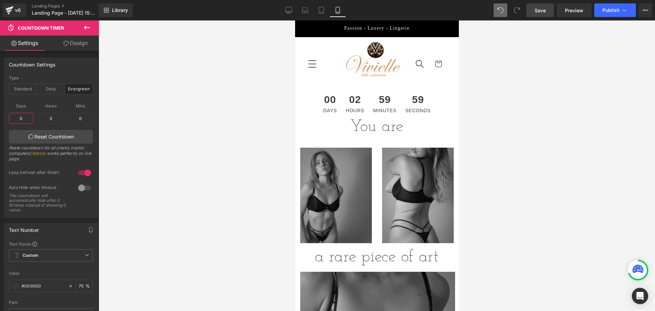
click at [25, 116] on input "0" at bounding box center [21, 118] width 25 height 11
click at [53, 114] on input "3" at bounding box center [51, 118] width 25 height 11
type input "3"
click at [79, 118] on input "0" at bounding box center [80, 118] width 25 height 11
type input "5"
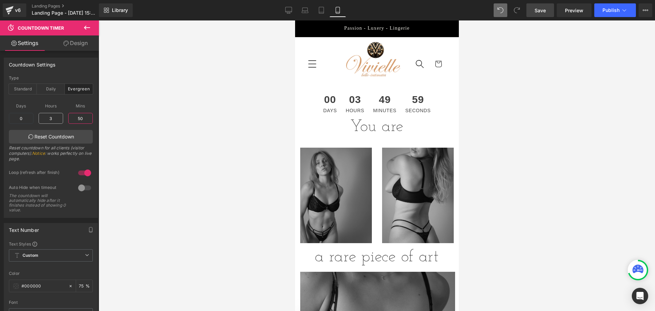
type input "50"
click at [51, 118] on input "3" at bounding box center [51, 118] width 25 height 11
type input "30"
type input "1"
type input "6"
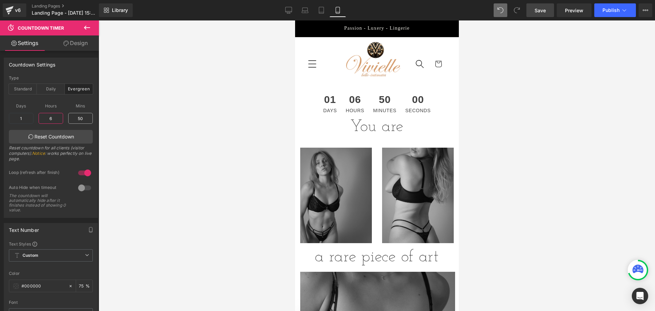
type input "60"
type input "2"
type input "1"
type input "12"
click at [22, 120] on input "2" at bounding box center [21, 118] width 25 height 11
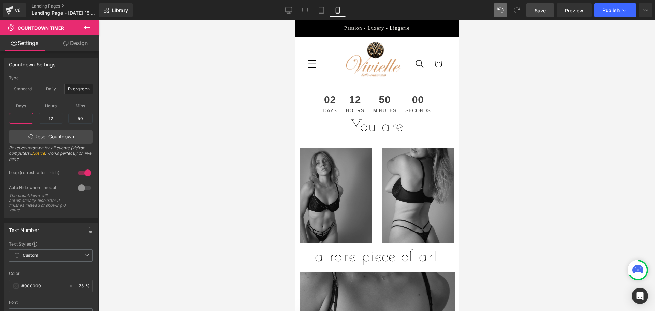
type input "2"
click at [58, 140] on link "Reset Countdown" at bounding box center [51, 137] width 84 height 14
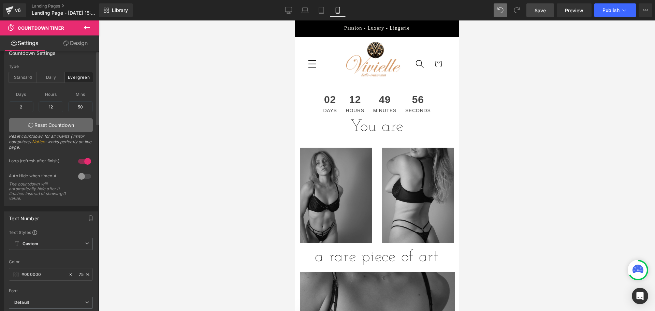
scroll to position [0, 0]
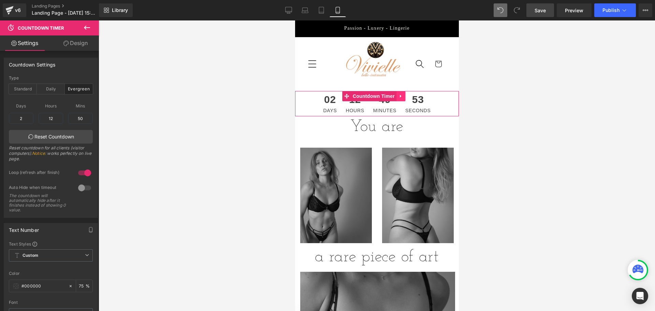
click at [400, 94] on icon at bounding box center [400, 96] width 5 height 5
click at [404, 94] on icon at bounding box center [405, 96] width 5 height 5
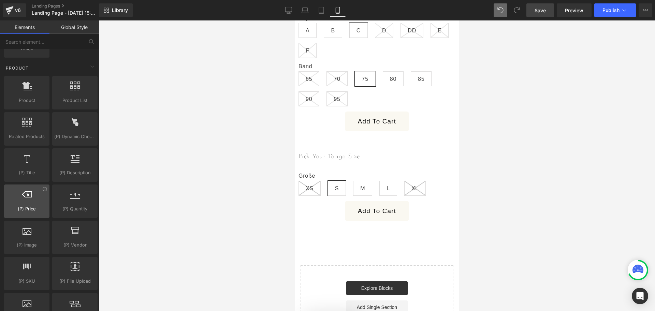
scroll to position [570, 0]
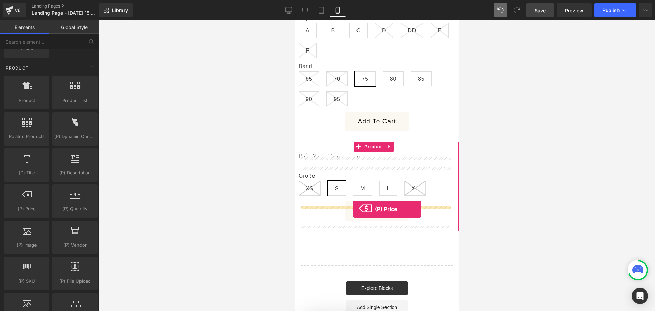
drag, startPoint x: 319, startPoint y: 224, endPoint x: 353, endPoint y: 209, distance: 36.5
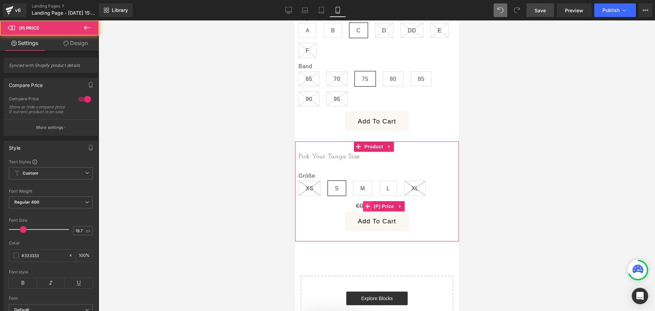
click at [368, 212] on div "€0.00 €34.99 (P) Price" at bounding box center [376, 206] width 157 height 11
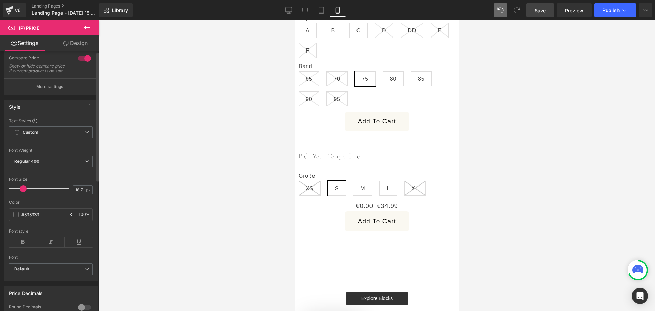
scroll to position [0, 0]
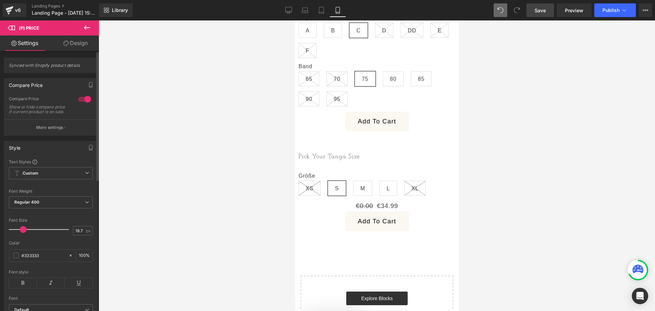
click at [88, 97] on div at bounding box center [84, 99] width 16 height 11
click at [88, 23] on button at bounding box center [87, 27] width 24 height 15
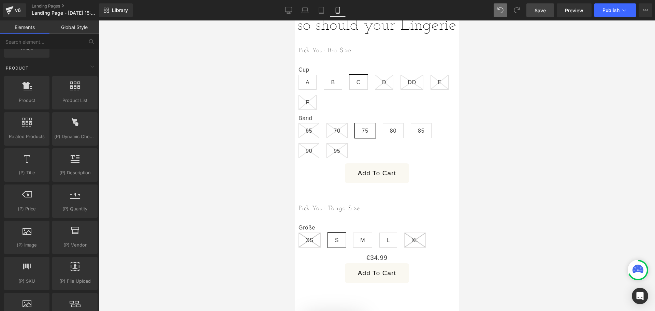
scroll to position [442, 0]
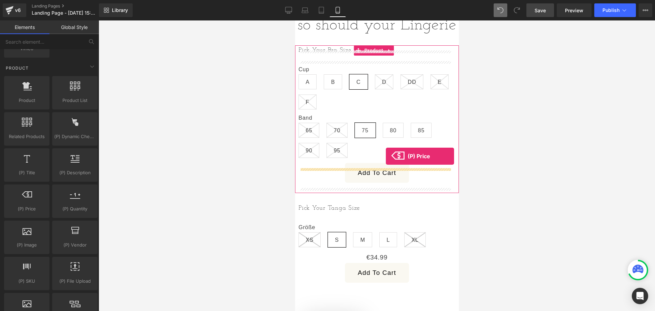
drag, startPoint x: 316, startPoint y: 217, endPoint x: 386, endPoint y: 156, distance: 92.6
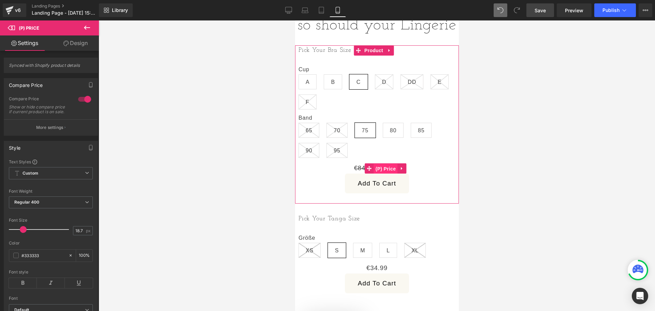
click at [382, 172] on span "(P) Price" at bounding box center [386, 169] width 24 height 10
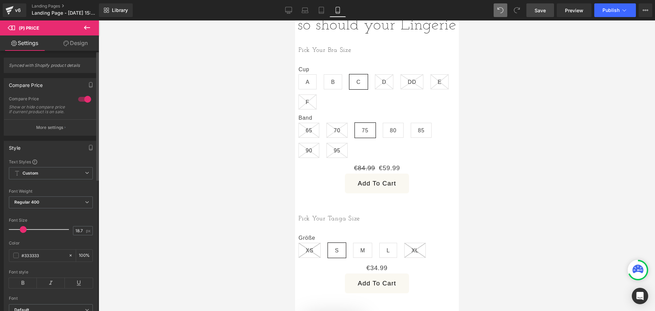
click at [83, 100] on div at bounding box center [84, 99] width 16 height 11
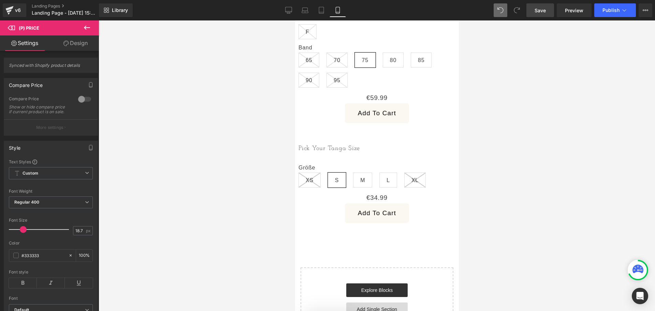
scroll to position [519, 0]
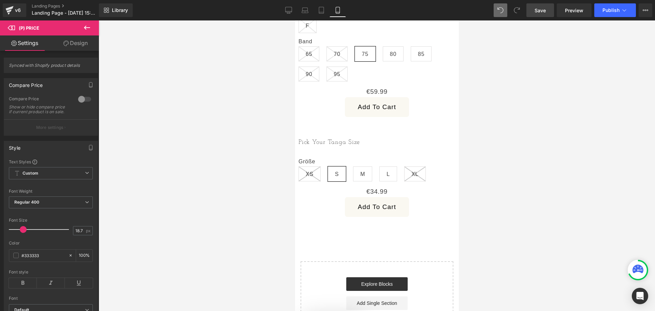
click at [82, 26] on button at bounding box center [87, 27] width 24 height 15
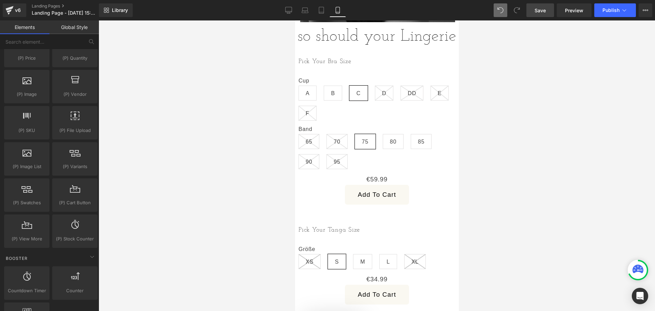
scroll to position [431, 0]
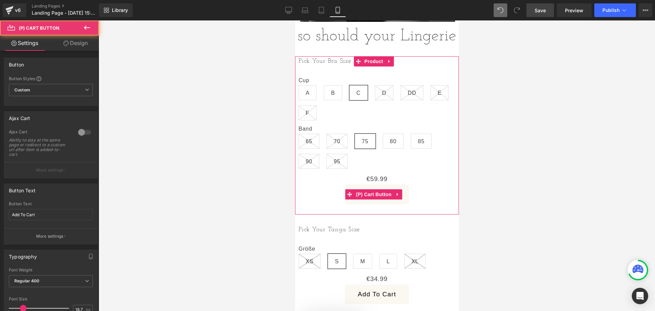
click at [345, 202] on button "Add To Cart" at bounding box center [377, 195] width 64 height 20
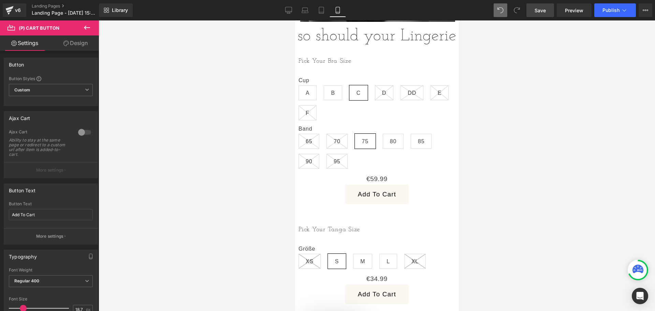
click at [86, 27] on icon at bounding box center [87, 28] width 6 height 4
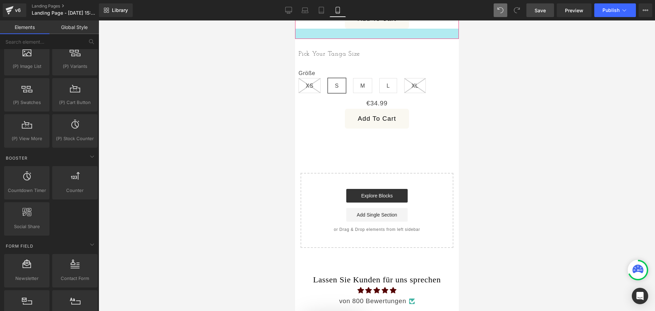
scroll to position [608, 0]
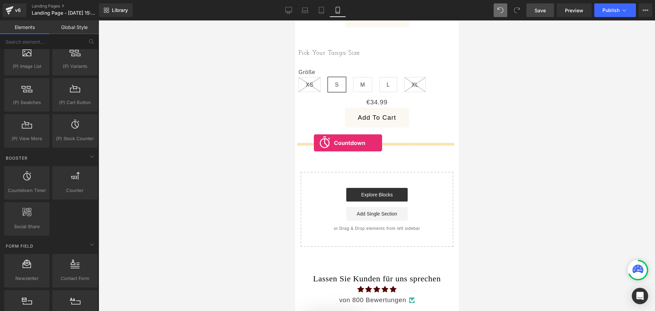
drag, startPoint x: 325, startPoint y: 205, endPoint x: 314, endPoint y: 143, distance: 62.7
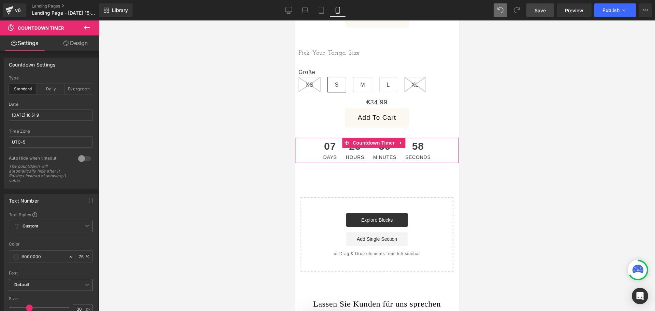
click at [402, 155] on div "58 Seconds" at bounding box center [418, 150] width 32 height 25
click at [398, 146] on link at bounding box center [400, 143] width 9 height 10
click at [404, 145] on icon at bounding box center [405, 143] width 5 height 5
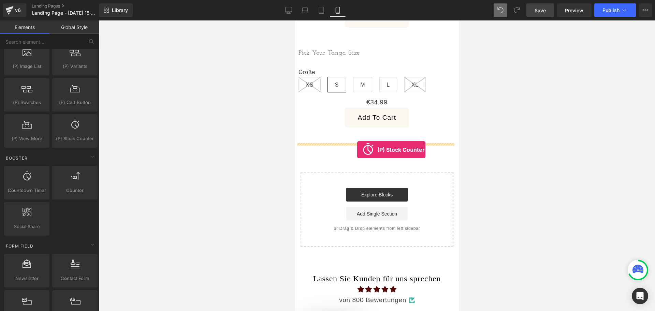
drag, startPoint x: 371, startPoint y: 158, endPoint x: 357, endPoint y: 150, distance: 15.7
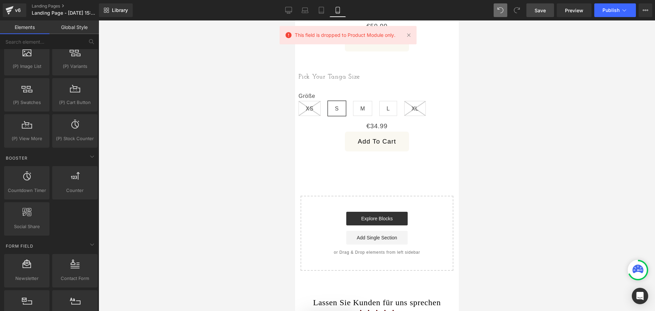
scroll to position [530, 0]
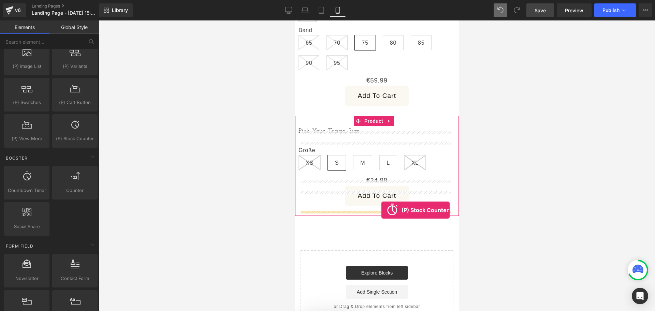
drag, startPoint x: 375, startPoint y: 154, endPoint x: 381, endPoint y: 210, distance: 57.0
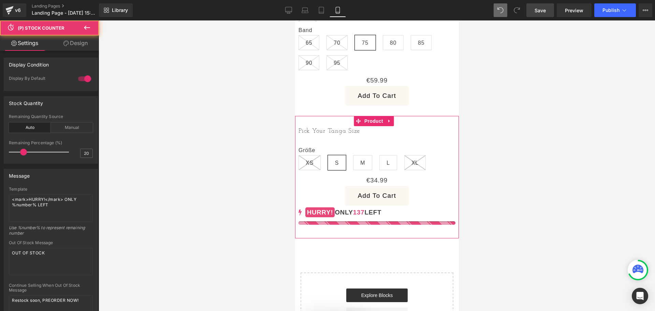
click at [354, 221] on div "0 137 187 139 0 HURRY! ONLY 137 LEFT (P) Stock Counter" at bounding box center [376, 215] width 157 height 19
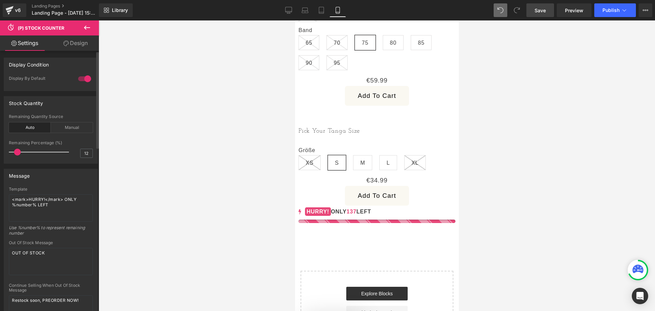
type input "15"
drag, startPoint x: 25, startPoint y: 154, endPoint x: 22, endPoint y: 154, distance: 3.5
click at [22, 154] on span at bounding box center [19, 152] width 7 height 7
click at [70, 126] on div "Manual" at bounding box center [72, 128] width 42 height 10
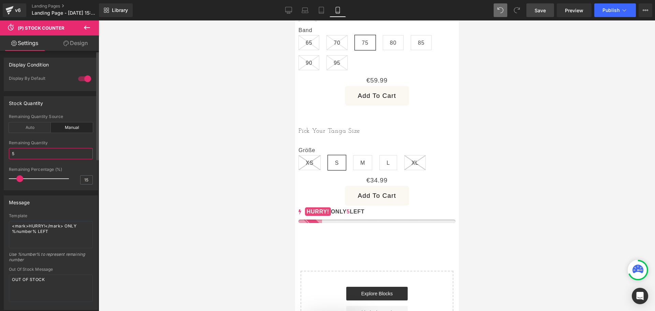
click at [43, 153] on input "5" at bounding box center [51, 153] width 84 height 11
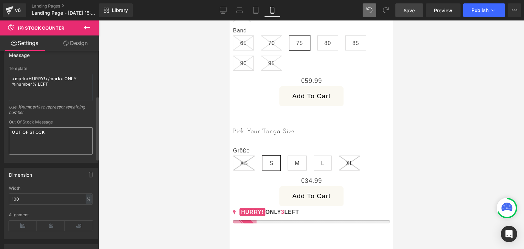
scroll to position [140, 0]
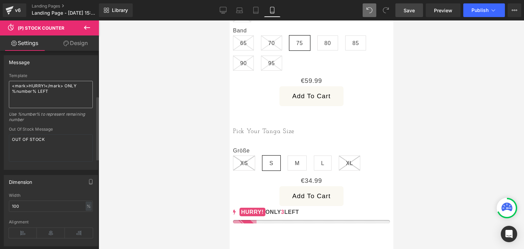
type input "3"
drag, startPoint x: 64, startPoint y: 85, endPoint x: 0, endPoint y: 83, distance: 64.2
click at [0, 83] on div "Message Template <mark>HURRY!</mark> ONLY %number% LEFT Use %number% to represe…" at bounding box center [51, 110] width 102 height 120
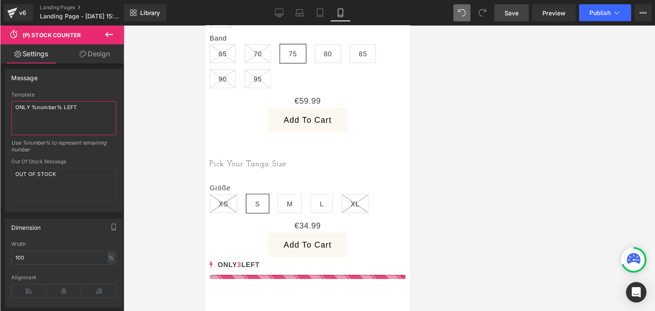
scroll to position [141, 0]
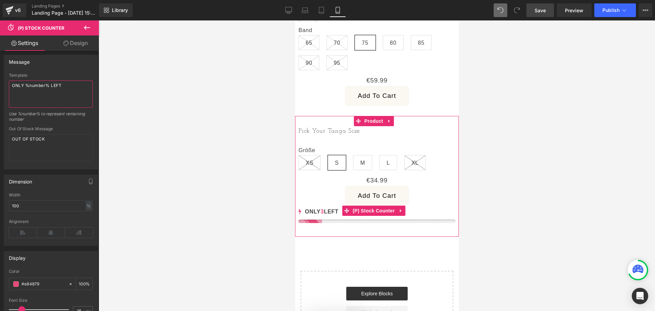
type textarea "ONLY %number% LEFT"
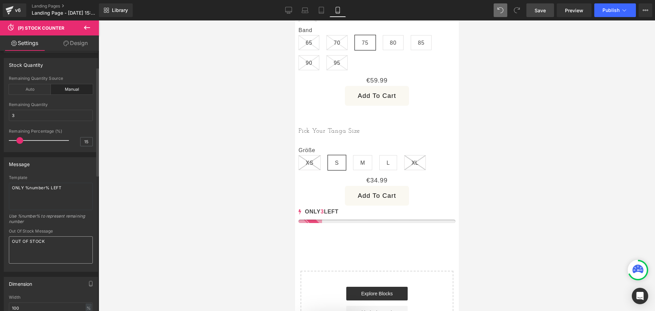
scroll to position [35, 0]
type input "5"
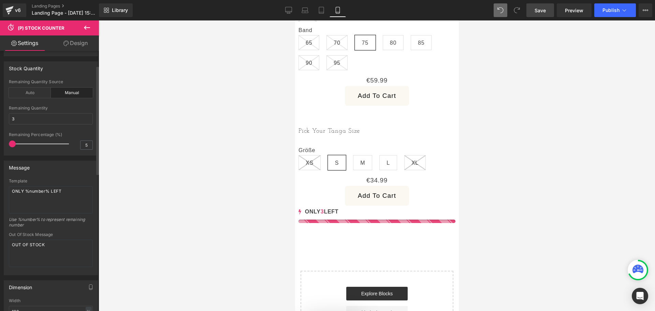
drag, startPoint x: 20, startPoint y: 138, endPoint x: 6, endPoint y: 139, distance: 13.7
click at [6, 139] on div "manual Remaining Quantity Source Auto Manual -1 3 Remaining Quantity 3 5 Remain…" at bounding box center [51, 118] width 94 height 76
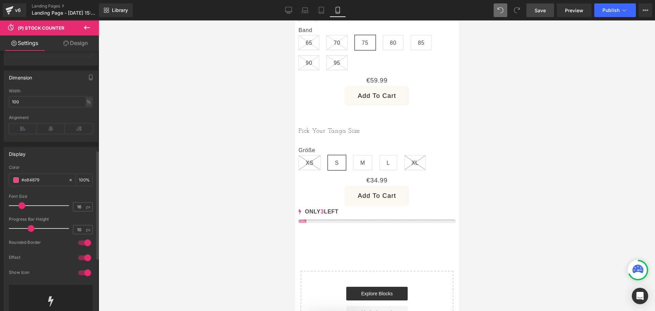
scroll to position [246, 0]
click at [14, 182] on div "#e84879" at bounding box center [38, 178] width 59 height 12
click at [14, 177] on span at bounding box center [15, 178] width 5 height 5
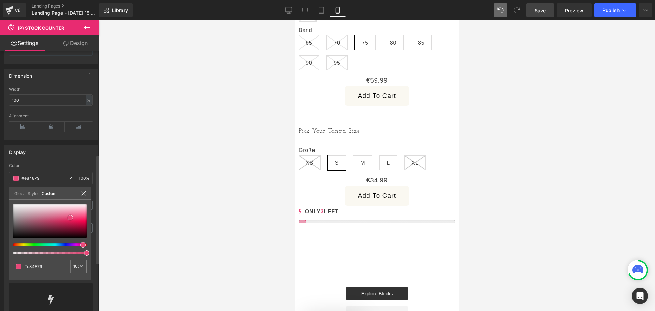
type input "#992d4d"
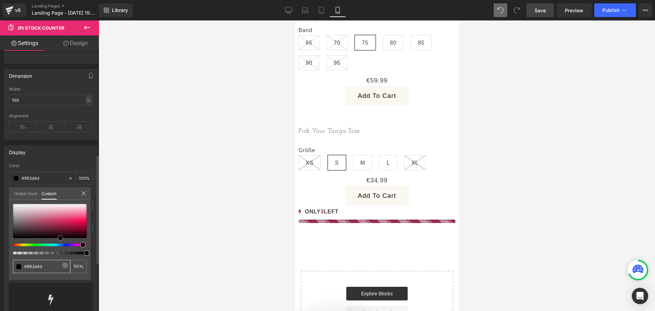
drag, startPoint x: 53, startPoint y: 225, endPoint x: 60, endPoint y: 261, distance: 36.7
click at [60, 261] on div "#992d4d 100 %" at bounding box center [50, 242] width 82 height 76
type input "#000000"
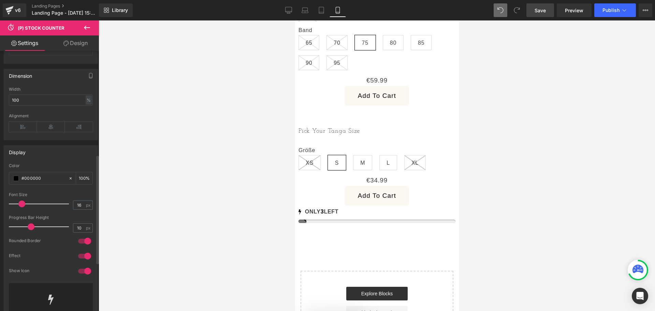
click at [82, 256] on div at bounding box center [84, 256] width 16 height 11
click at [84, 240] on div at bounding box center [84, 241] width 16 height 11
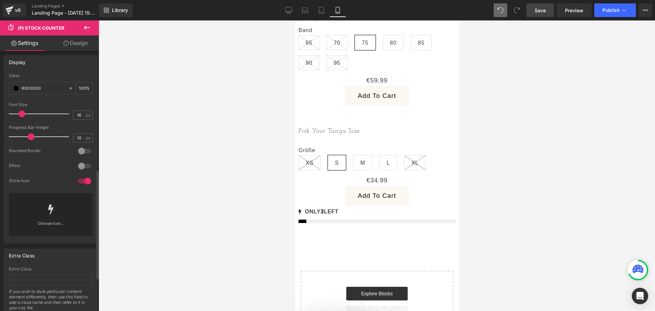
scroll to position [361, 0]
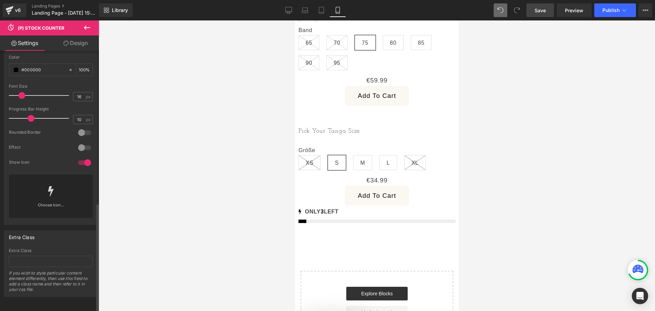
click at [84, 157] on div at bounding box center [84, 162] width 16 height 11
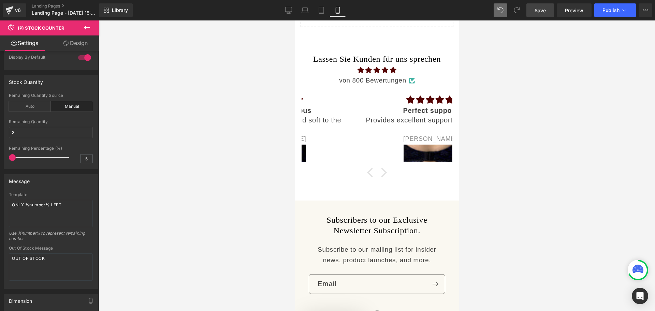
scroll to position [873, 0]
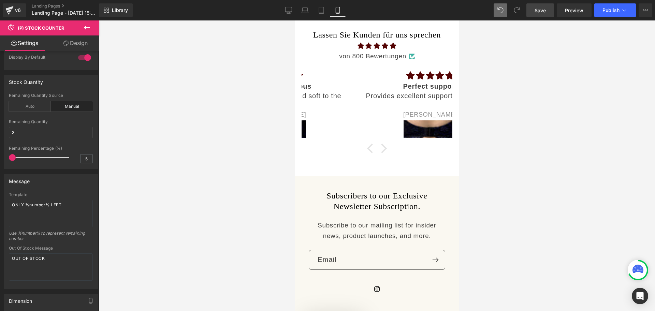
click at [549, 11] on link "Save" at bounding box center [541, 10] width 28 height 14
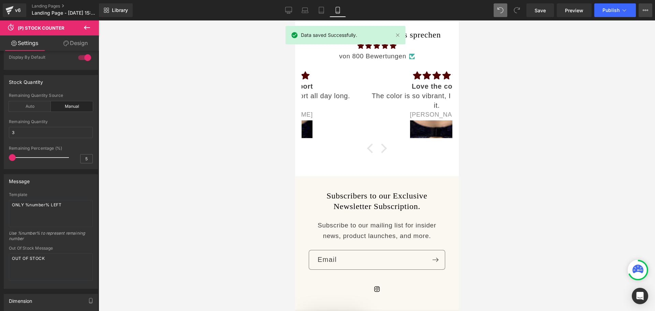
click at [648, 9] on icon at bounding box center [645, 10] width 5 height 5
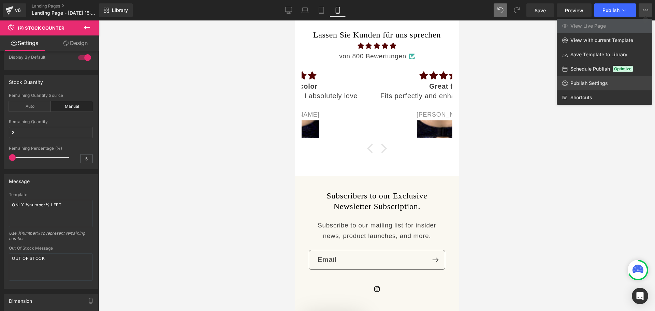
click at [582, 83] on span "Publish Settings" at bounding box center [590, 83] width 38 height 6
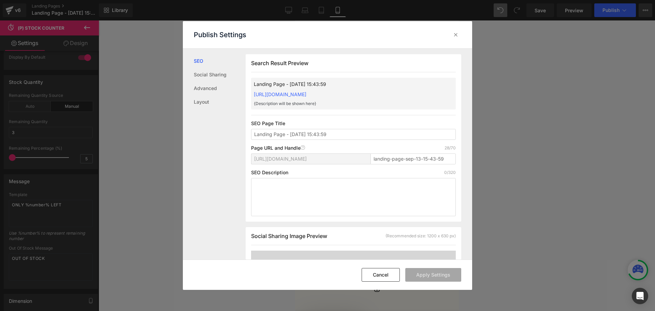
scroll to position [0, 0]
drag, startPoint x: 337, startPoint y: 133, endPoint x: 210, endPoint y: 130, distance: 127.0
click at [210, 130] on div "SEO Social Sharing Advanced Layout Search Result Preview Landing Page - [DATE] …" at bounding box center [327, 154] width 289 height 211
type input "Vivielle Set Drop"
drag, startPoint x: 444, startPoint y: 162, endPoint x: 377, endPoint y: 155, distance: 67.2
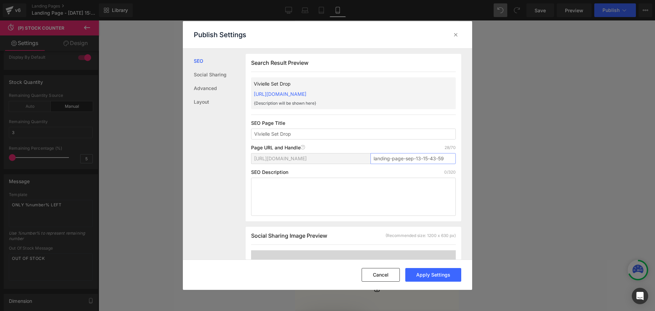
click at [377, 155] on input "landing-page-sep-13-15-43-59" at bounding box center [413, 158] width 85 height 11
type input "l"
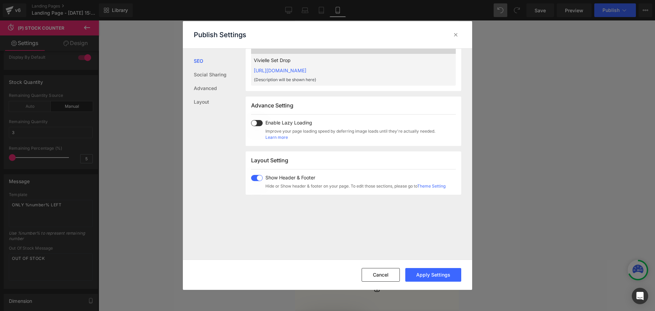
scroll to position [407, 0]
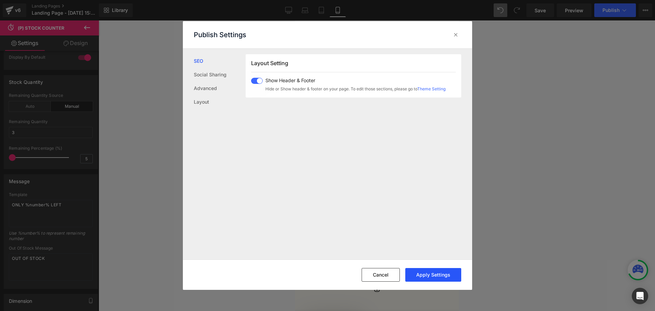
click at [421, 279] on button "Apply Settings" at bounding box center [433, 275] width 56 height 14
type input "viviellesetdrop"
click at [451, 36] on div at bounding box center [455, 34] width 11 height 11
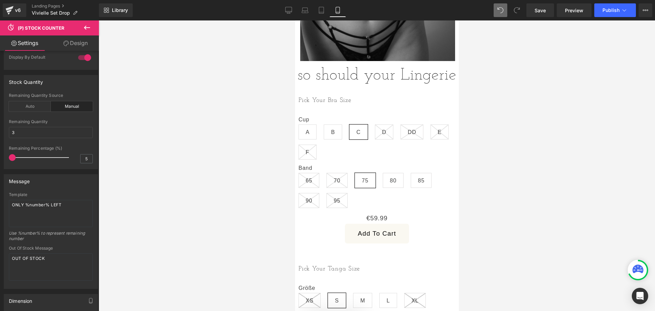
scroll to position [416, 0]
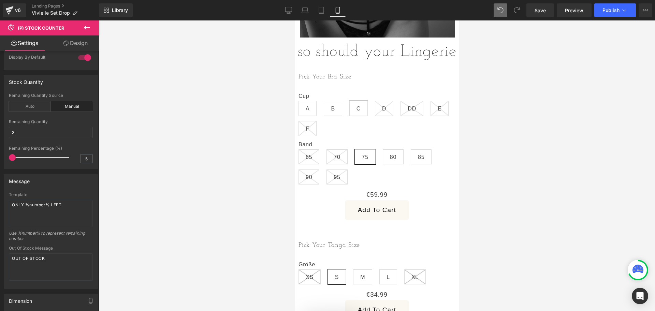
click at [368, 209] on body "Skip to content Passion - Luxery - Lingerie Home All Products All Products Bodi…" at bounding box center [377, 253] width 164 height 1296
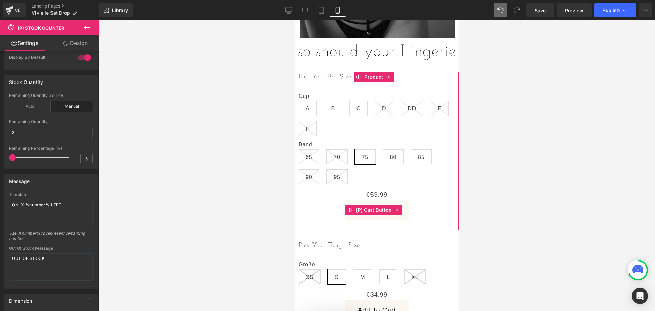
click at [368, 209] on button "Add To Cart" at bounding box center [377, 210] width 64 height 20
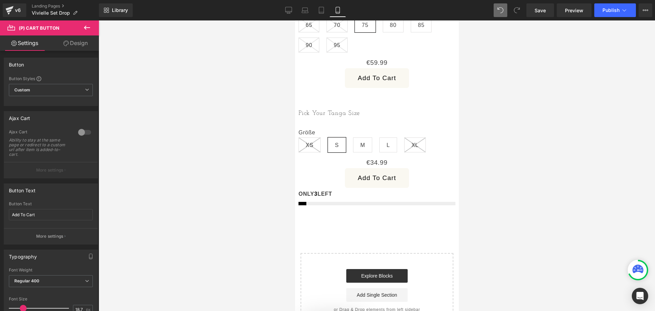
scroll to position [0, 0]
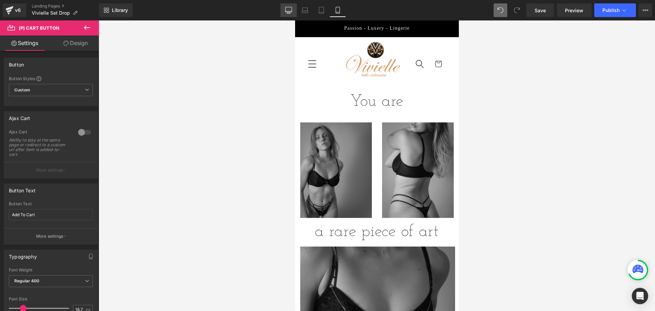
click at [282, 8] on link "Desktop" at bounding box center [289, 10] width 16 height 14
type input "100"
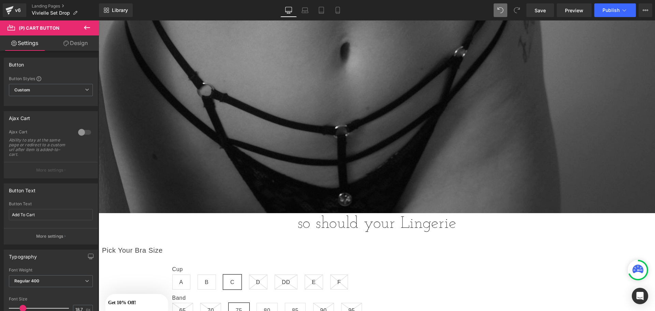
scroll to position [914, 0]
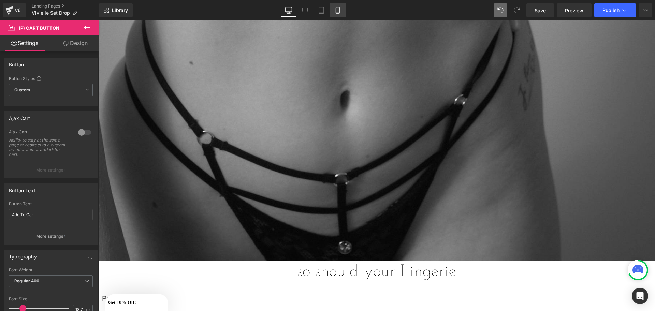
click at [338, 9] on icon at bounding box center [337, 10] width 7 height 7
type input "100"
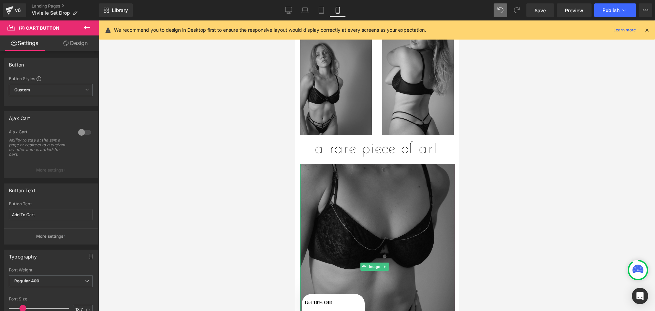
scroll to position [0, 0]
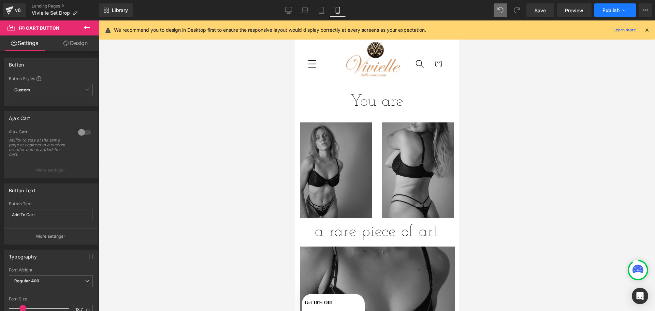
click at [605, 9] on span "Publish" at bounding box center [611, 10] width 17 height 5
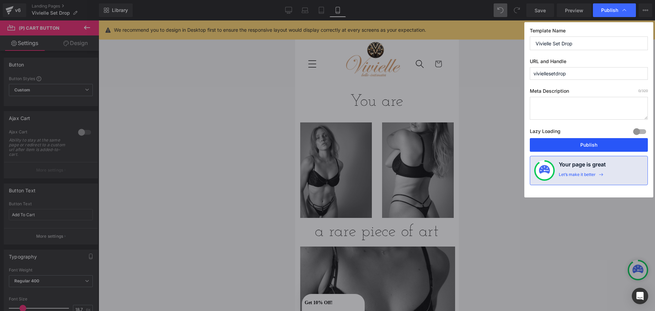
click at [588, 145] on button "Publish" at bounding box center [589, 145] width 118 height 14
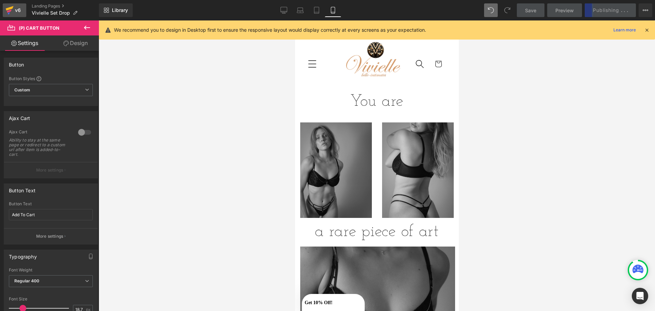
click at [23, 6] on link "v6" at bounding box center [15, 10] width 24 height 14
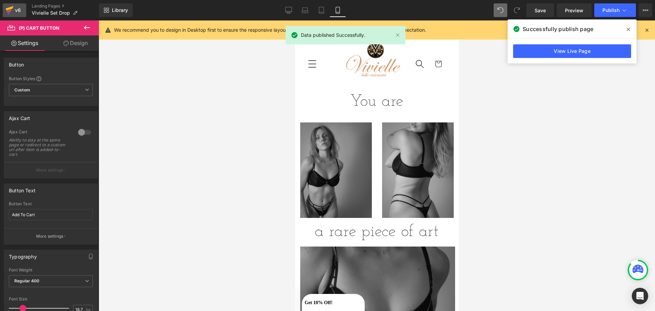
click at [14, 9] on div "v6" at bounding box center [18, 10] width 9 height 9
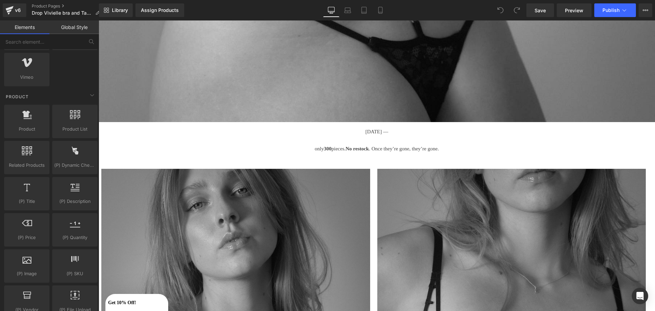
scroll to position [542, 0]
click at [391, 137] on icon at bounding box center [390, 139] width 4 height 4
click at [397, 135] on link at bounding box center [393, 139] width 7 height 8
click at [352, 126] on h1 "September 27 —" at bounding box center [377, 130] width 557 height 17
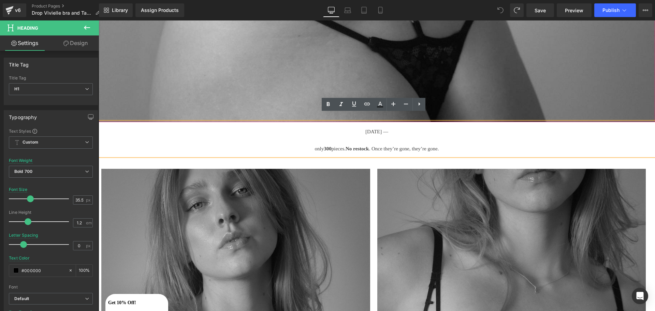
drag, startPoint x: 400, startPoint y: 123, endPoint x: 327, endPoint y: 111, distance: 74.6
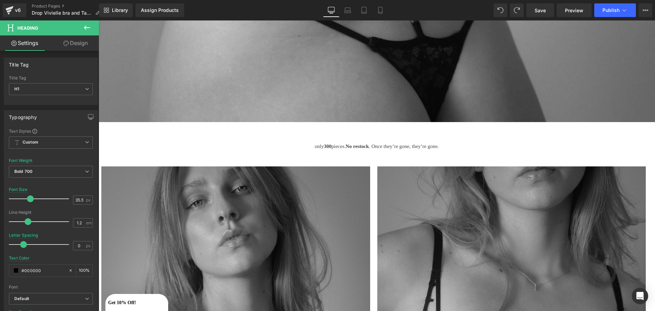
click at [85, 25] on icon at bounding box center [87, 28] width 8 height 8
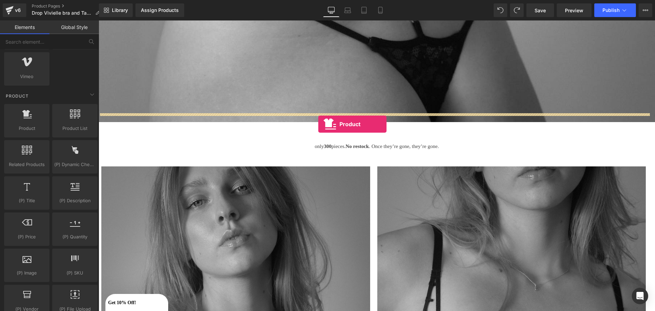
drag, startPoint x: 132, startPoint y: 146, endPoint x: 318, endPoint y: 124, distance: 187.6
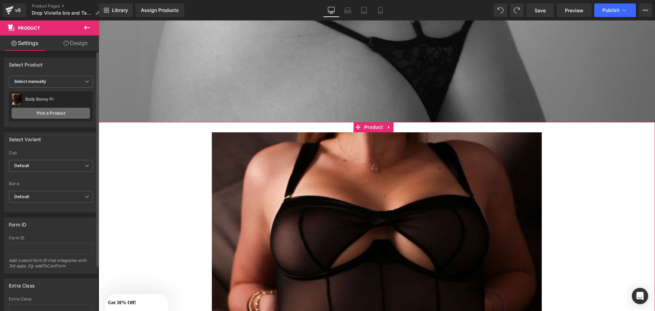
click at [48, 115] on link "Pick a Product" at bounding box center [51, 113] width 78 height 11
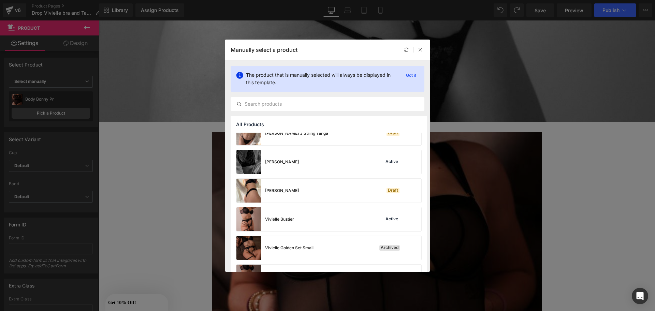
scroll to position [299, 0]
click at [306, 215] on div "Vivielle Bustier Active" at bounding box center [328, 218] width 185 height 24
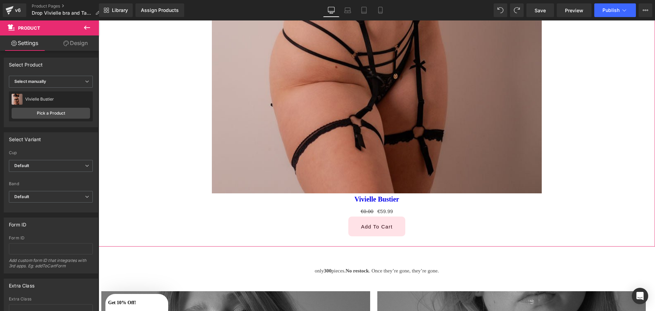
scroll to position [1157, 0]
click at [371, 194] on span "(P) Title" at bounding box center [374, 199] width 22 height 10
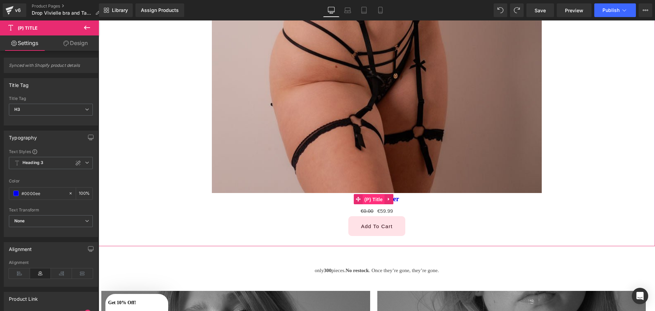
click at [384, 195] on span "(P) Title" at bounding box center [374, 200] width 22 height 10
click at [392, 194] on link at bounding box center [389, 199] width 9 height 10
click at [392, 197] on icon at bounding box center [393, 199] width 5 height 5
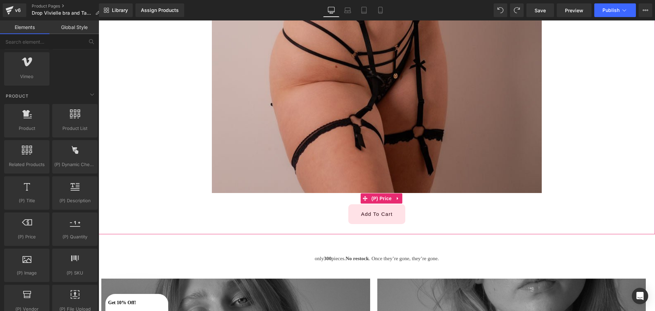
click at [355, 193] on div "€0.00 €59.99" at bounding box center [377, 198] width 550 height 11
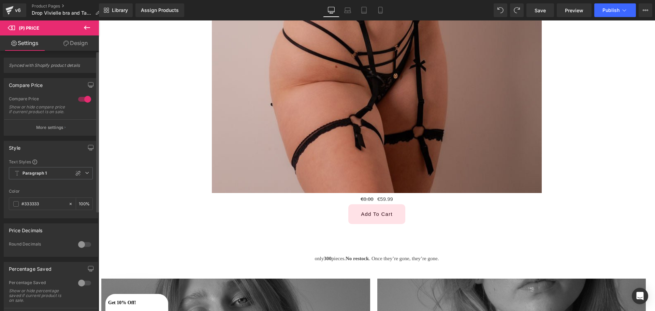
click at [87, 97] on div at bounding box center [84, 99] width 16 height 11
click at [85, 96] on div at bounding box center [84, 99] width 16 height 11
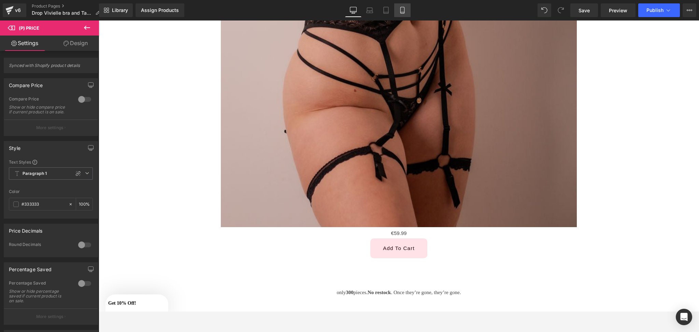
click at [407, 5] on link "Mobile" at bounding box center [402, 10] width 16 height 14
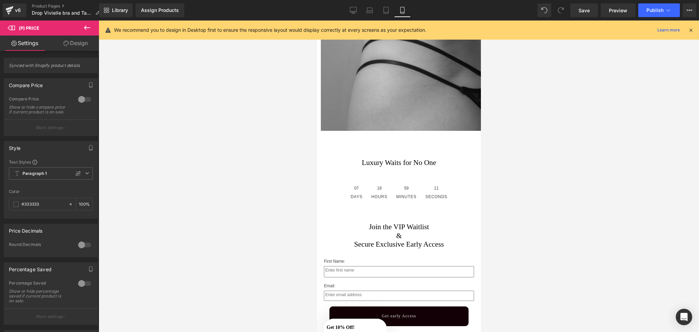
scroll to position [346, 0]
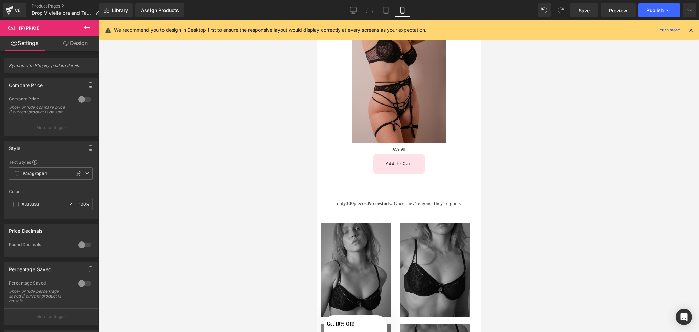
click at [405, 8] on icon at bounding box center [402, 10] width 7 height 7
click at [412, 81] on icon at bounding box center [412, 83] width 5 height 5
click at [419, 78] on link at bounding box center [417, 83] width 9 height 10
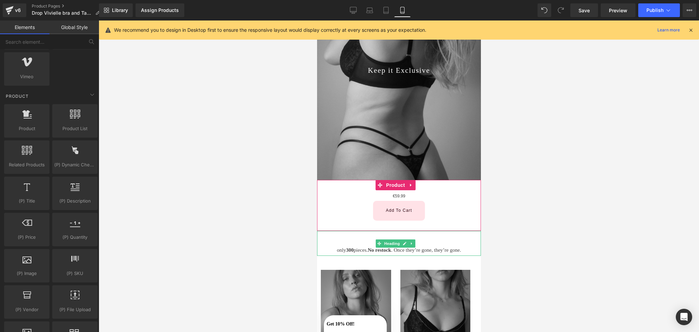
scroll to position [176, 0]
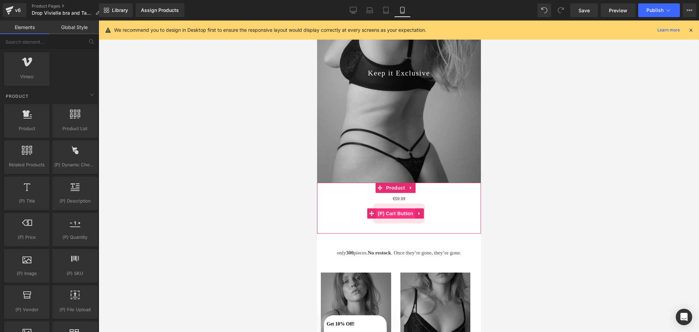
click at [391, 208] on span "(P) Cart Button" at bounding box center [395, 213] width 39 height 10
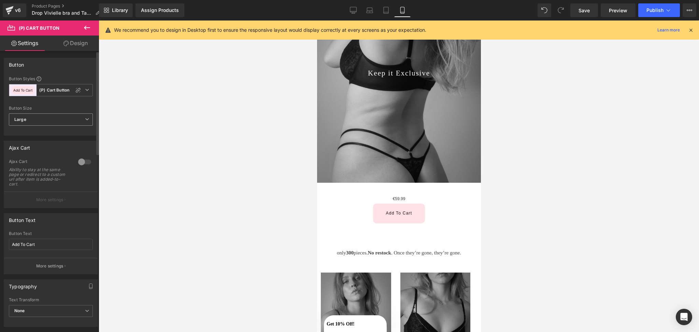
click at [62, 114] on span "Large" at bounding box center [51, 119] width 84 height 12
click at [80, 181] on div "Ajax Cart Ability to stay at the same page or redirect to a custom url after it…" at bounding box center [51, 175] width 84 height 33
click at [81, 157] on div at bounding box center [84, 161] width 16 height 11
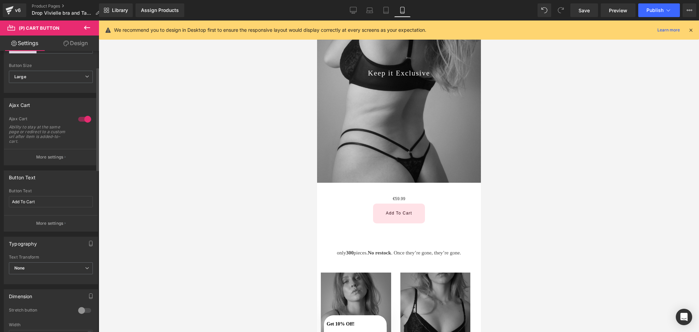
scroll to position [43, 0]
click at [84, 119] on div at bounding box center [84, 118] width 16 height 11
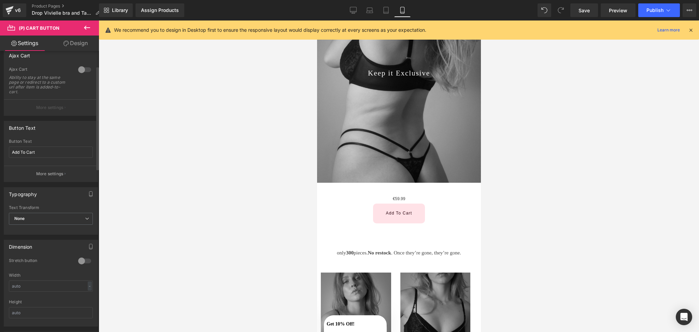
scroll to position [0, 0]
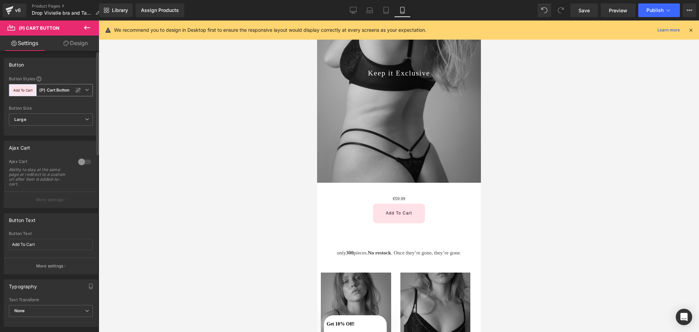
click at [85, 89] on icon at bounding box center [87, 90] width 4 height 4
click at [66, 105] on li "Custom" at bounding box center [49, 106] width 81 height 12
type input "Color 10"
type input "Brand Color"
type input "Color 10"
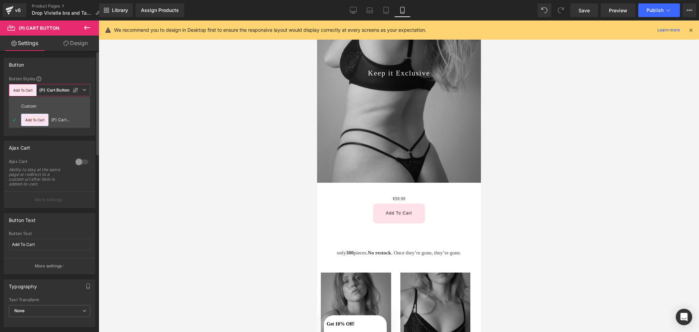
type input "Color 10"
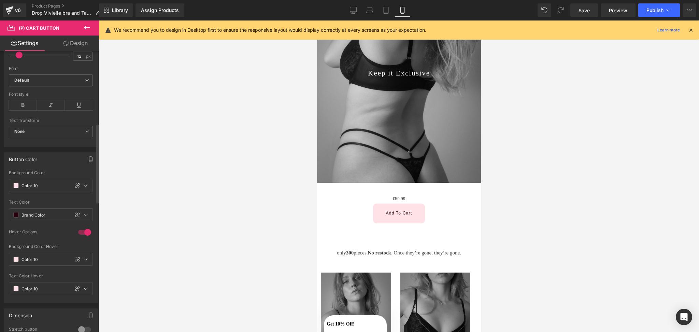
scroll to position [254, 0]
click at [15, 185] on span at bounding box center [15, 184] width 5 height 5
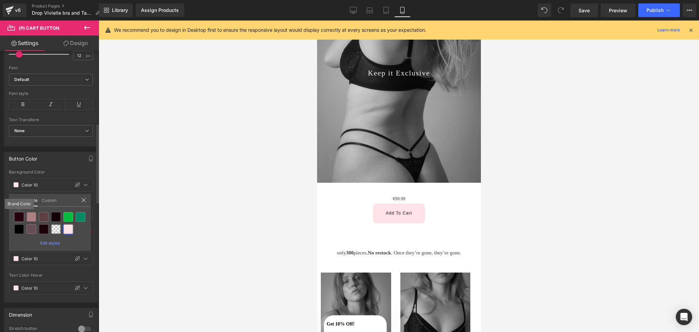
click at [20, 213] on div at bounding box center [19, 217] width 10 height 10
type input "Brand Color"
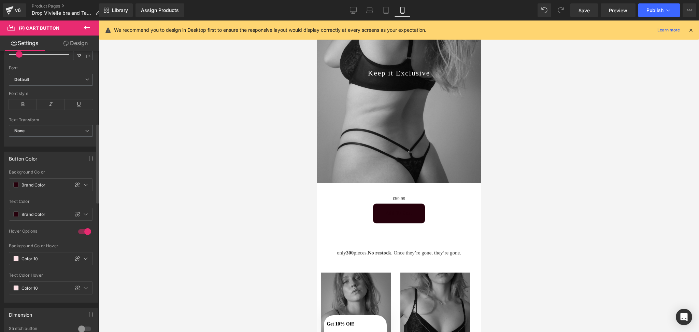
click at [20, 213] on div "Brand Color" at bounding box center [39, 214] width 60 height 12
click at [13, 216] on span at bounding box center [15, 213] width 5 height 5
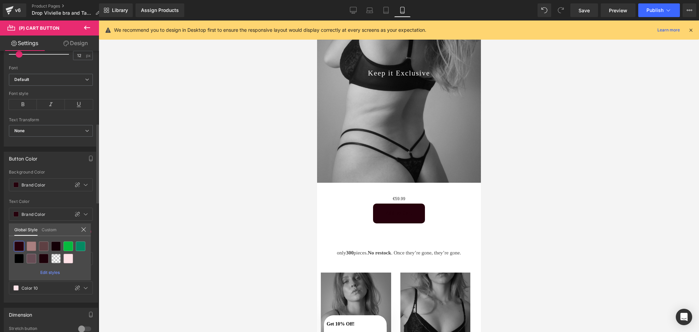
click at [50, 228] on link "Custom" at bounding box center [49, 229] width 15 height 12
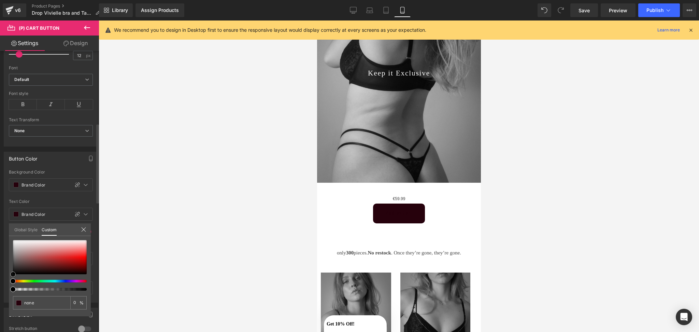
type input "#c79d9d"
type input "100"
type input "#caa4a4"
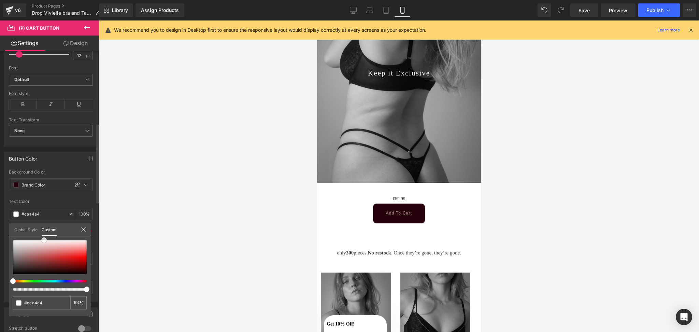
type input "#d3b5b5"
type input "#ffffff"
drag, startPoint x: 33, startPoint y: 250, endPoint x: 48, endPoint y: 208, distance: 44.6
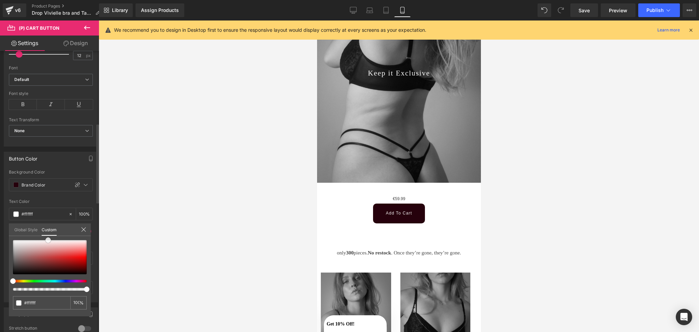
click at [48, 208] on div "Button Color var(--gf_gs-color2-brand) Background Color Brand Color 100 % rgba(…" at bounding box center [51, 224] width 102 height 156
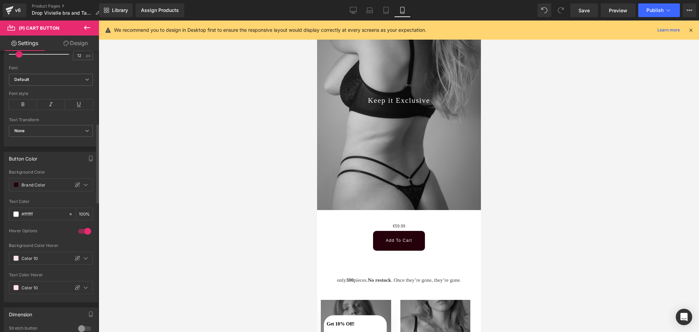
scroll to position [148, 0]
click at [89, 27] on icon at bounding box center [87, 28] width 8 height 8
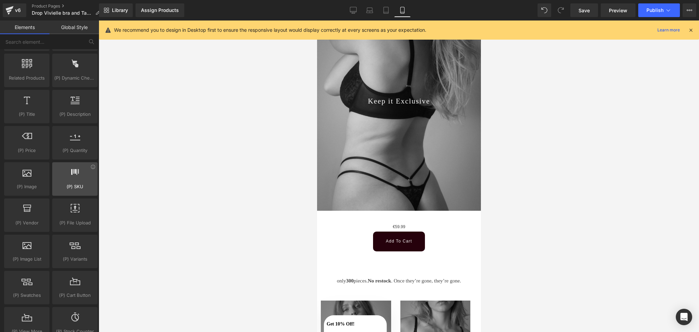
scroll to position [629, 0]
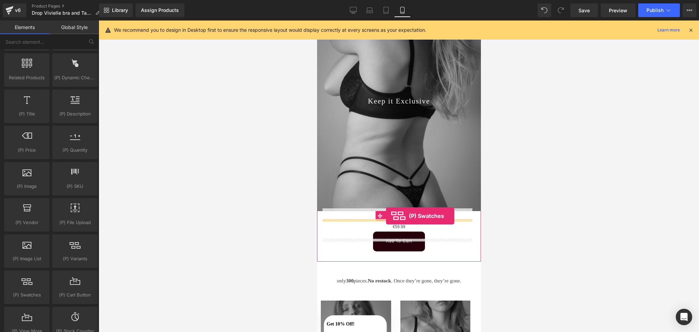
drag, startPoint x: 354, startPoint y: 296, endPoint x: 386, endPoint y: 216, distance: 85.9
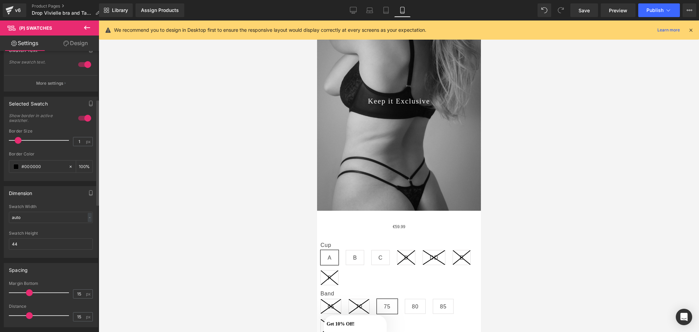
scroll to position [127, 0]
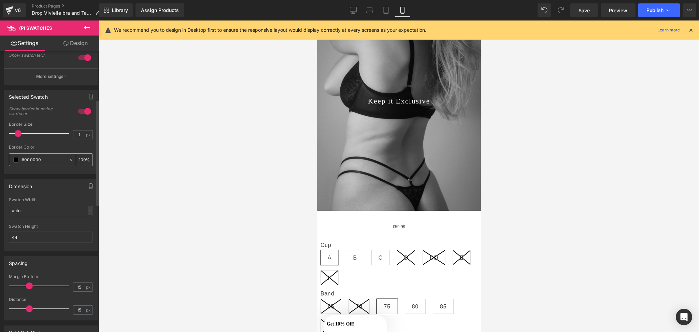
click at [83, 164] on div "100 %" at bounding box center [84, 160] width 16 height 12
click at [80, 156] on input "100" at bounding box center [82, 160] width 7 height 8
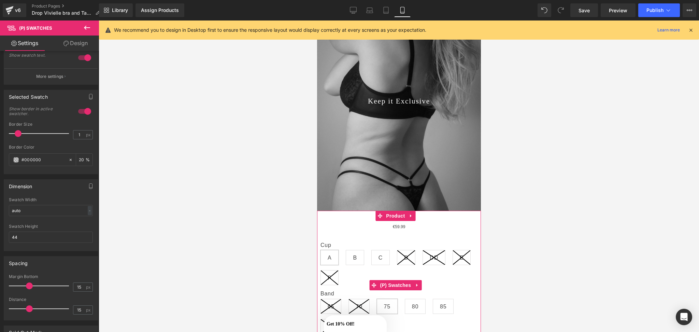
type input "20"
click at [338, 270] on icon at bounding box center [328, 277] width 17 height 14
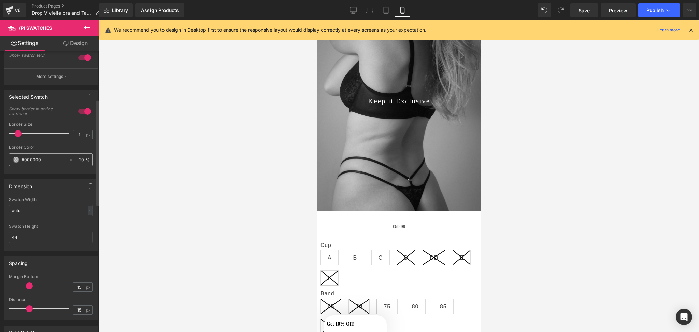
click at [80, 160] on input "20" at bounding box center [82, 160] width 7 height 8
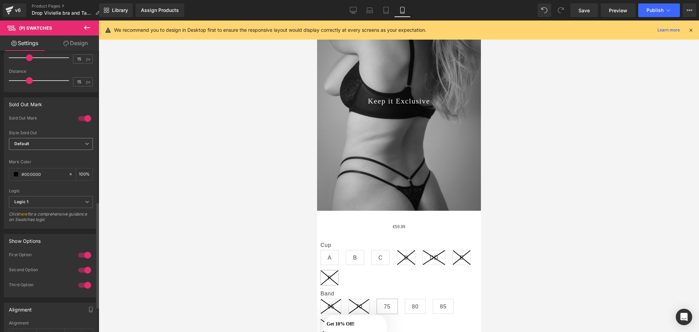
scroll to position [340, 0]
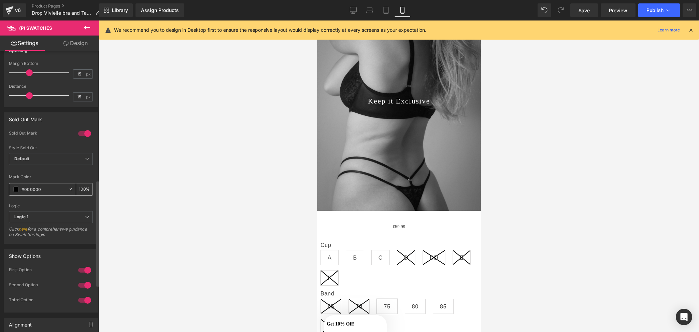
click at [82, 186] on input "100" at bounding box center [82, 189] width 7 height 8
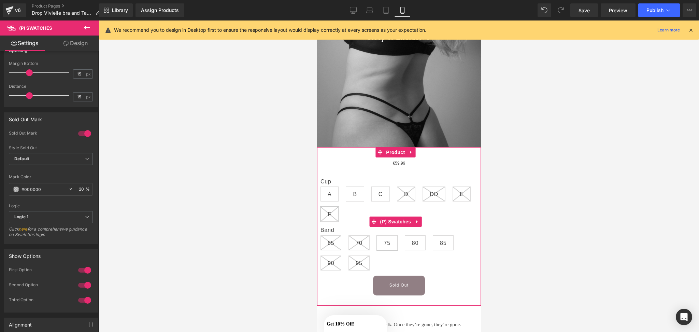
scroll to position [222, 0]
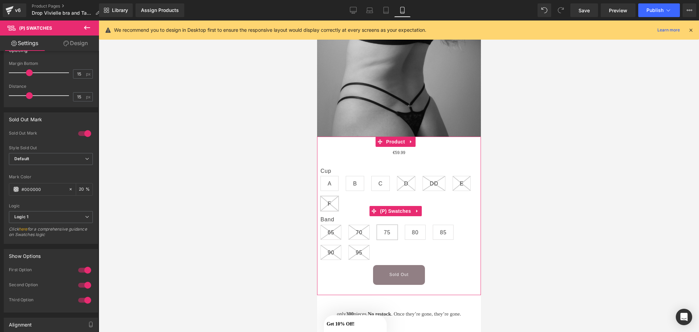
type input "20"
click at [377, 176] on span "C" at bounding box center [380, 183] width 18 height 15
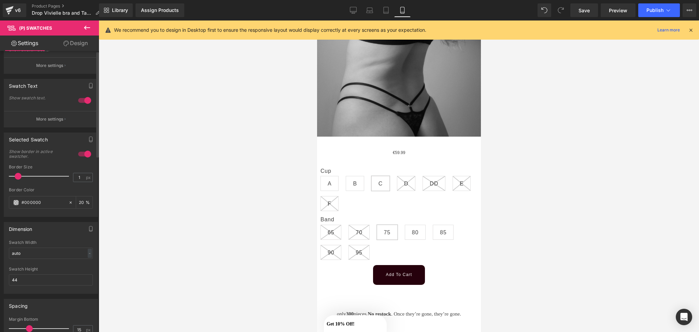
scroll to position [0, 0]
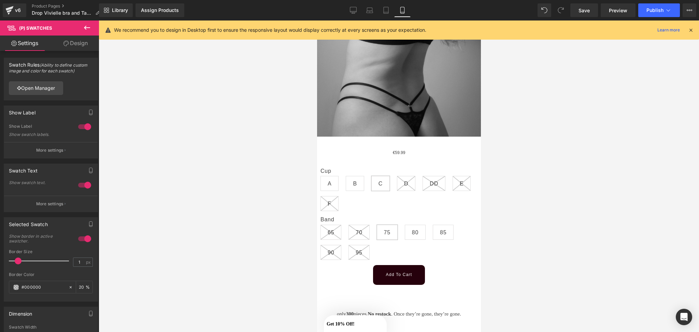
click at [88, 25] on icon at bounding box center [87, 28] width 8 height 8
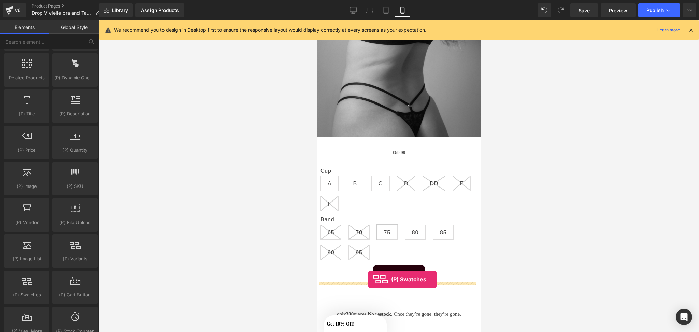
drag, startPoint x: 350, startPoint y: 310, endPoint x: 368, endPoint y: 279, distance: 35.6
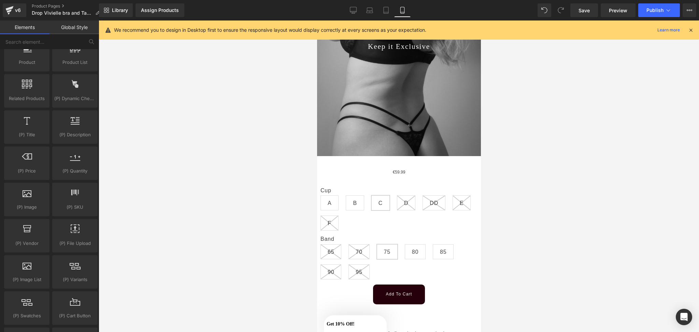
scroll to position [611, 0]
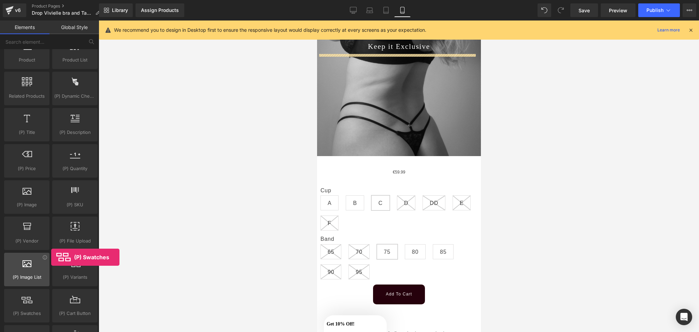
drag, startPoint x: 29, startPoint y: 303, endPoint x: 37, endPoint y: 271, distance: 33.0
click at [41, 263] on div "Product products, goods, sells Product List products, lists, collections, goods…" at bounding box center [51, 197] width 96 height 326
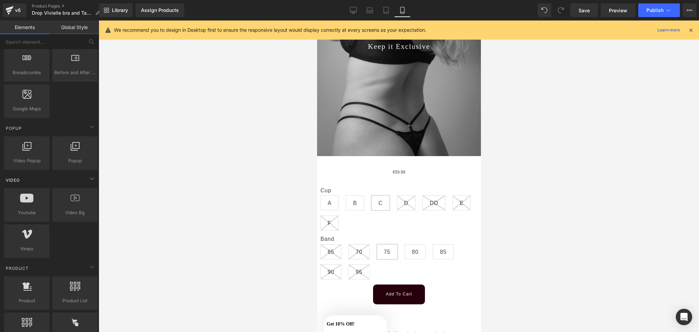
scroll to position [371, 0]
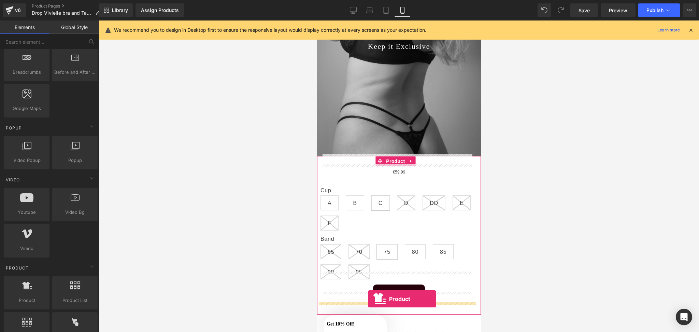
drag, startPoint x: 349, startPoint y: 306, endPoint x: 368, endPoint y: 298, distance: 19.9
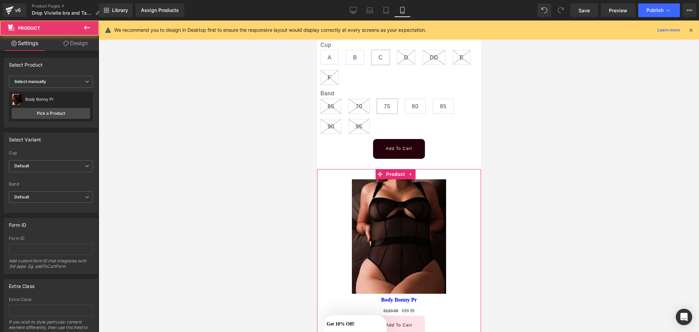
scroll to position [377, 0]
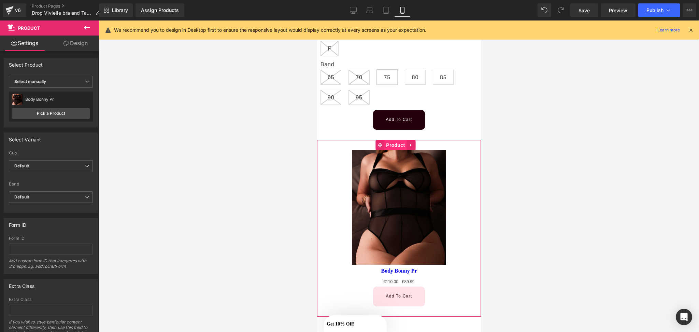
click at [388, 140] on span "Product" at bounding box center [395, 145] width 22 height 10
click at [64, 110] on link "Pick a Product" at bounding box center [51, 113] width 78 height 11
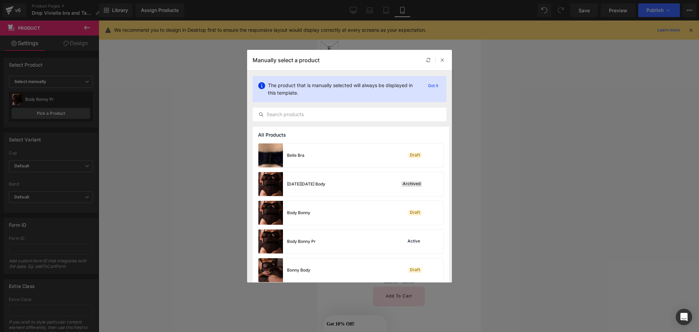
click at [383, 175] on div "Black Friday Body Archived" at bounding box center [350, 184] width 185 height 24
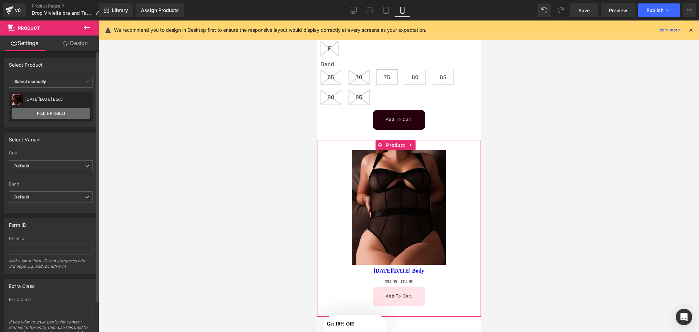
click at [55, 114] on link "Pick a Product" at bounding box center [51, 113] width 78 height 11
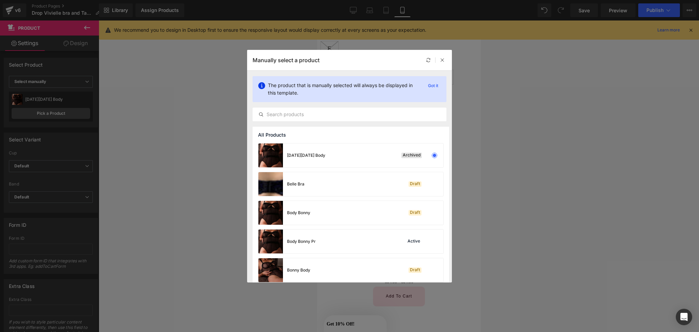
scroll to position [406, 0]
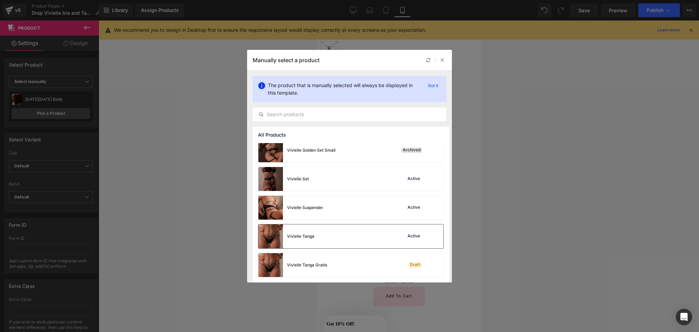
click at [326, 239] on div "Vivielle Tanga Active" at bounding box center [350, 236] width 185 height 24
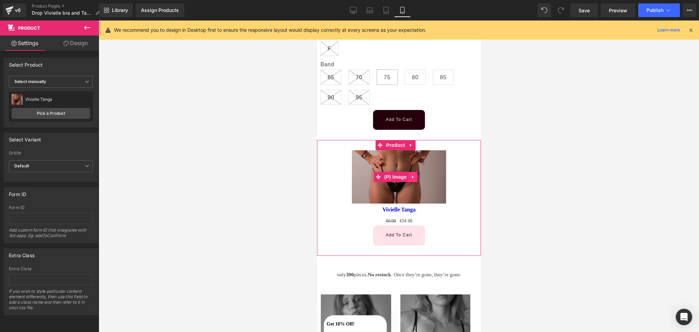
click at [411, 172] on link at bounding box center [412, 177] width 9 height 10
click at [420, 172] on link at bounding box center [417, 177] width 9 height 10
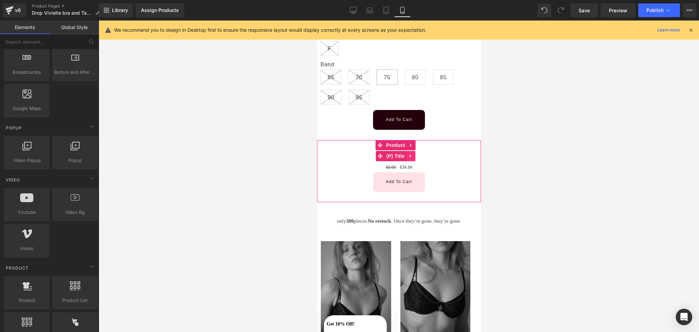
click at [412, 153] on icon at bounding box center [410, 155] width 5 height 5
click at [412, 151] on link at bounding box center [415, 156] width 9 height 10
click at [412, 161] on div "€0.00 €34.99 (P) Price" at bounding box center [398, 166] width 157 height 11
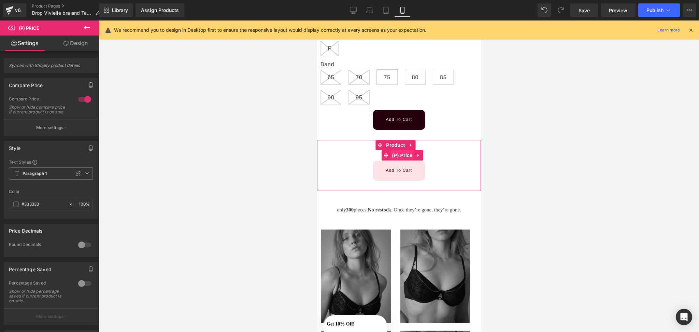
click at [400, 150] on span "(P) Price" at bounding box center [402, 155] width 24 height 10
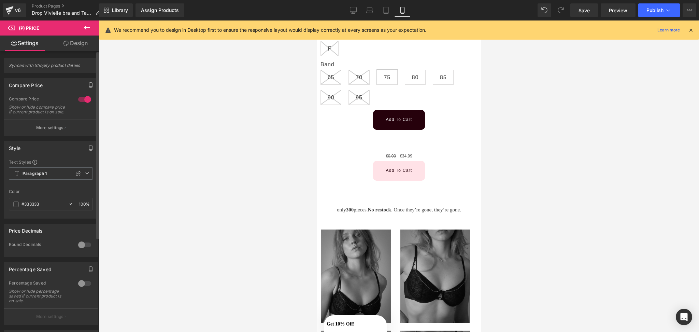
click at [82, 99] on div at bounding box center [84, 99] width 16 height 11
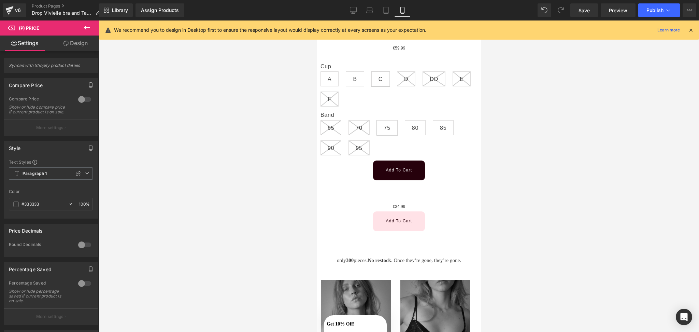
scroll to position [324, 0]
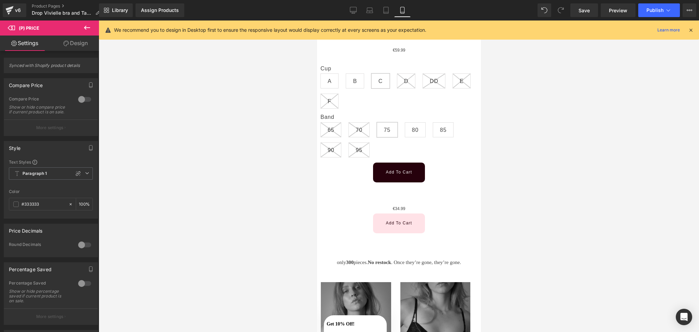
click at [91, 29] on icon at bounding box center [87, 28] width 8 height 8
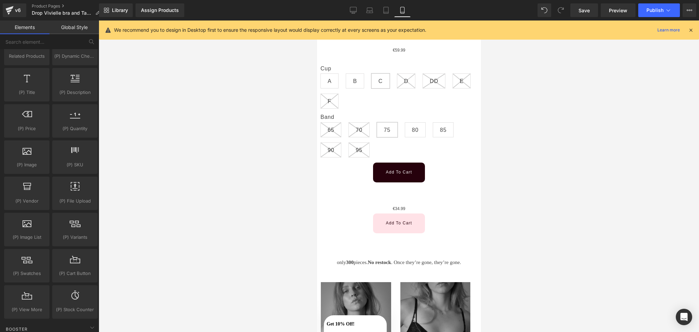
scroll to position [654, 0]
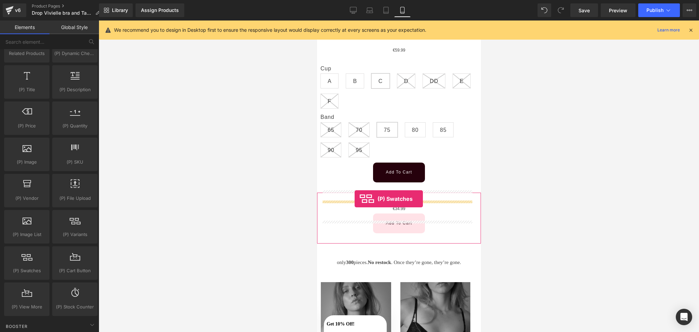
drag, startPoint x: 348, startPoint y: 285, endPoint x: 354, endPoint y: 198, distance: 87.2
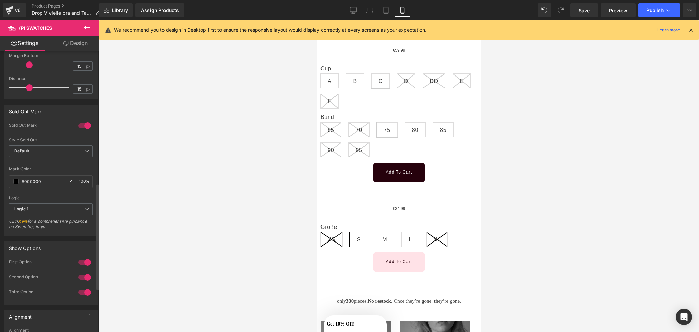
scroll to position [348, 0]
click at [79, 182] on input "100" at bounding box center [82, 181] width 7 height 8
type input "20"
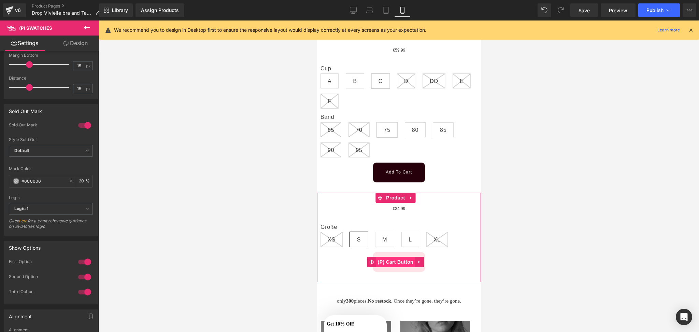
click at [396, 257] on span "(P) Cart Button" at bounding box center [395, 262] width 39 height 10
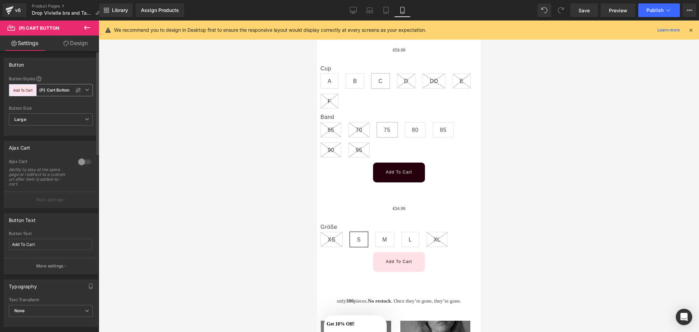
click at [88, 90] on span "Add To Cart (P) Cart Button" at bounding box center [51, 90] width 84 height 12
drag, startPoint x: 55, startPoint y: 103, endPoint x: 52, endPoint y: 105, distance: 4.0
click at [55, 102] on li "Custom" at bounding box center [49, 106] width 81 height 12
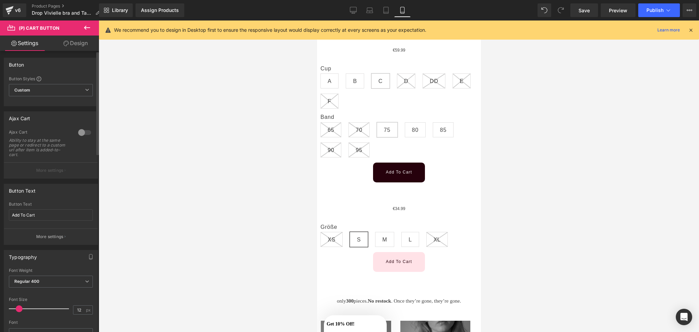
type input "Color 10"
type input "Brand Color"
type input "Color 10"
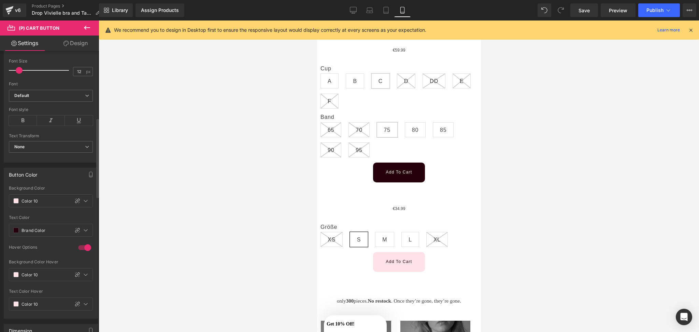
scroll to position [244, 0]
click at [15, 196] on span at bounding box center [15, 194] width 5 height 5
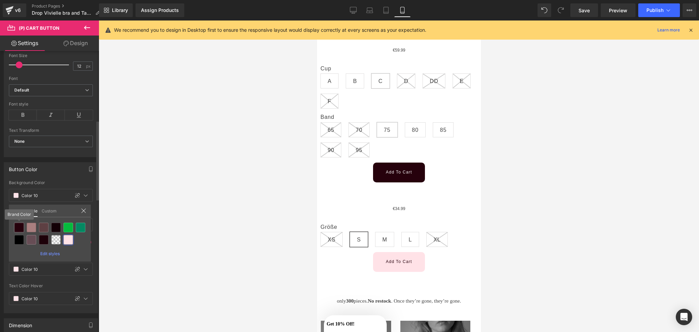
click at [19, 224] on div at bounding box center [19, 227] width 10 height 10
type input "Brand Color"
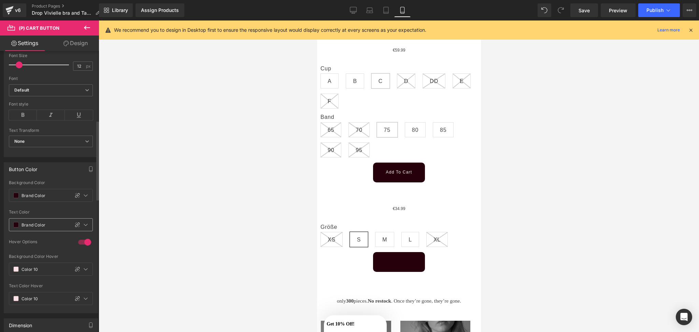
click at [17, 227] on span at bounding box center [15, 224] width 5 height 5
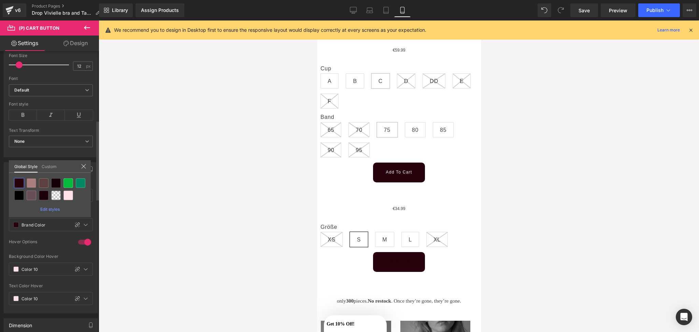
click at [55, 166] on link "Custom" at bounding box center [49, 166] width 15 height 12
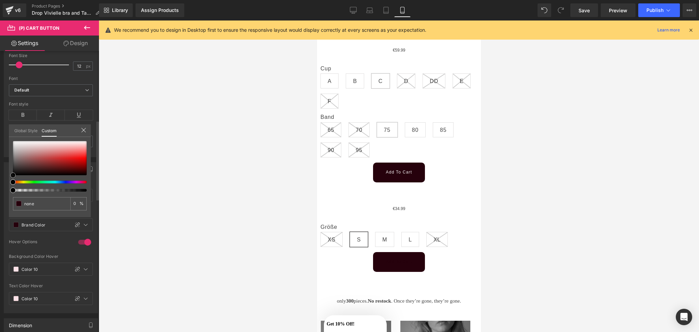
type input "#d59494"
type input "100"
type input "#d89b9b"
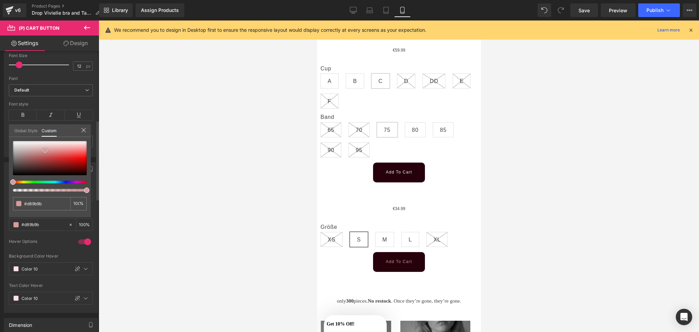
type input "#ffffff"
drag, startPoint x: 46, startPoint y: 150, endPoint x: 60, endPoint y: 119, distance: 34.5
click at [60, 157] on div "Button Color var(--gf_gs-color2-brand) Background Color Brand Color 100 % rgba(…" at bounding box center [51, 235] width 102 height 156
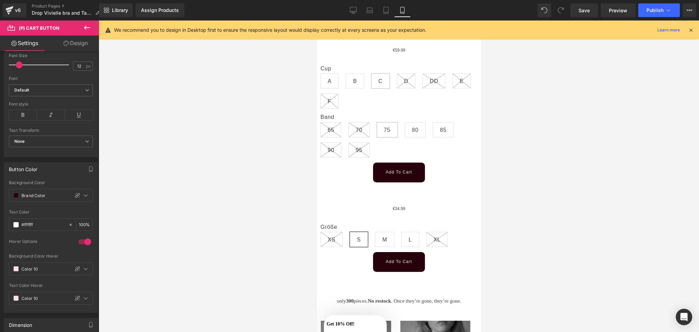
click at [260, 182] on div at bounding box center [399, 175] width 600 height 311
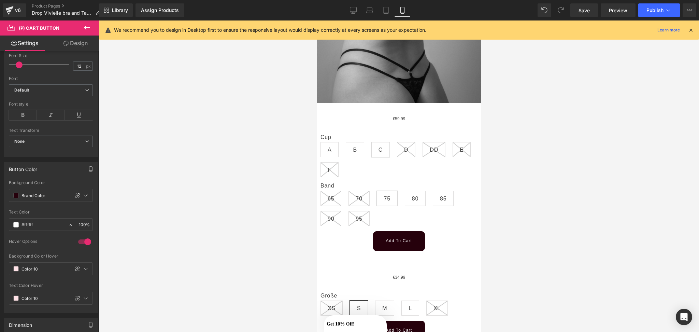
scroll to position [285, 0]
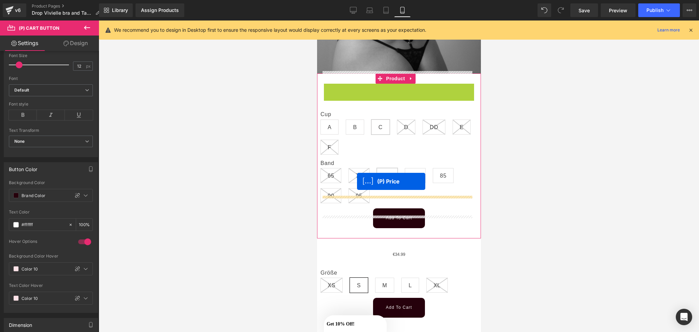
drag, startPoint x: 378, startPoint y: 75, endPoint x: 362, endPoint y: 184, distance: 109.4
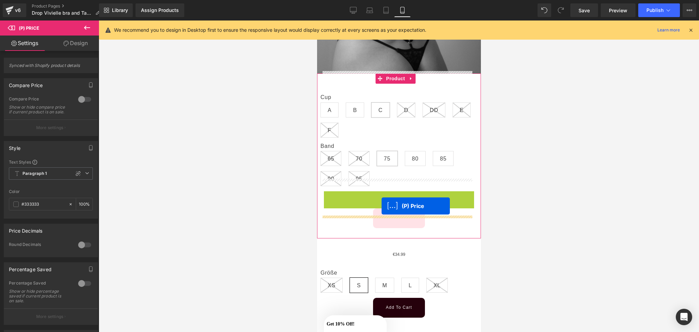
drag, startPoint x: 379, startPoint y: 180, endPoint x: 381, endPoint y: 206, distance: 26.4
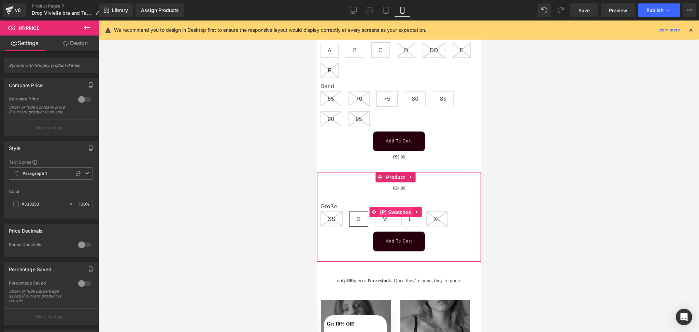
scroll to position [349, 0]
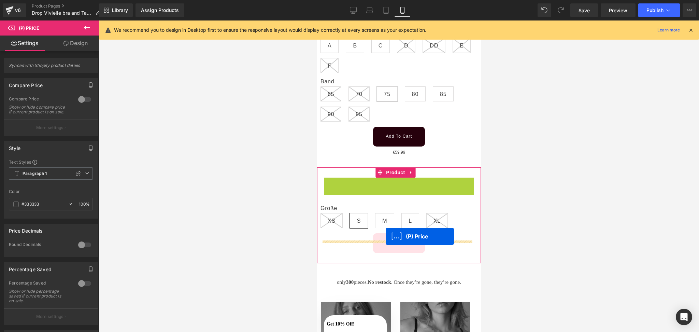
drag, startPoint x: 380, startPoint y: 171, endPoint x: 385, endPoint y: 236, distance: 66.1
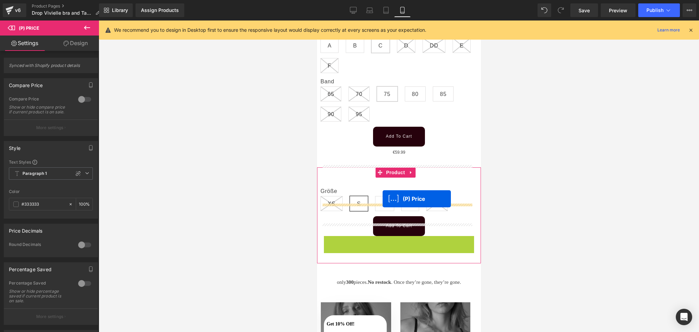
drag, startPoint x: 377, startPoint y: 224, endPoint x: 382, endPoint y: 199, distance: 25.8
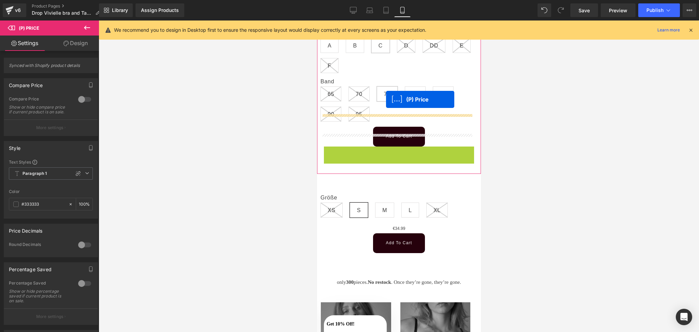
drag, startPoint x: 377, startPoint y: 136, endPoint x: 386, endPoint y: 99, distance: 37.8
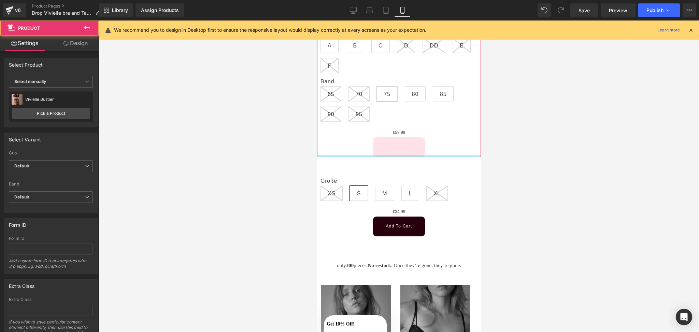
drag, startPoint x: 391, startPoint y: 150, endPoint x: 396, endPoint y: 129, distance: 21.4
click at [396, 129] on div "Cup A B C D DD E F Band 65 70 0" at bounding box center [399, 83] width 164 height 148
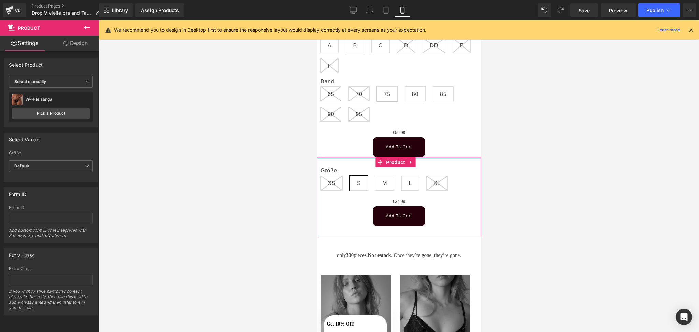
drag, startPoint x: 422, startPoint y: 145, endPoint x: 434, endPoint y: 111, distance: 36.7
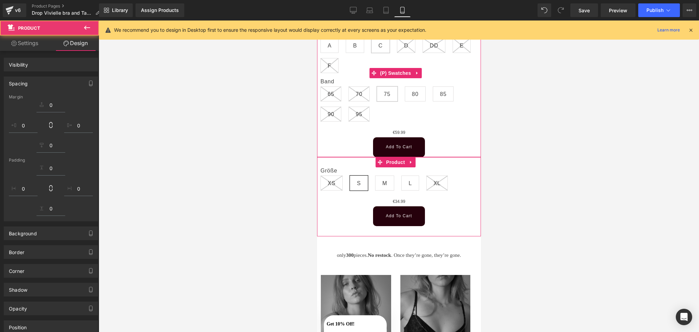
click at [527, 192] on div at bounding box center [399, 175] width 600 height 311
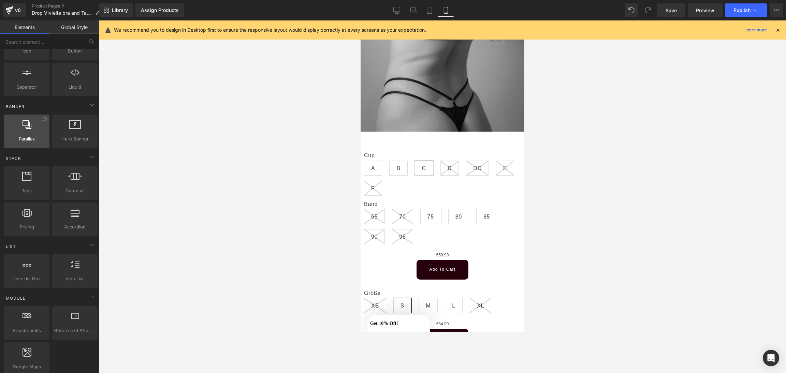
scroll to position [0, 0]
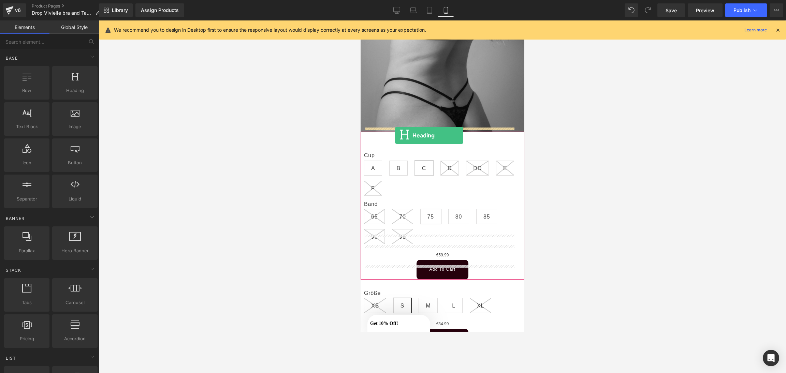
drag, startPoint x: 446, startPoint y: 111, endPoint x: 395, endPoint y: 135, distance: 56.2
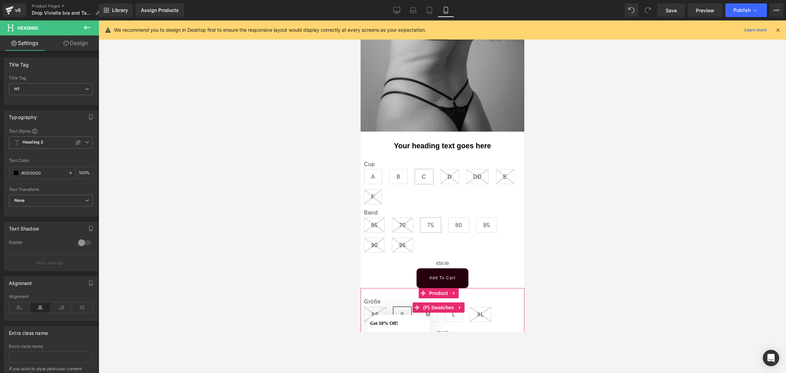
drag, startPoint x: 439, startPoint y: 104, endPoint x: 417, endPoint y: 277, distance: 174.1
click at [87, 24] on icon at bounding box center [87, 28] width 8 height 8
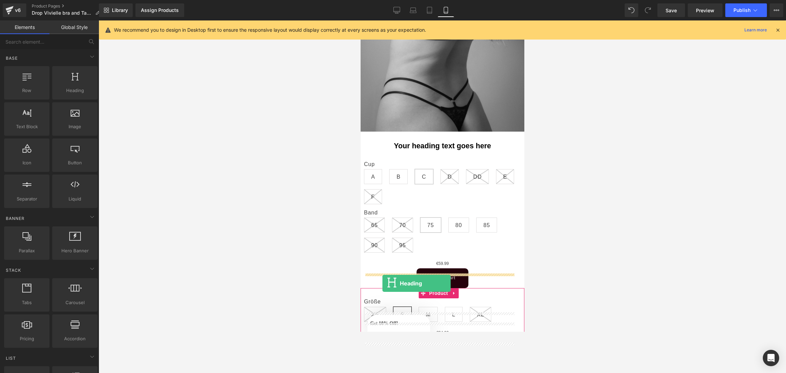
drag, startPoint x: 433, startPoint y: 91, endPoint x: 384, endPoint y: 283, distance: 197.7
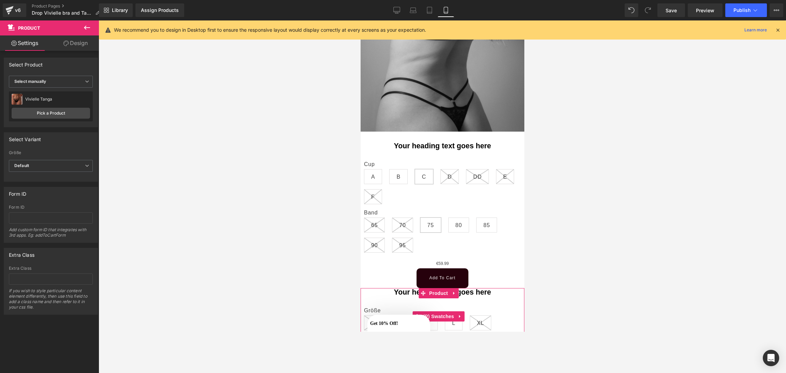
drag, startPoint x: 409, startPoint y: 275, endPoint x: 402, endPoint y: 291, distance: 17.6
click at [402, 291] on div "Your heading text goes here Heading Größe XS S M L XL 0 (P) Swatches €34.99 (P)…" at bounding box center [442, 332] width 164 height 88
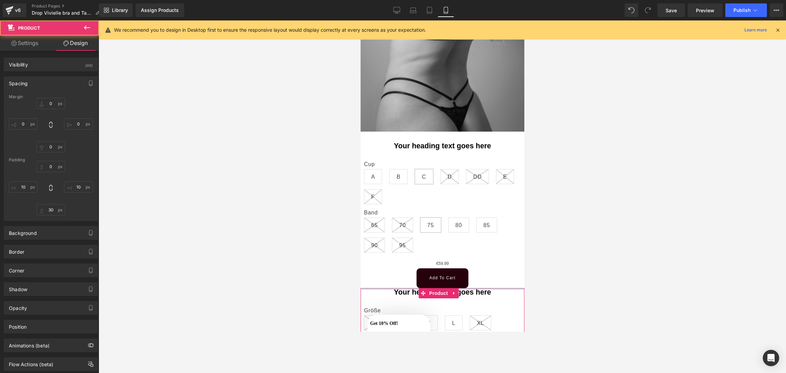
click at [390, 288] on div at bounding box center [442, 289] width 164 height 2
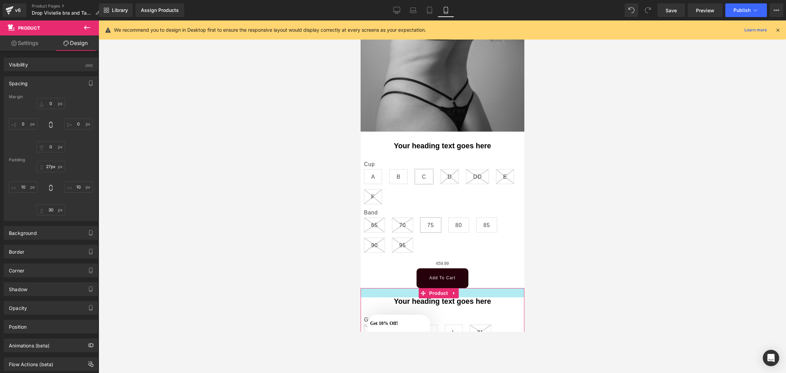
type input "26px"
drag, startPoint x: 390, startPoint y: 274, endPoint x: 389, endPoint y: 283, distance: 8.9
click at [389, 288] on div "Your heading text goes here Heading Größe XS S M L XL 0 (P) Swatches €34.99 (P)…" at bounding box center [442, 336] width 164 height 97
click at [412, 304] on div at bounding box center [442, 305] width 157 height 2
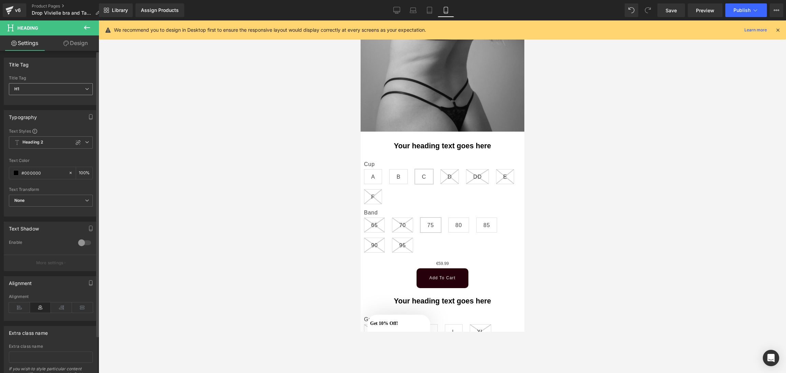
click at [52, 89] on span "H1" at bounding box center [51, 89] width 84 height 12
click at [52, 89] on span "H1" at bounding box center [49, 89] width 81 height 12
click at [36, 137] on span "Heading 2" at bounding box center [51, 143] width 84 height 12
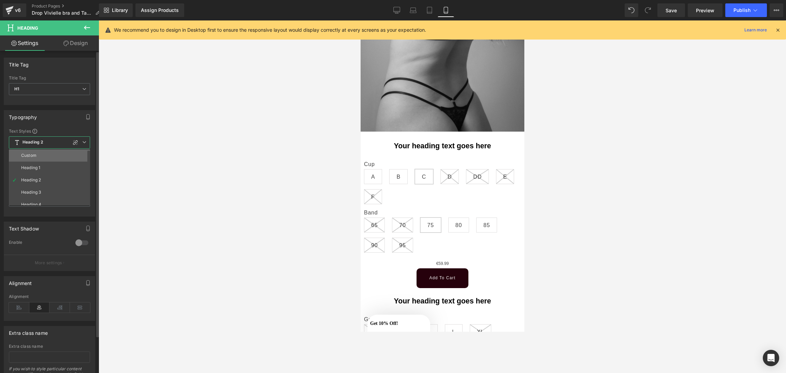
click at [34, 154] on div "Custom" at bounding box center [28, 155] width 15 height 5
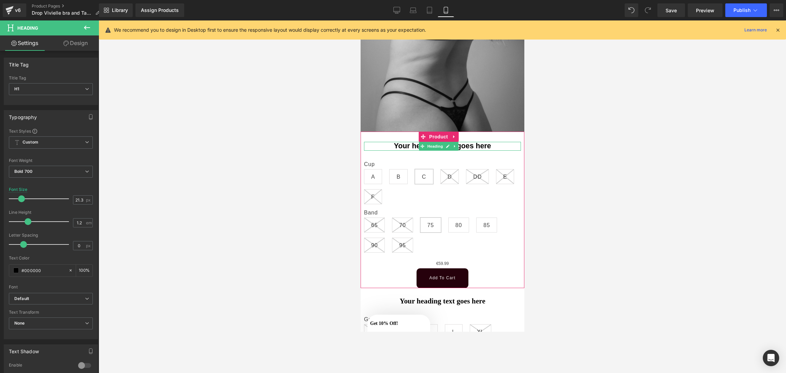
click at [410, 142] on h1 "Your heading text goes here" at bounding box center [442, 146] width 157 height 9
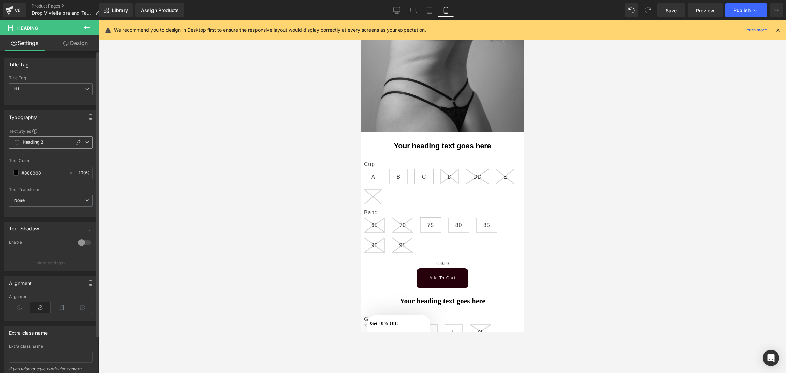
click at [44, 139] on span "Heading 2" at bounding box center [51, 143] width 84 height 12
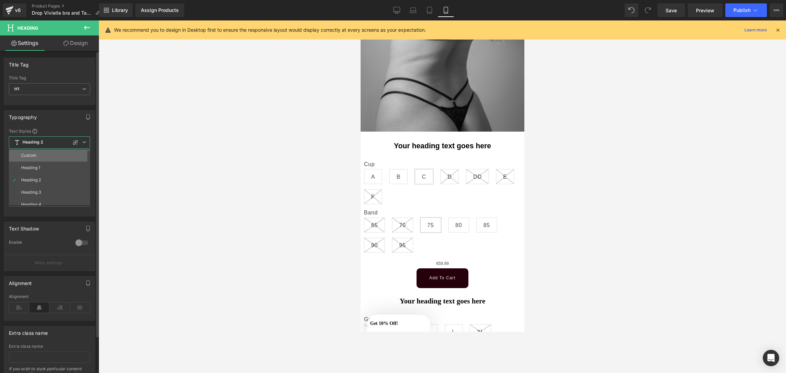
click at [42, 154] on li "Custom" at bounding box center [51, 155] width 84 height 12
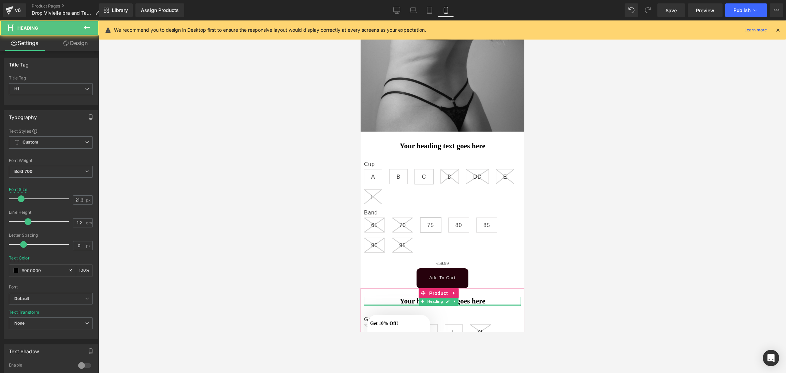
drag, startPoint x: 497, startPoint y: 290, endPoint x: 411, endPoint y: 281, distance: 86.4
click at [411, 288] on div "Your heading text goes here Heading Größe XS S M L XL 0 (P) Swatches €34.99 (P)…" at bounding box center [442, 336] width 164 height 97
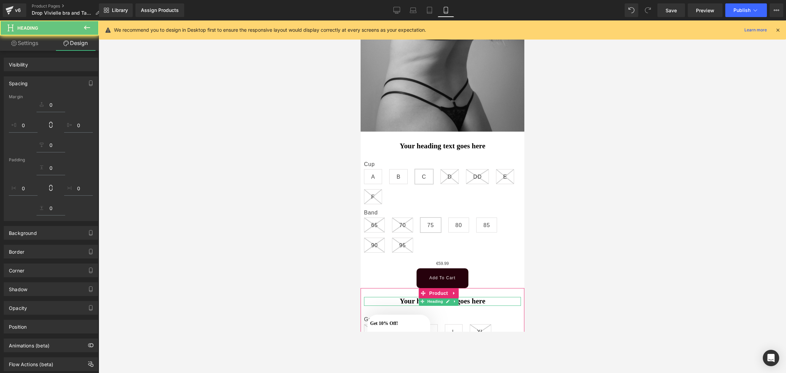
click at [402, 288] on div at bounding box center [442, 292] width 164 height 9
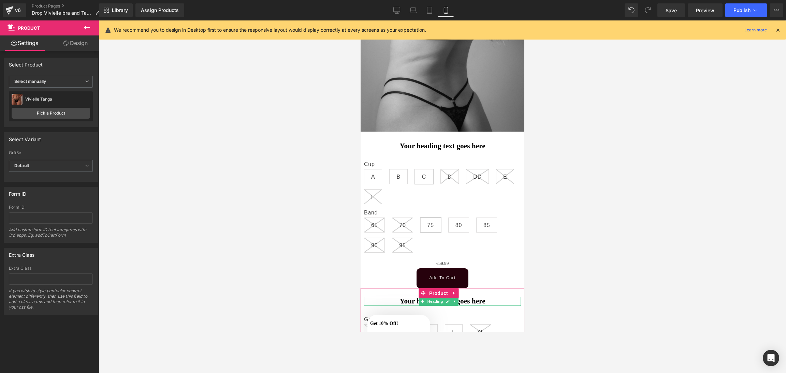
click at [413, 297] on h1 "Your heading text goes here" at bounding box center [442, 301] width 157 height 9
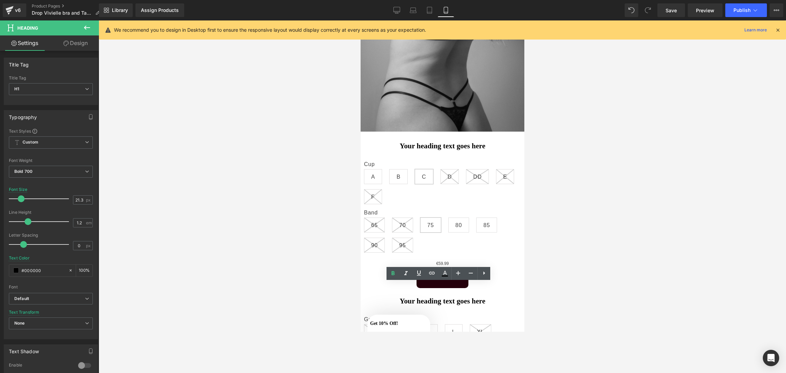
click at [326, 278] on div at bounding box center [443, 196] width 688 height 353
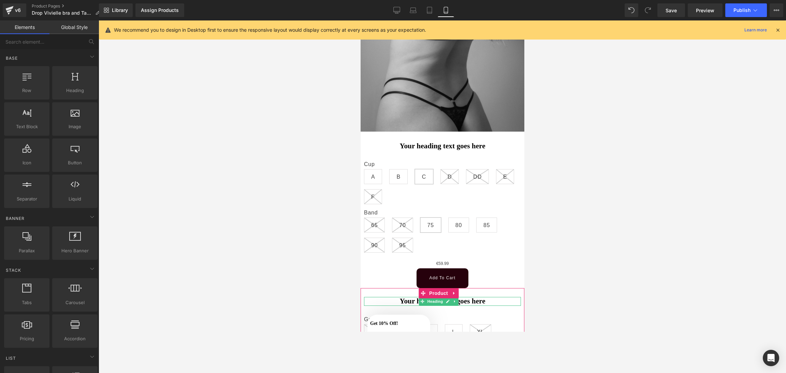
click at [380, 297] on h1 "Your heading text goes here" at bounding box center [442, 301] width 157 height 9
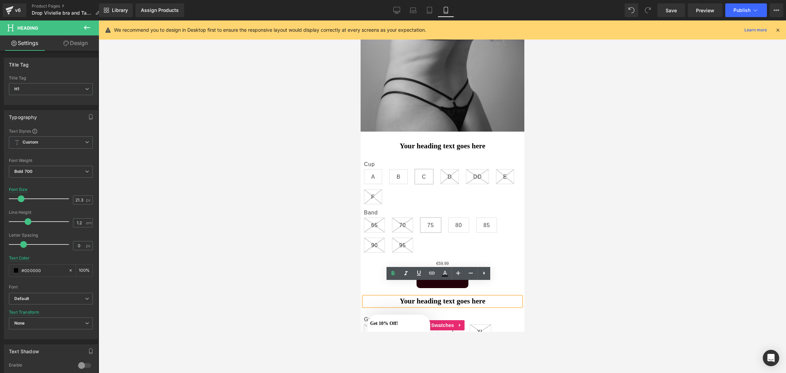
click at [433, 306] on div "Größe XS S M L XL" at bounding box center [442, 325] width 157 height 39
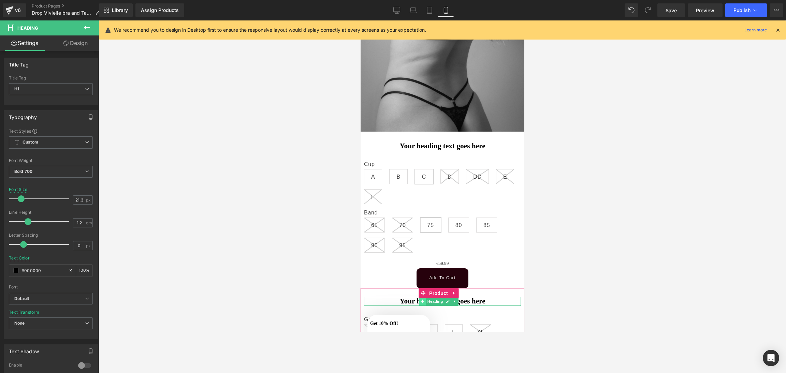
click at [424, 298] on span at bounding box center [421, 302] width 7 height 8
click at [447, 300] on icon at bounding box center [447, 301] width 3 height 3
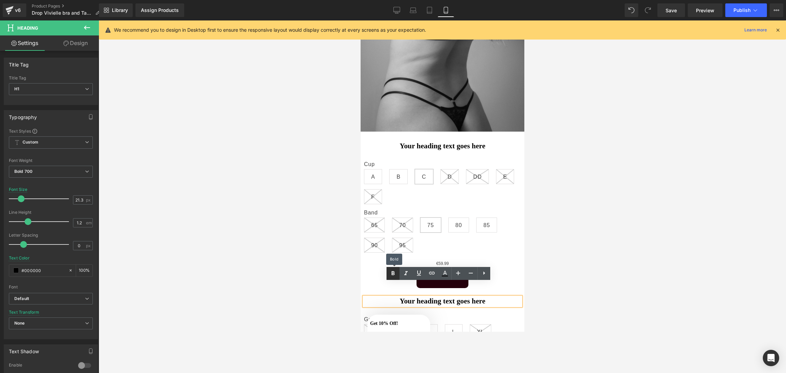
click at [387, 268] on link at bounding box center [393, 273] width 13 height 13
click at [389, 297] on h1 "Your heading text goes here" at bounding box center [442, 301] width 157 height 9
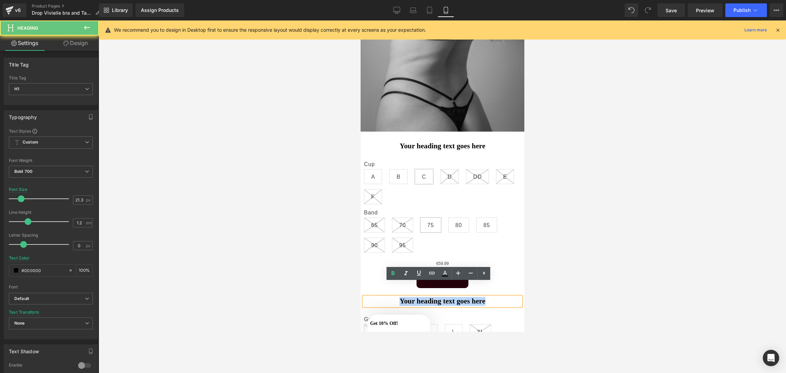
drag, startPoint x: 389, startPoint y: 283, endPoint x: 515, endPoint y: 290, distance: 126.4
click at [515, 290] on div "Your heading text goes here Heading Größe XS S M L XL 0 (P) Swatches €34.99 (P)…" at bounding box center [442, 336] width 164 height 97
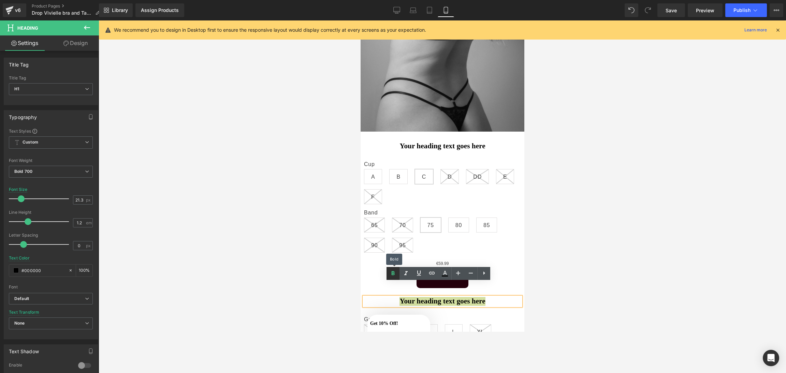
click at [397, 270] on icon at bounding box center [393, 274] width 8 height 8
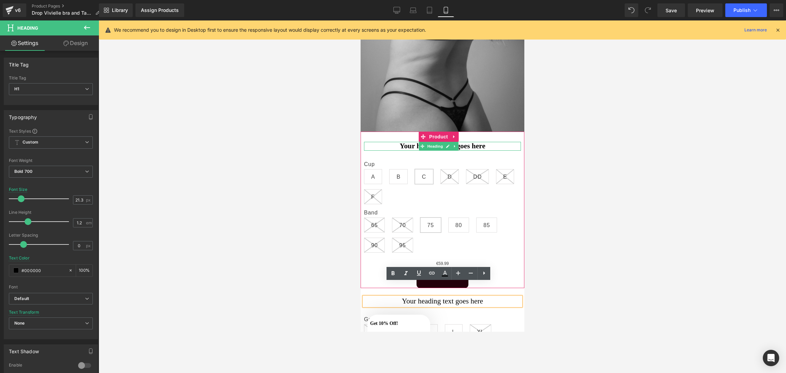
click at [407, 142] on h1 "Your heading text goes here" at bounding box center [442, 146] width 157 height 9
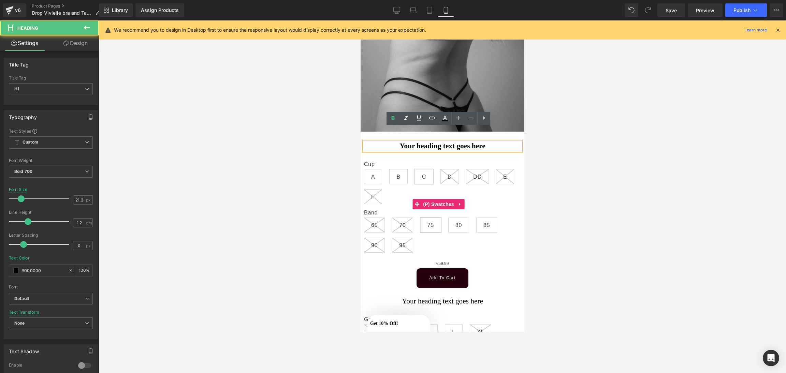
drag, startPoint x: 392, startPoint y: 127, endPoint x: 460, endPoint y: 127, distance: 67.6
click at [502, 142] on div "Your heading text goes here" at bounding box center [442, 146] width 157 height 9
drag, startPoint x: 425, startPoint y: 129, endPoint x: 376, endPoint y: 131, distance: 49.2
click at [376, 142] on h1 "Your heading text goes here" at bounding box center [442, 146] width 157 height 9
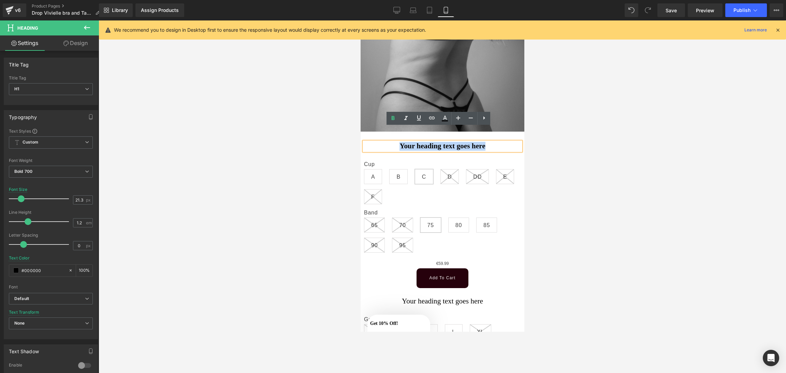
drag, startPoint x: 376, startPoint y: 131, endPoint x: 520, endPoint y: 137, distance: 143.8
click at [393, 115] on icon at bounding box center [393, 118] width 8 height 8
drag, startPoint x: 484, startPoint y: 291, endPoint x: 496, endPoint y: 288, distance: 11.7
click at [450, 297] on div "Your heading text goes here Heading" at bounding box center [442, 301] width 157 height 9
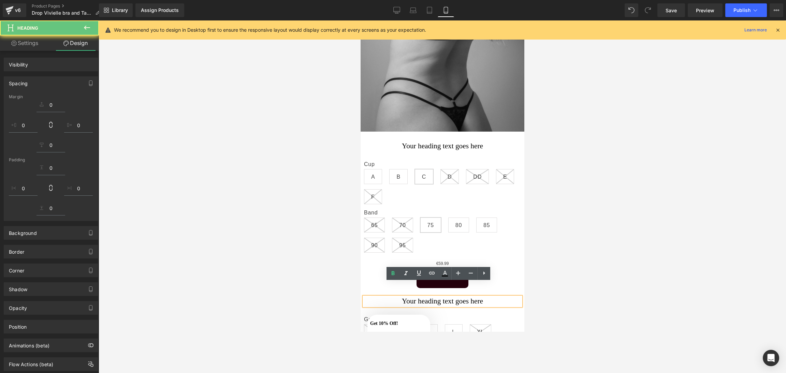
click at [496, 297] on h1 "Your heading text goes here" at bounding box center [442, 301] width 157 height 9
drag, startPoint x: 496, startPoint y: 288, endPoint x: 399, endPoint y: 291, distance: 96.3
click at [399, 297] on h1 "Your heading text goes here" at bounding box center [442, 301] width 157 height 9
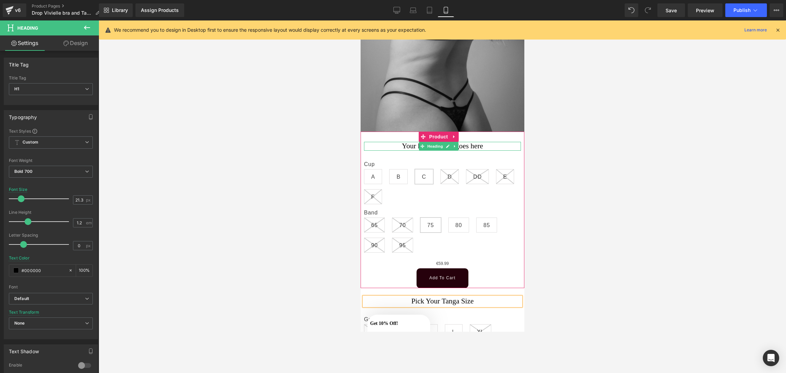
click at [448, 144] on icon at bounding box center [448, 146] width 4 height 4
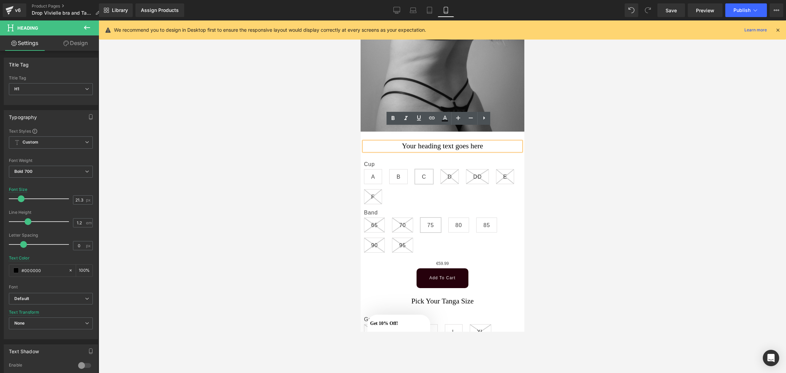
drag, startPoint x: 489, startPoint y: 131, endPoint x: 376, endPoint y: 116, distance: 114.2
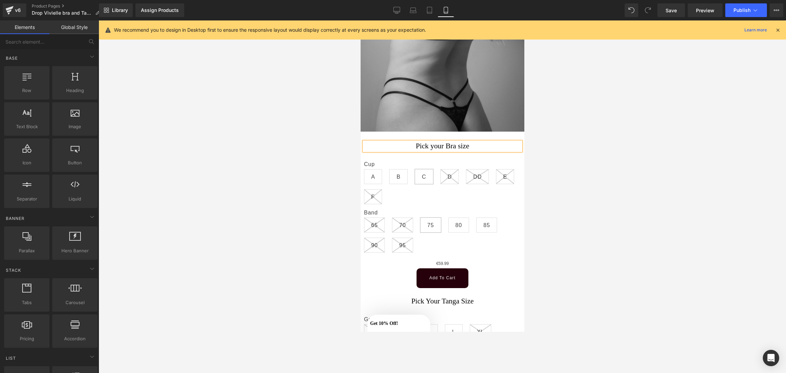
click at [636, 191] on div at bounding box center [443, 196] width 688 height 353
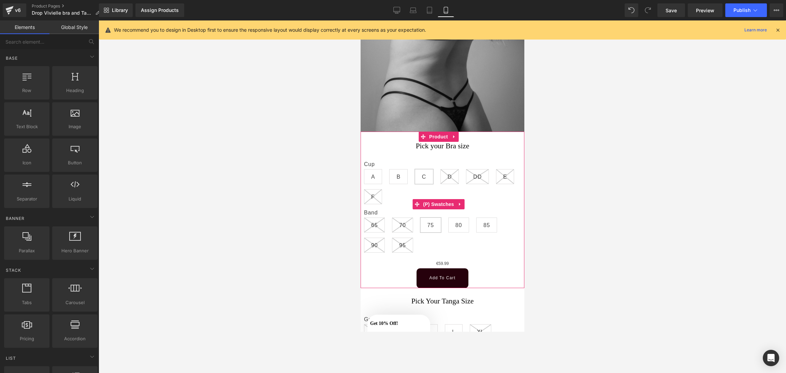
click at [479, 151] on div "Cup A B C D DD E F Band 65 70" at bounding box center [442, 204] width 157 height 107
click at [481, 142] on h1 "Pick your Bra size" at bounding box center [442, 146] width 157 height 9
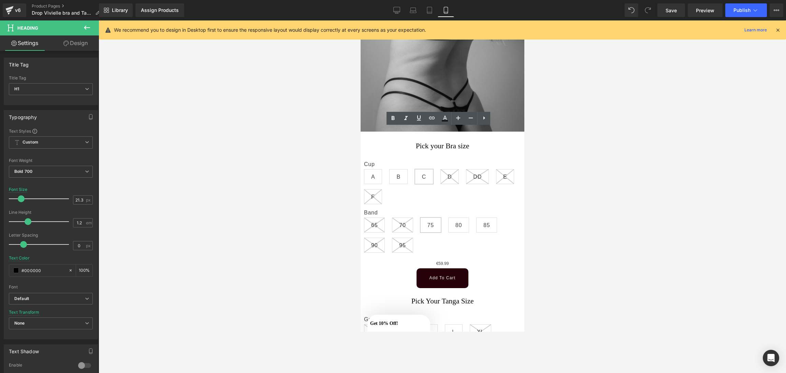
click at [307, 154] on div at bounding box center [443, 196] width 688 height 353
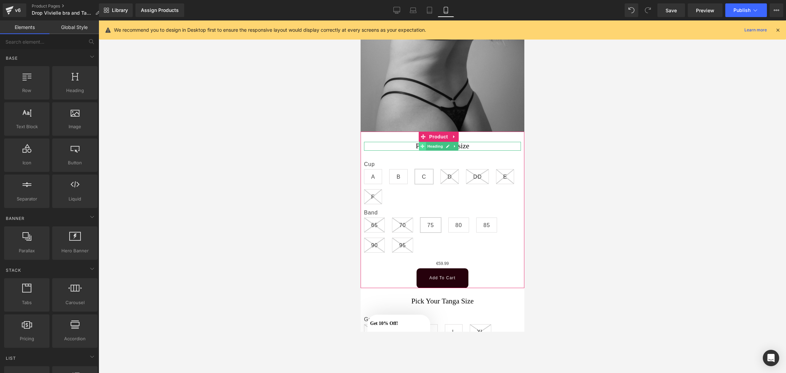
drag, startPoint x: 595, startPoint y: 150, endPoint x: 425, endPoint y: 135, distance: 170.9
click at [425, 142] on span at bounding box center [421, 146] width 7 height 8
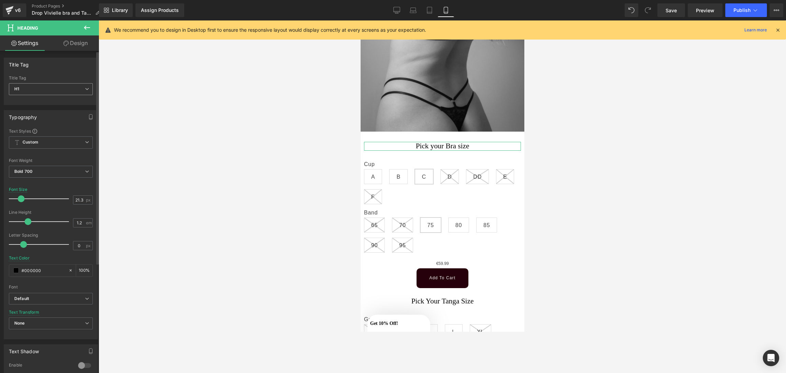
click at [78, 92] on span "H1" at bounding box center [51, 89] width 84 height 12
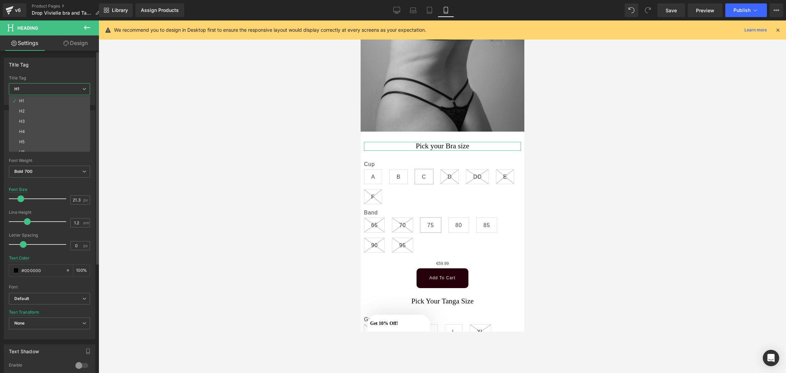
click at [58, 141] on li "H5" at bounding box center [51, 142] width 84 height 10
type input "14.4"
type input "1.3"
type input "0.72"
type input "100"
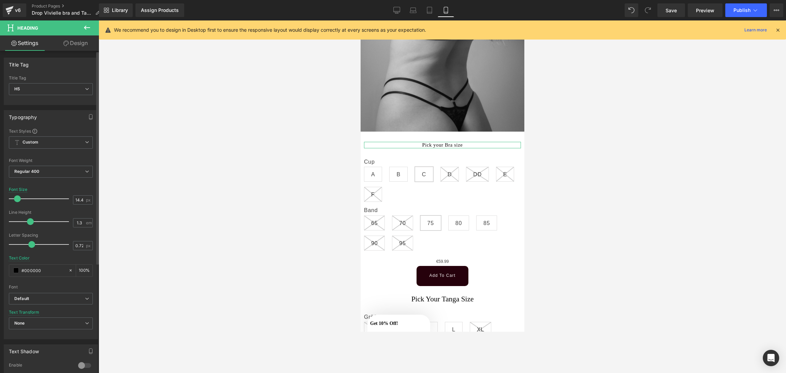
click at [74, 83] on div "Title Tag H5 H1 H2 H3 H4 H5 H6" at bounding box center [51, 89] width 84 height 27
click at [75, 84] on div "Title Tag H5 H1 H2 H3 H4 H5 H6" at bounding box center [51, 89] width 84 height 27
click at [76, 90] on span "H5" at bounding box center [51, 89] width 84 height 12
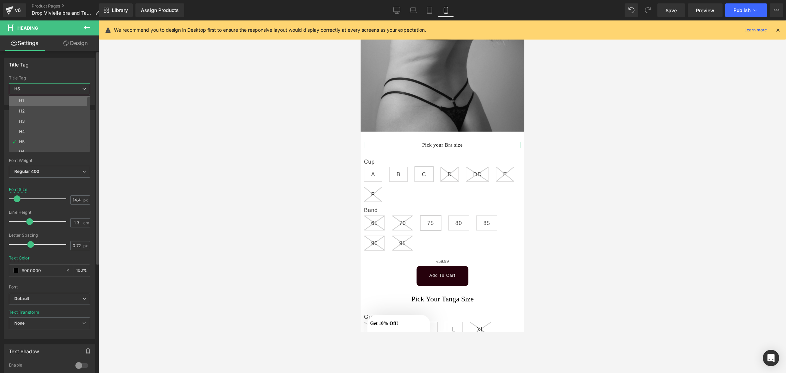
click at [63, 102] on li "H1" at bounding box center [51, 101] width 84 height 10
type input "21.3"
type input "1.2"
type input "0"
type input "100"
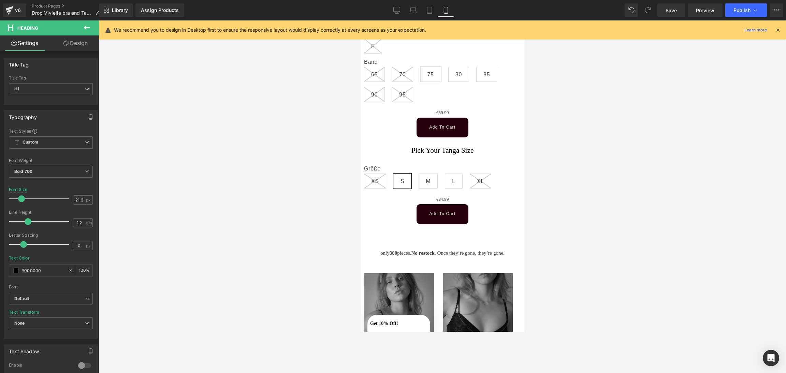
scroll to position [397, 0]
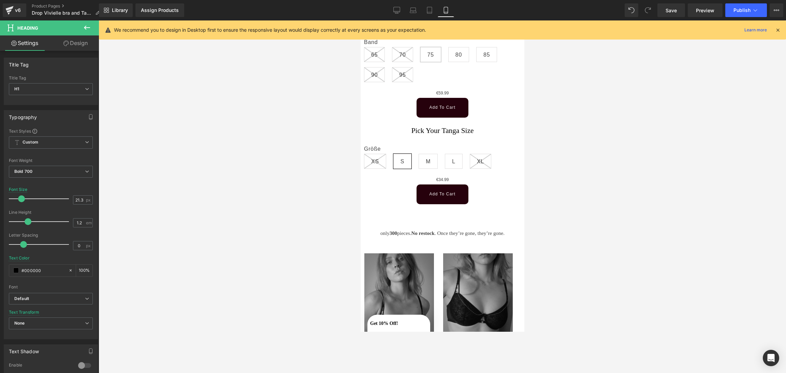
click at [86, 26] on icon at bounding box center [87, 28] width 6 height 4
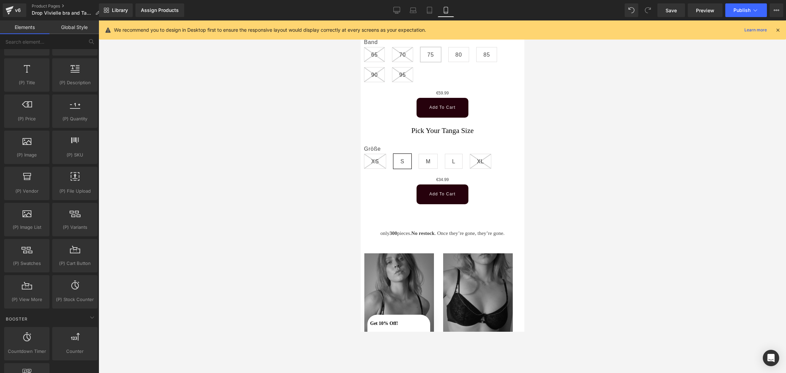
scroll to position [664, 0]
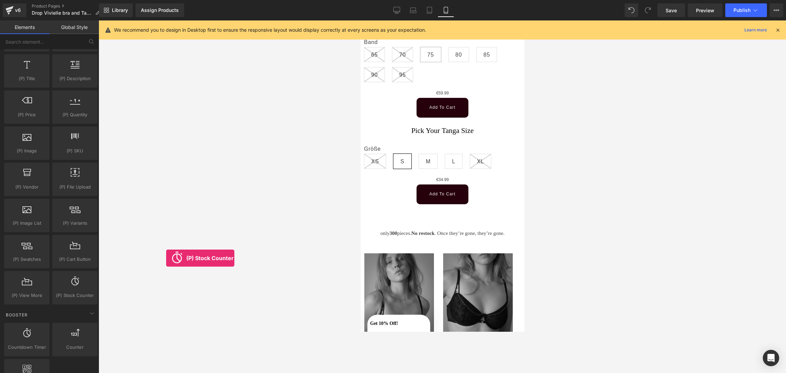
drag, startPoint x: 80, startPoint y: 289, endPoint x: 224, endPoint y: 244, distance: 150.9
click at [191, 253] on div "(P) Stock Counter You are previewing how the will restyle your page. You can no…" at bounding box center [393, 192] width 786 height 385
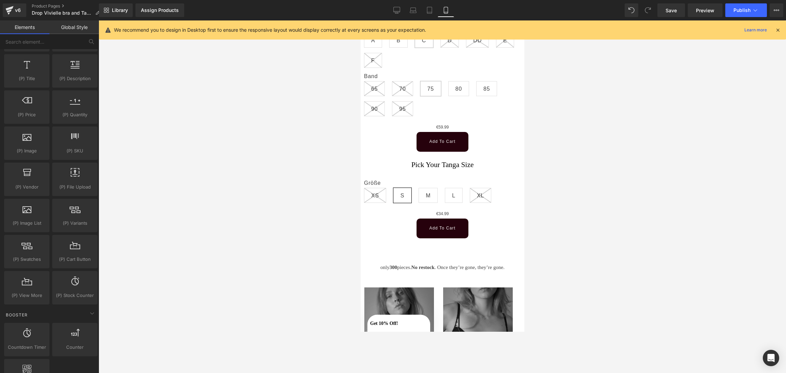
scroll to position [431, 0]
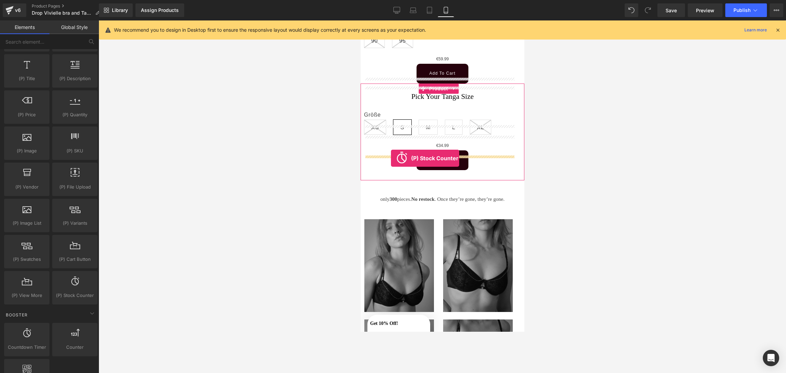
drag, startPoint x: 436, startPoint y: 319, endPoint x: 391, endPoint y: 159, distance: 166.0
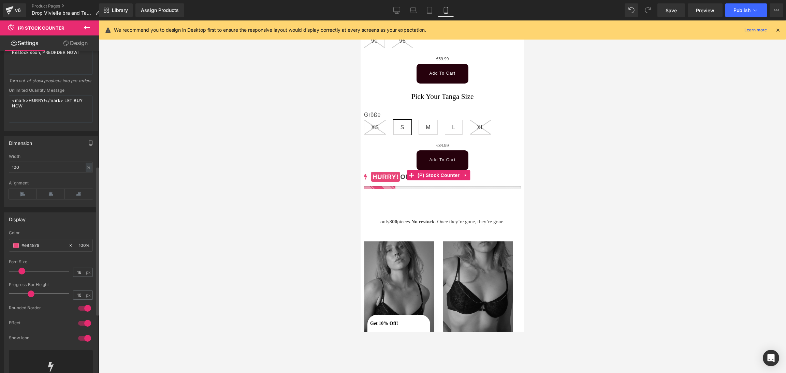
scroll to position [249, 0]
drag, startPoint x: 62, startPoint y: 104, endPoint x: 11, endPoint y: 104, distance: 51.9
click at [11, 104] on textarea "<mark>HURRY!</mark> LET BUY NOW" at bounding box center [51, 107] width 84 height 27
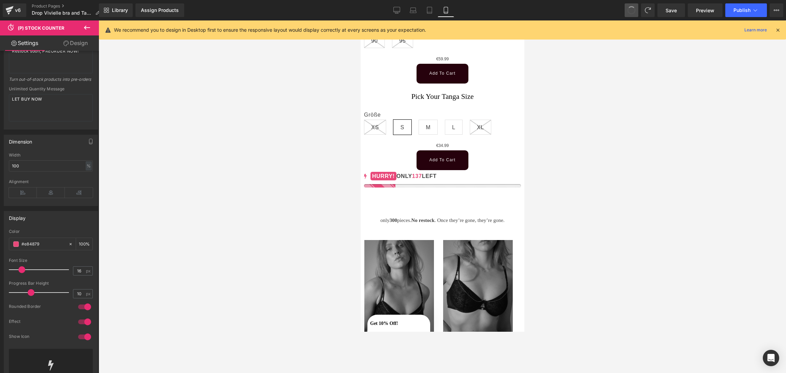
type textarea "<mark>HURRY!</mark> LET BUY NOW"
click at [15, 250] on div "#e84879" at bounding box center [38, 244] width 59 height 12
click at [14, 247] on span at bounding box center [15, 244] width 5 height 5
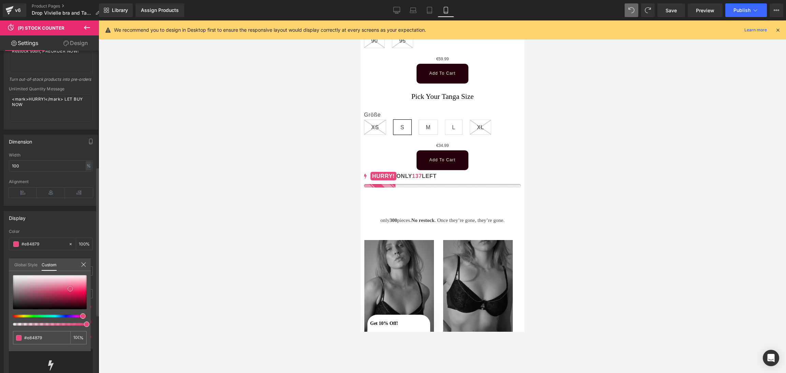
type input "#e74072"
type input "#3e0919"
type input "#120206"
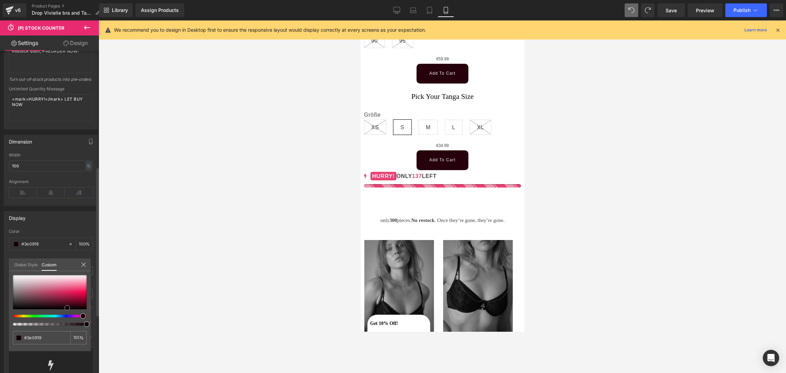
type input "#120206"
type input "#000000"
drag, startPoint x: 68, startPoint y: 289, endPoint x: 63, endPoint y: 312, distance: 23.7
click at [63, 311] on div at bounding box center [50, 300] width 74 height 51
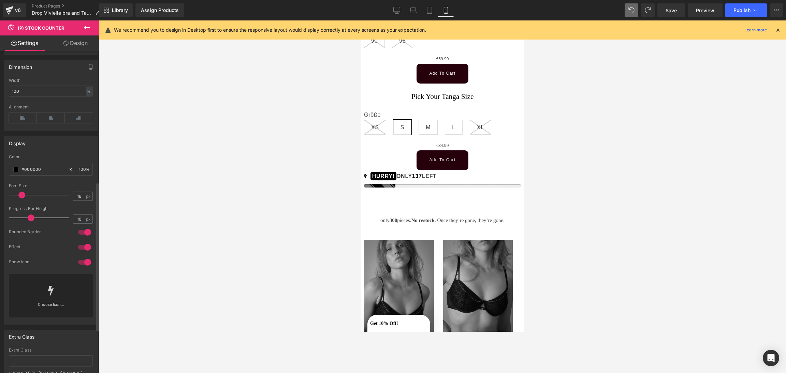
scroll to position [375, 0]
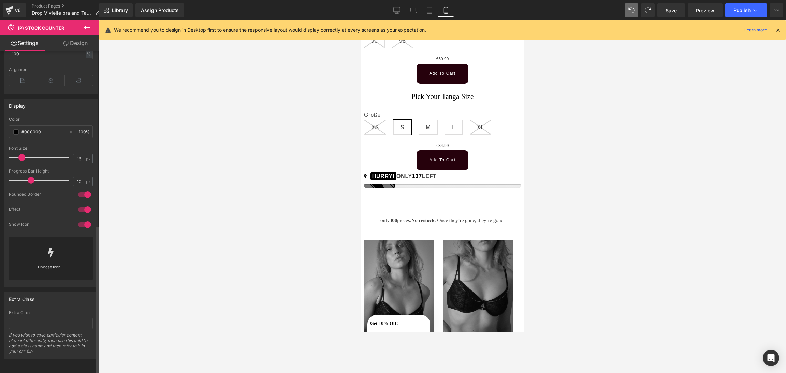
click at [84, 189] on div at bounding box center [84, 194] width 16 height 11
click at [84, 204] on div at bounding box center [84, 209] width 16 height 11
click at [13, 151] on div at bounding box center [40, 158] width 57 height 14
type input "12"
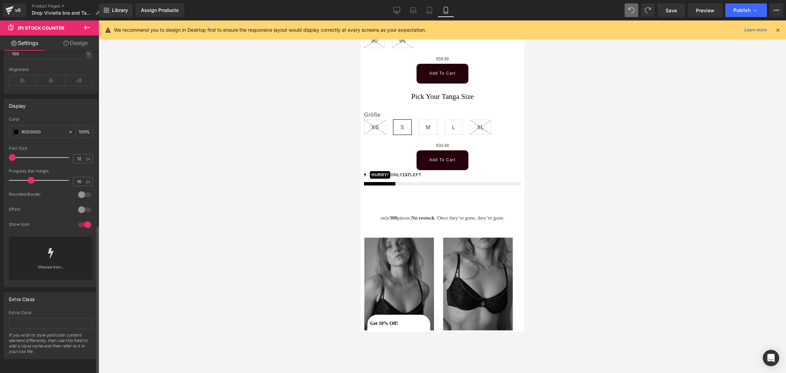
click at [86, 219] on div at bounding box center [84, 224] width 16 height 11
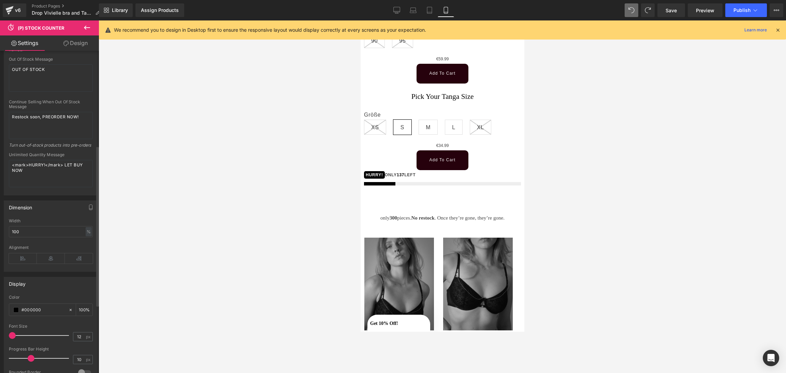
scroll to position [183, 0]
drag, startPoint x: 63, startPoint y: 172, endPoint x: 0, endPoint y: 160, distance: 63.9
click at [0, 160] on div "Message Template <mark>HURRY!</mark> ONLY %number% LEFT Use %number% to represe…" at bounding box center [51, 88] width 102 height 215
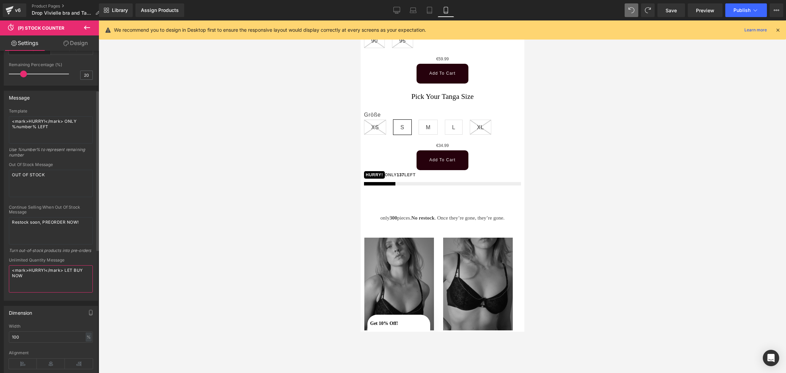
scroll to position [71, 0]
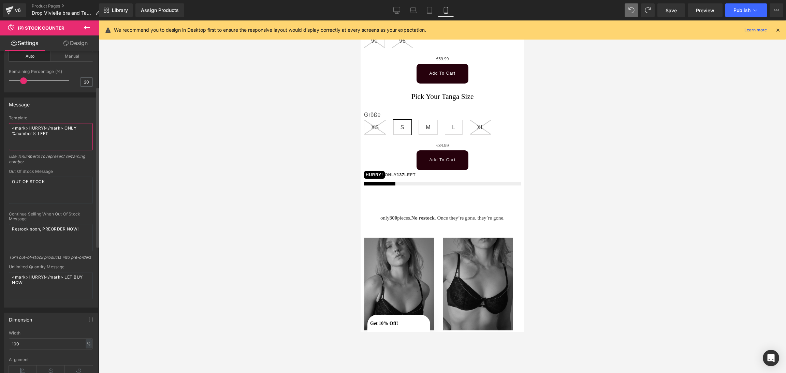
drag, startPoint x: 64, startPoint y: 129, endPoint x: 0, endPoint y: 120, distance: 65.2
click at [0, 120] on div "Message Template <mark>HURRY!</mark> ONLY %number% LEFT Use %number% to represe…" at bounding box center [51, 199] width 102 height 215
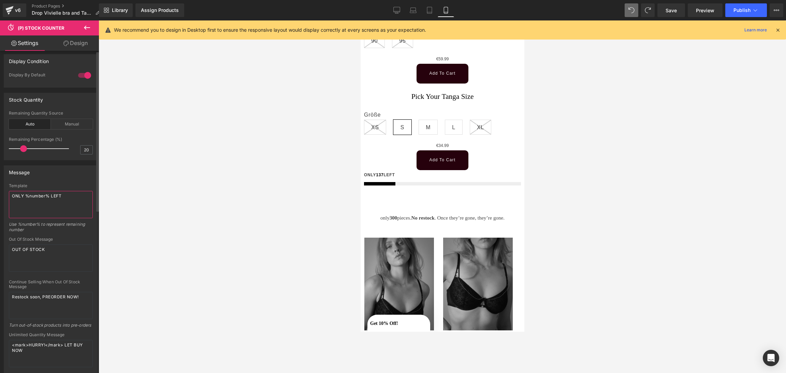
scroll to position [0, 0]
type textarea "ONLY %number% LEFT"
click at [62, 131] on div "Manual" at bounding box center [72, 128] width 42 height 10
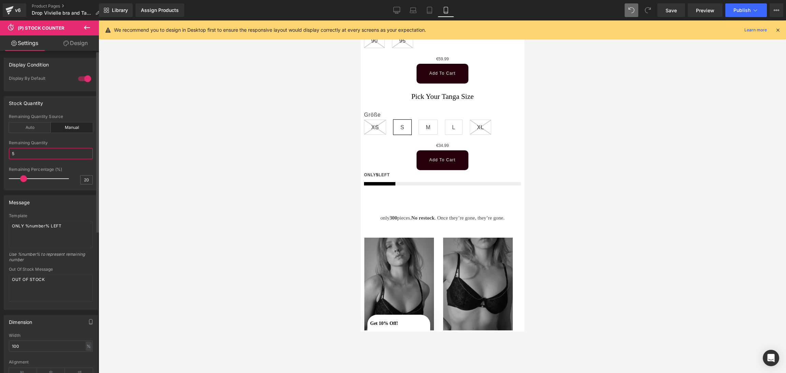
click at [26, 154] on input "5" at bounding box center [51, 153] width 84 height 11
type input "3"
drag, startPoint x: 21, startPoint y: 179, endPoint x: 16, endPoint y: 181, distance: 6.0
click at [16, 181] on span at bounding box center [16, 178] width 7 height 7
type input "5"
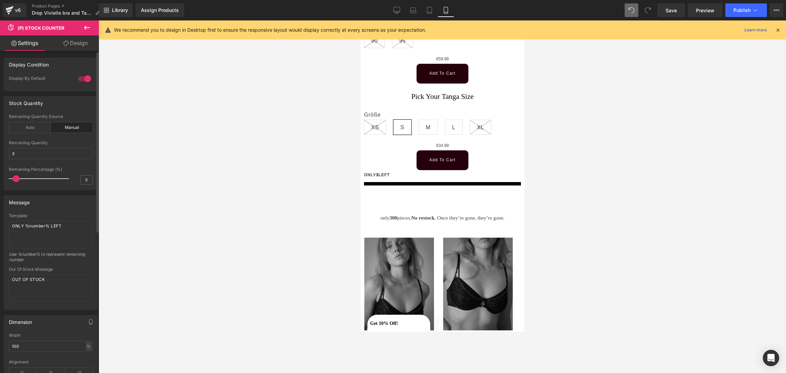
drag, startPoint x: 16, startPoint y: 184, endPoint x: 9, endPoint y: 184, distance: 6.8
click at [9, 184] on div "Remaining Percentage (%) 5" at bounding box center [51, 178] width 84 height 23
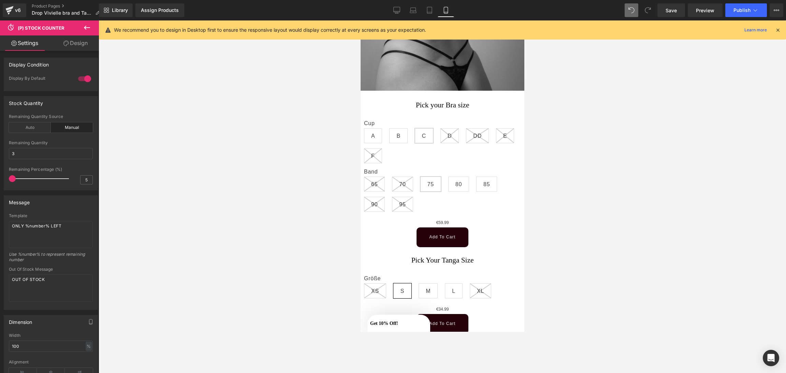
scroll to position [267, 0]
click at [655, 11] on span "Publish" at bounding box center [742, 10] width 17 height 5
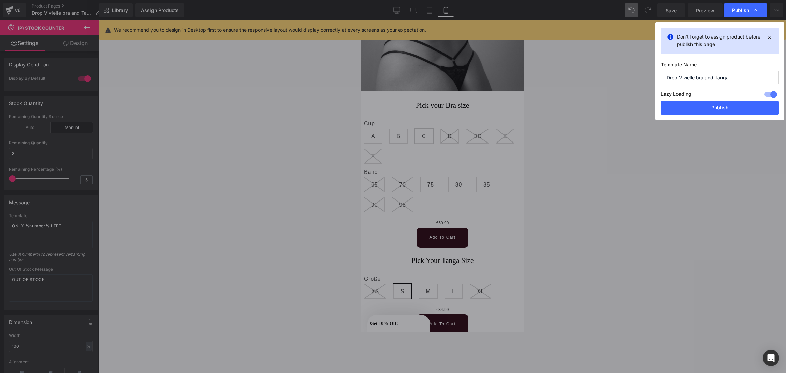
click at [655, 107] on button "Publish" at bounding box center [720, 108] width 118 height 14
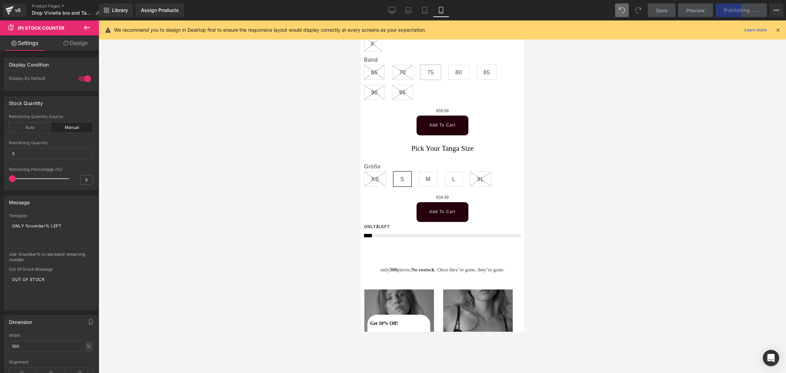
scroll to position [388, 0]
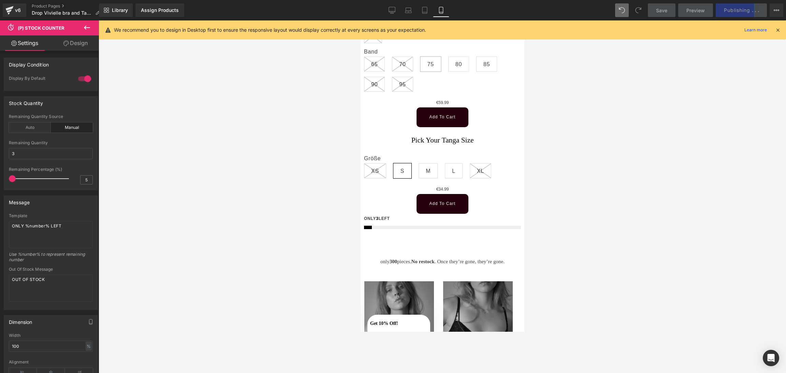
click at [464, 217] on icon at bounding box center [465, 219] width 5 height 5
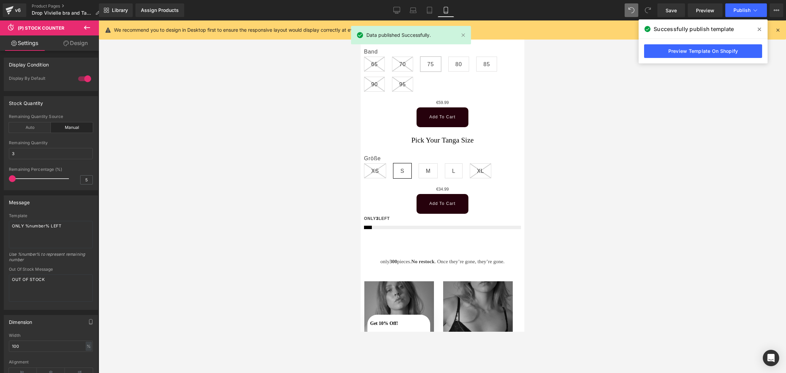
click at [566, 210] on div at bounding box center [443, 196] width 688 height 353
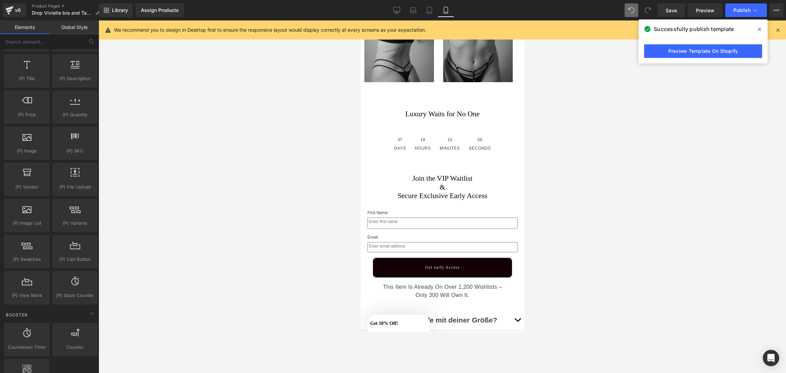
scroll to position [771, 0]
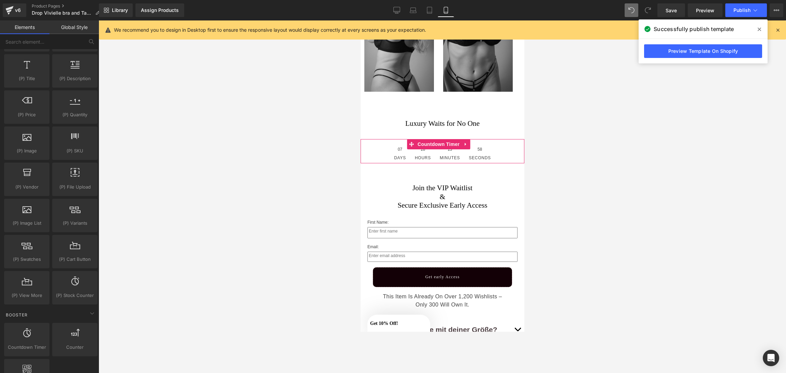
click at [466, 142] on icon at bounding box center [465, 144] width 5 height 5
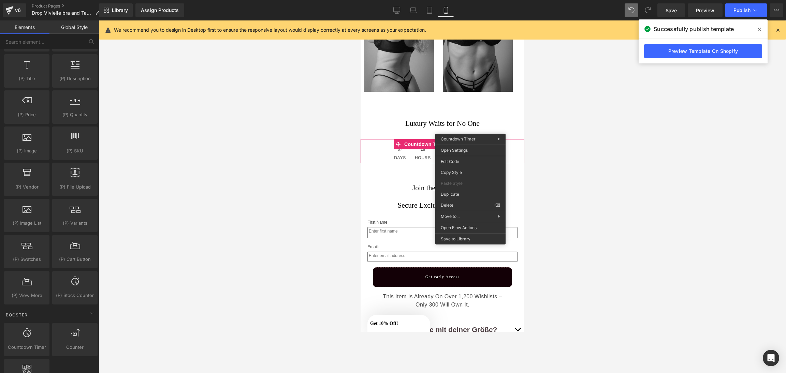
drag, startPoint x: 827, startPoint y: 226, endPoint x: 466, endPoint y: 204, distance: 360.7
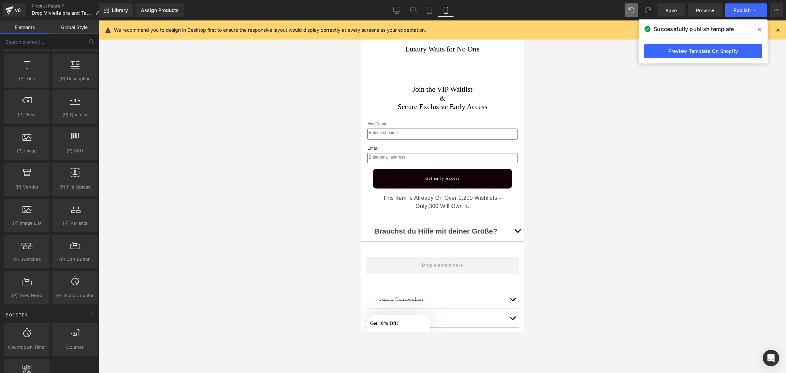
scroll to position [846, 0]
drag, startPoint x: 735, startPoint y: 11, endPoint x: 746, endPoint y: 10, distance: 10.3
click at [655, 10] on span "Publish" at bounding box center [742, 10] width 17 height 5
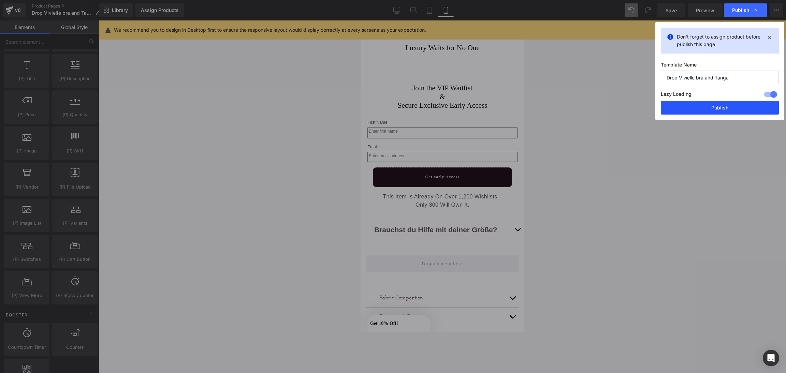
click at [655, 106] on button "Publish" at bounding box center [720, 108] width 118 height 14
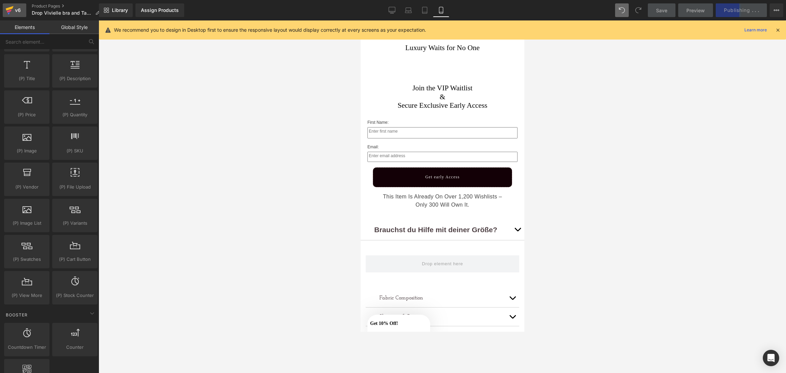
click at [11, 6] on icon at bounding box center [9, 10] width 8 height 17
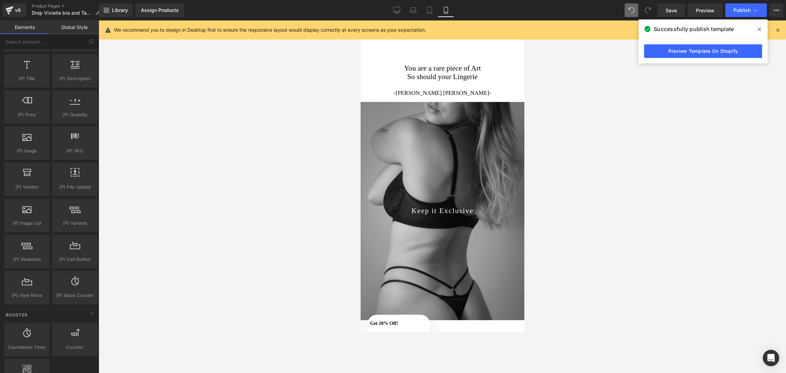
scroll to position [0, 0]
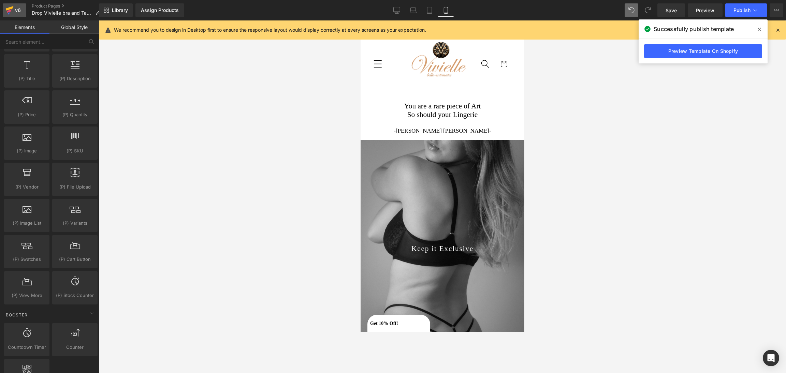
click at [13, 10] on icon at bounding box center [9, 10] width 8 height 17
